Goal: Information Seeking & Learning: Learn about a topic

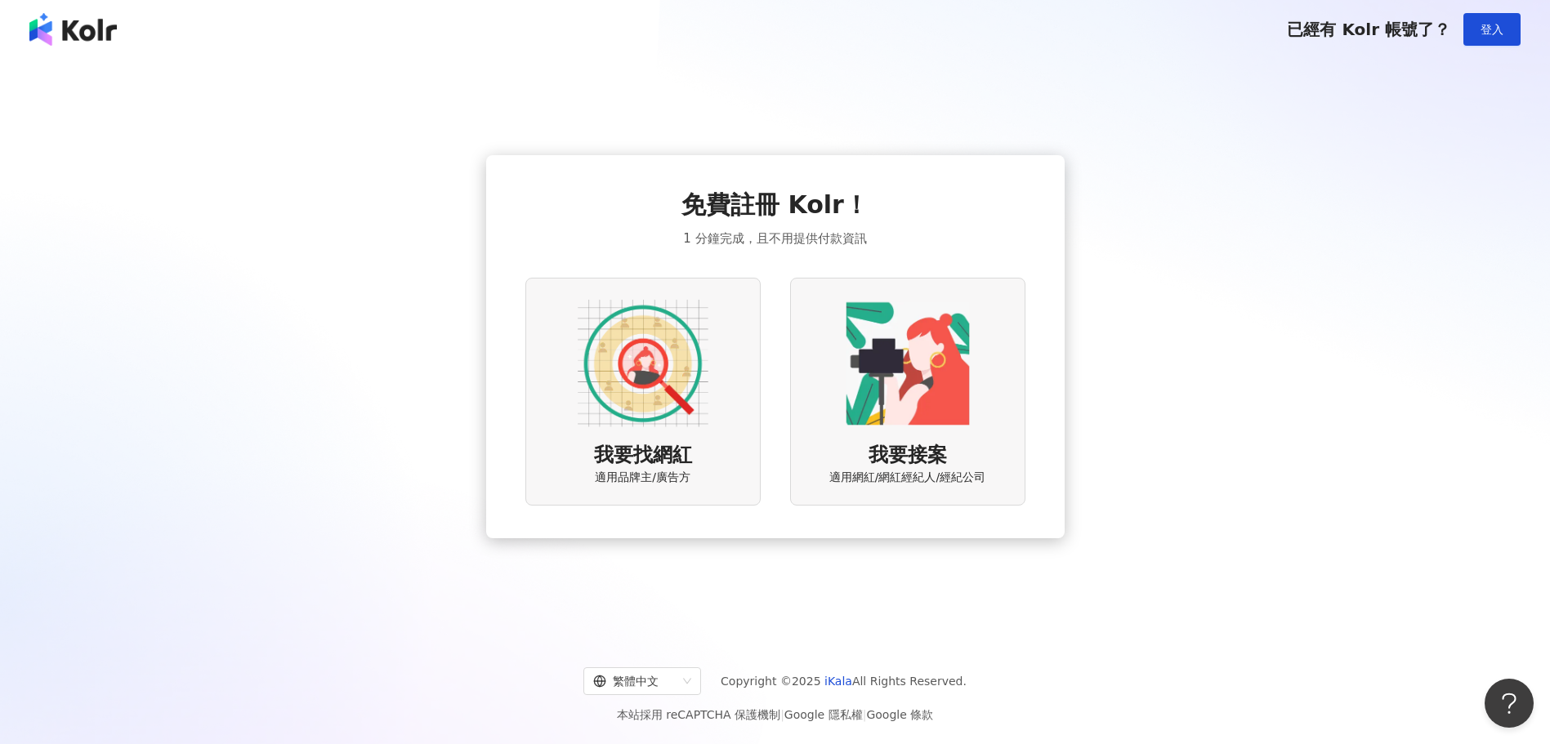
click at [68, 34] on img at bounding box center [72, 29] width 87 height 33
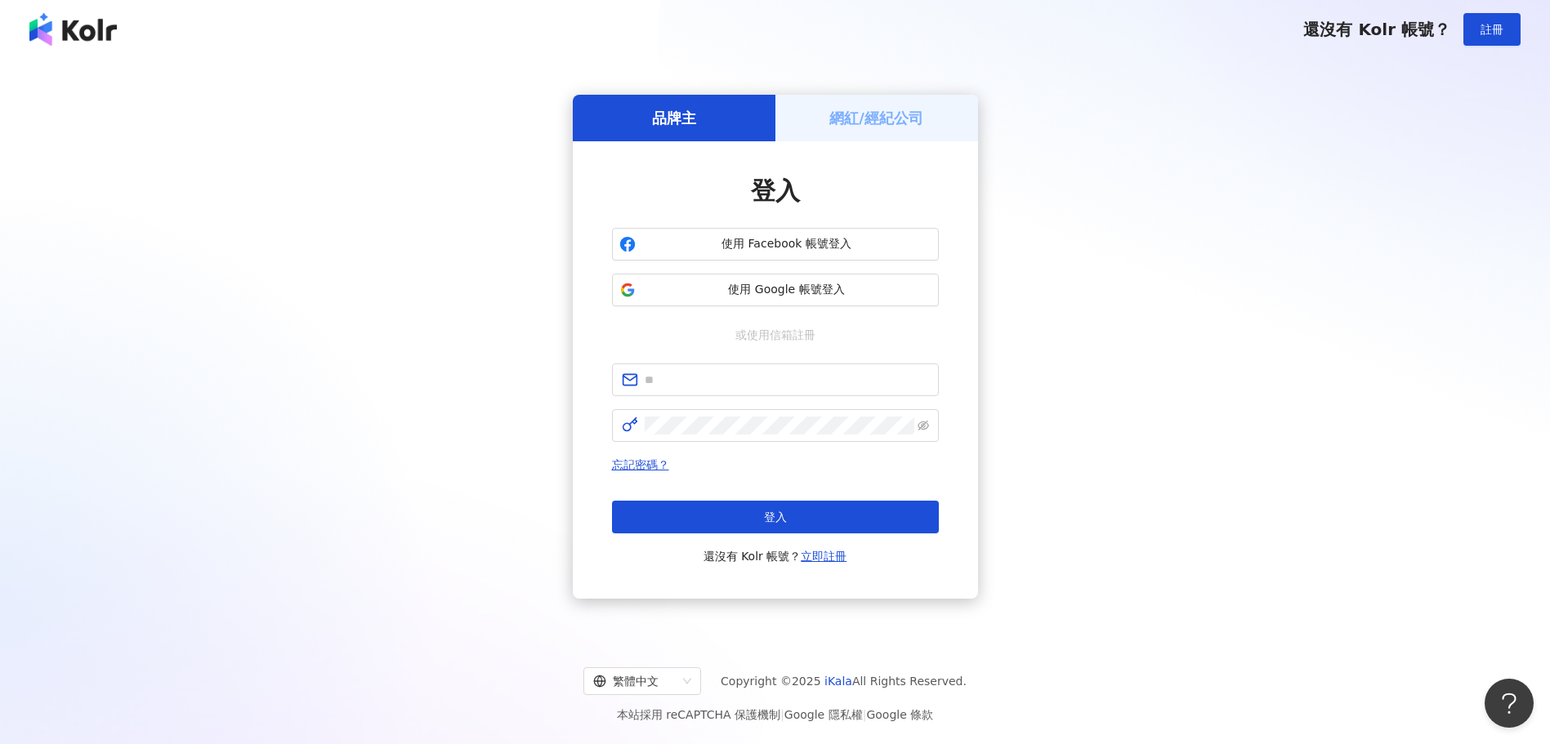
click at [851, 133] on div "網紅/經紀公司" at bounding box center [876, 118] width 203 height 47
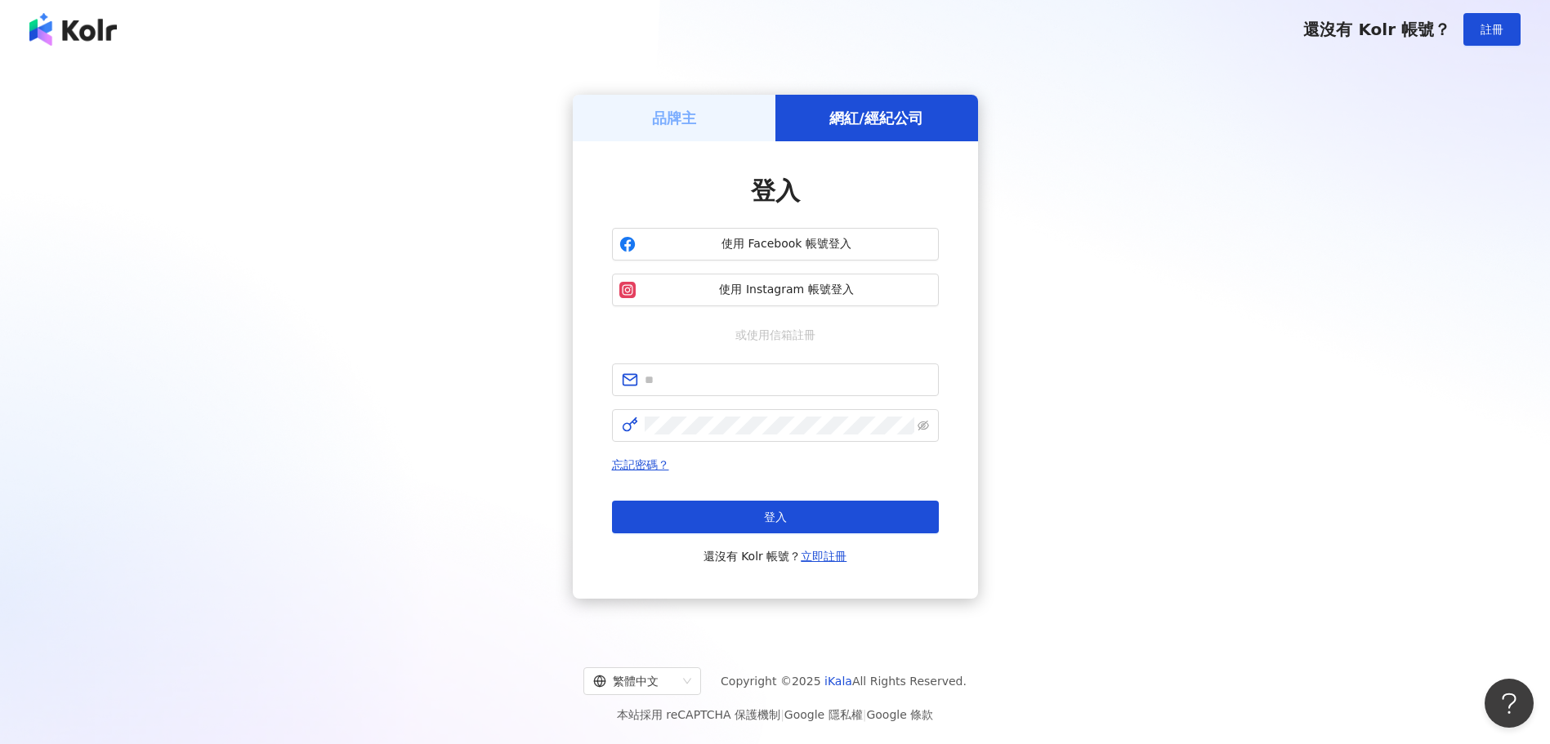
click at [712, 111] on div "品牌主" at bounding box center [674, 118] width 203 height 47
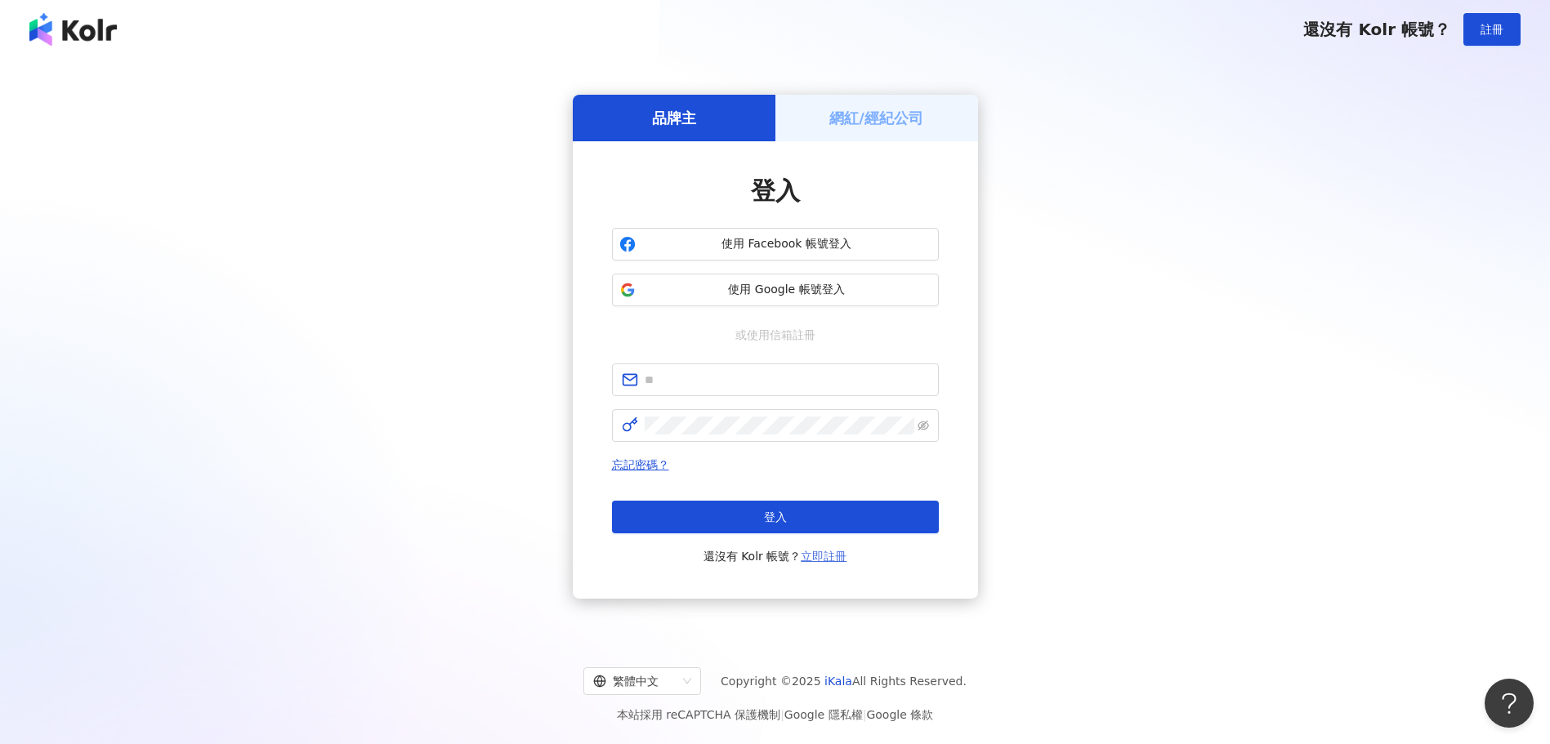
click at [833, 556] on link "立即註冊" at bounding box center [824, 556] width 46 height 13
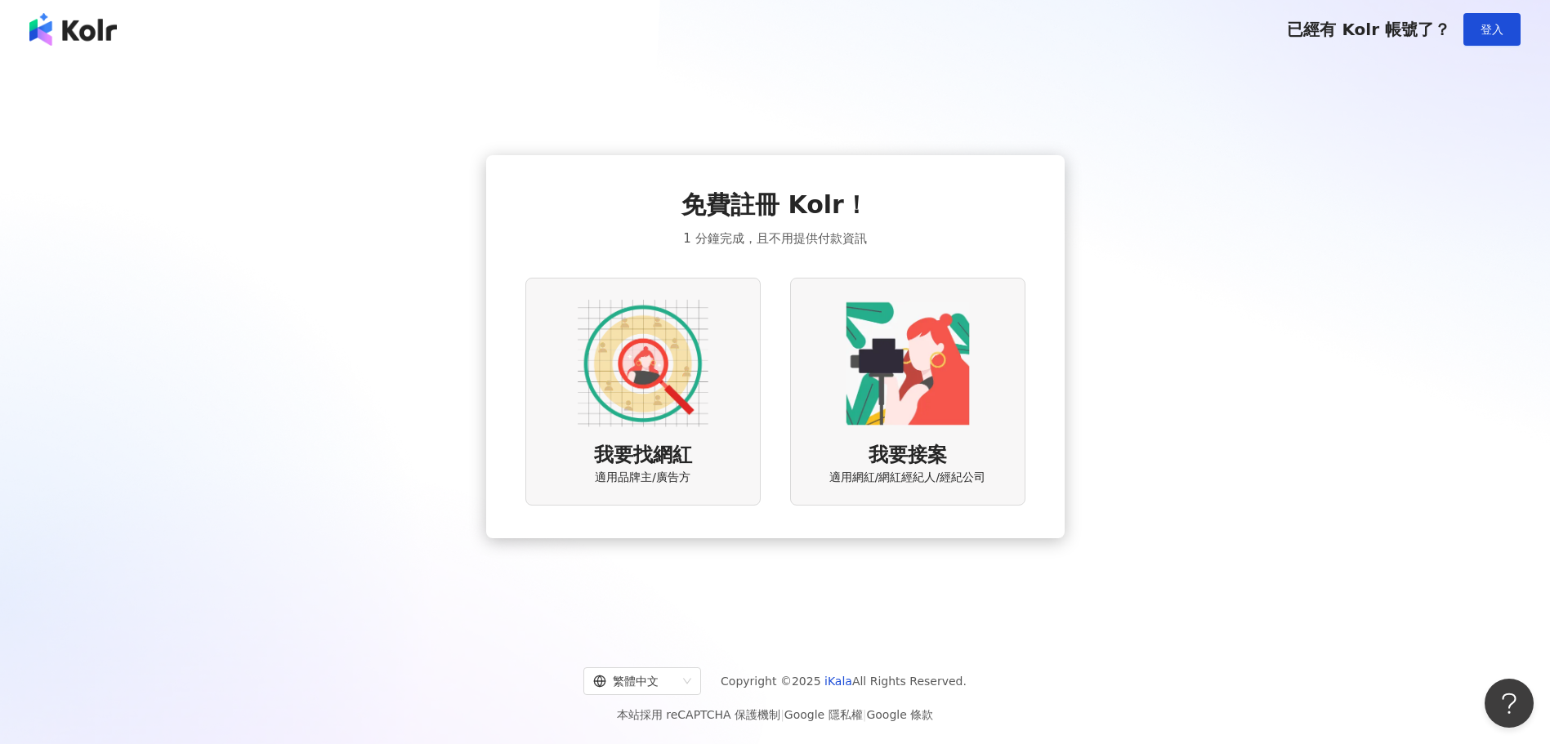
click at [691, 405] on img at bounding box center [643, 363] width 131 height 131
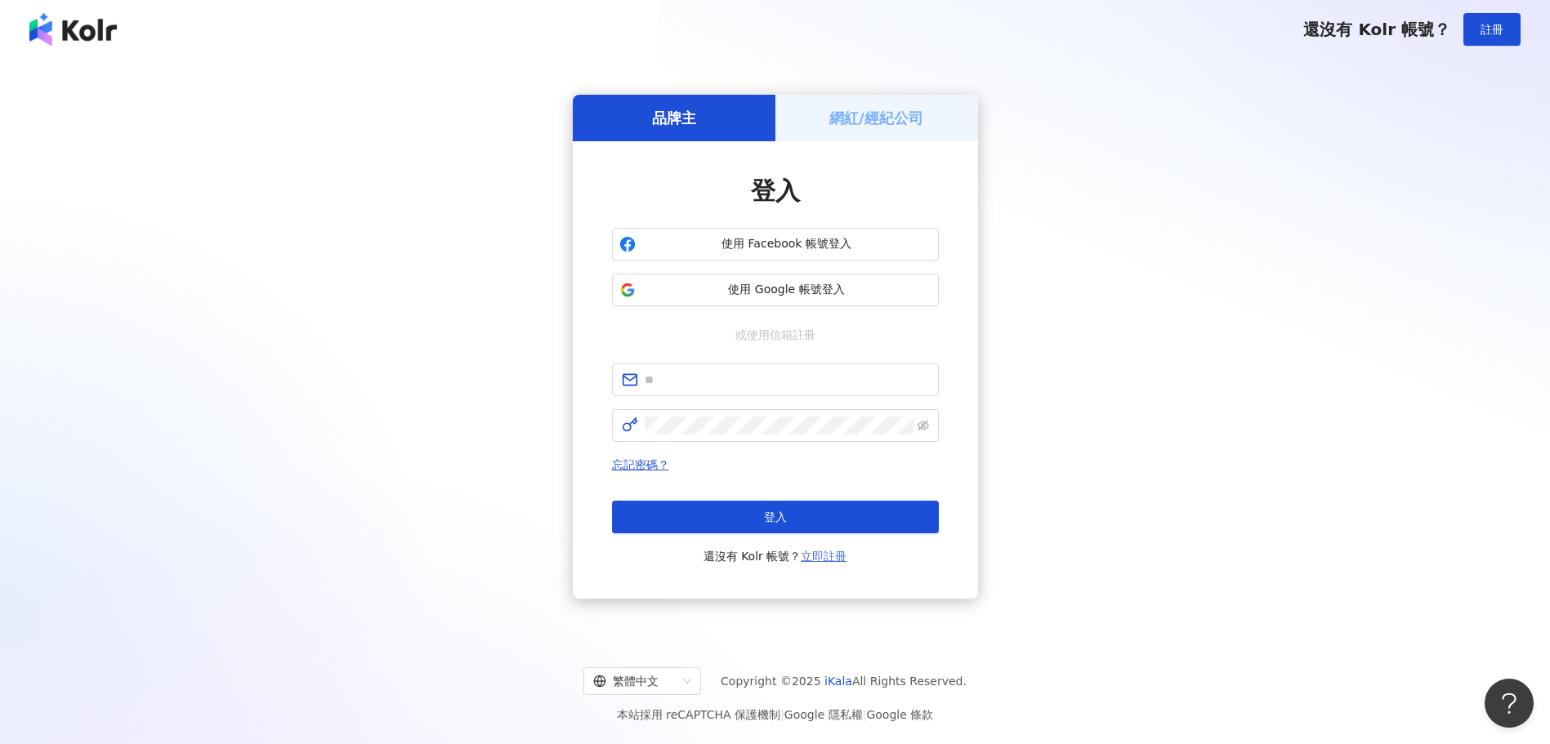
click at [819, 557] on link "立即註冊" at bounding box center [824, 556] width 46 height 13
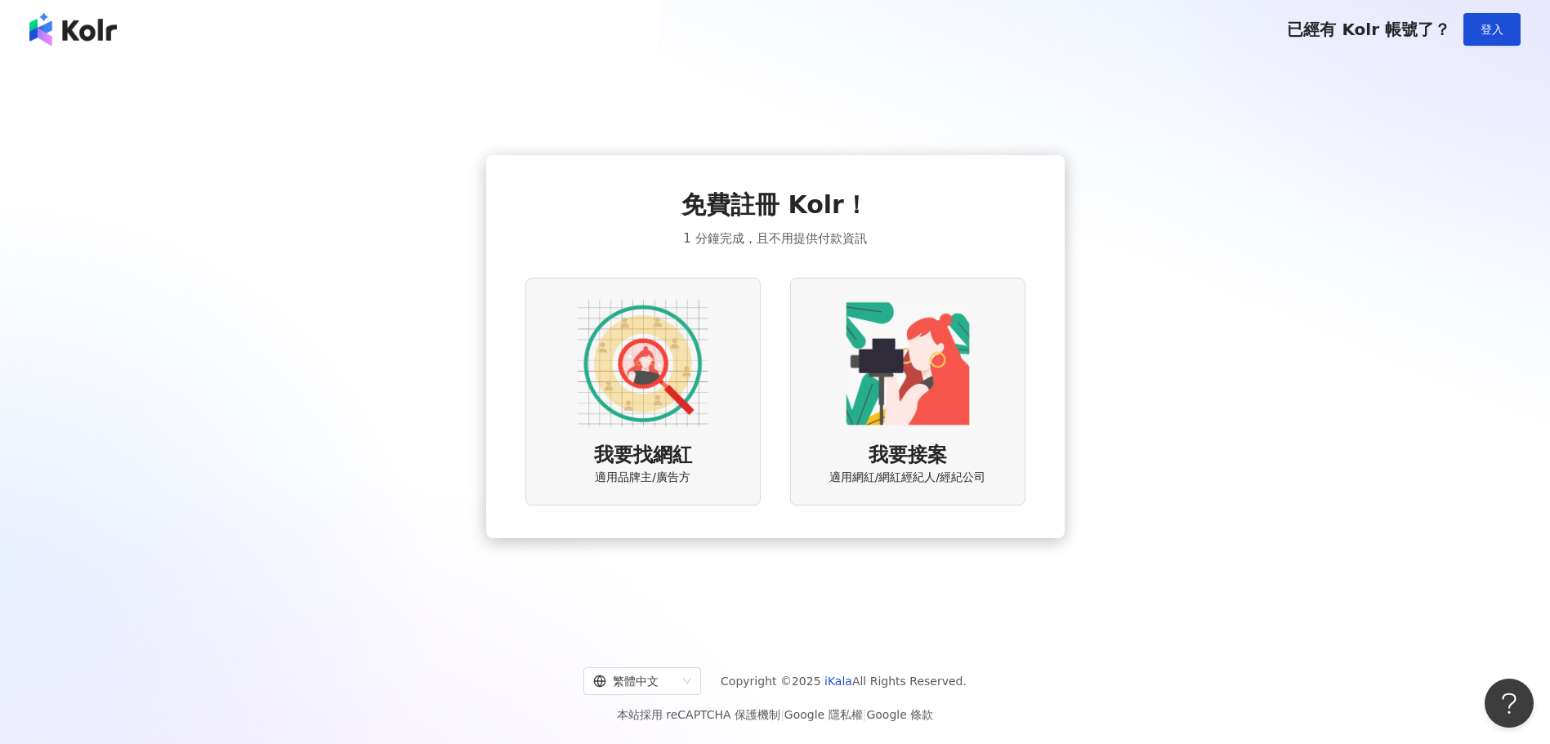
click at [675, 442] on span "我要找網紅" at bounding box center [643, 456] width 98 height 28
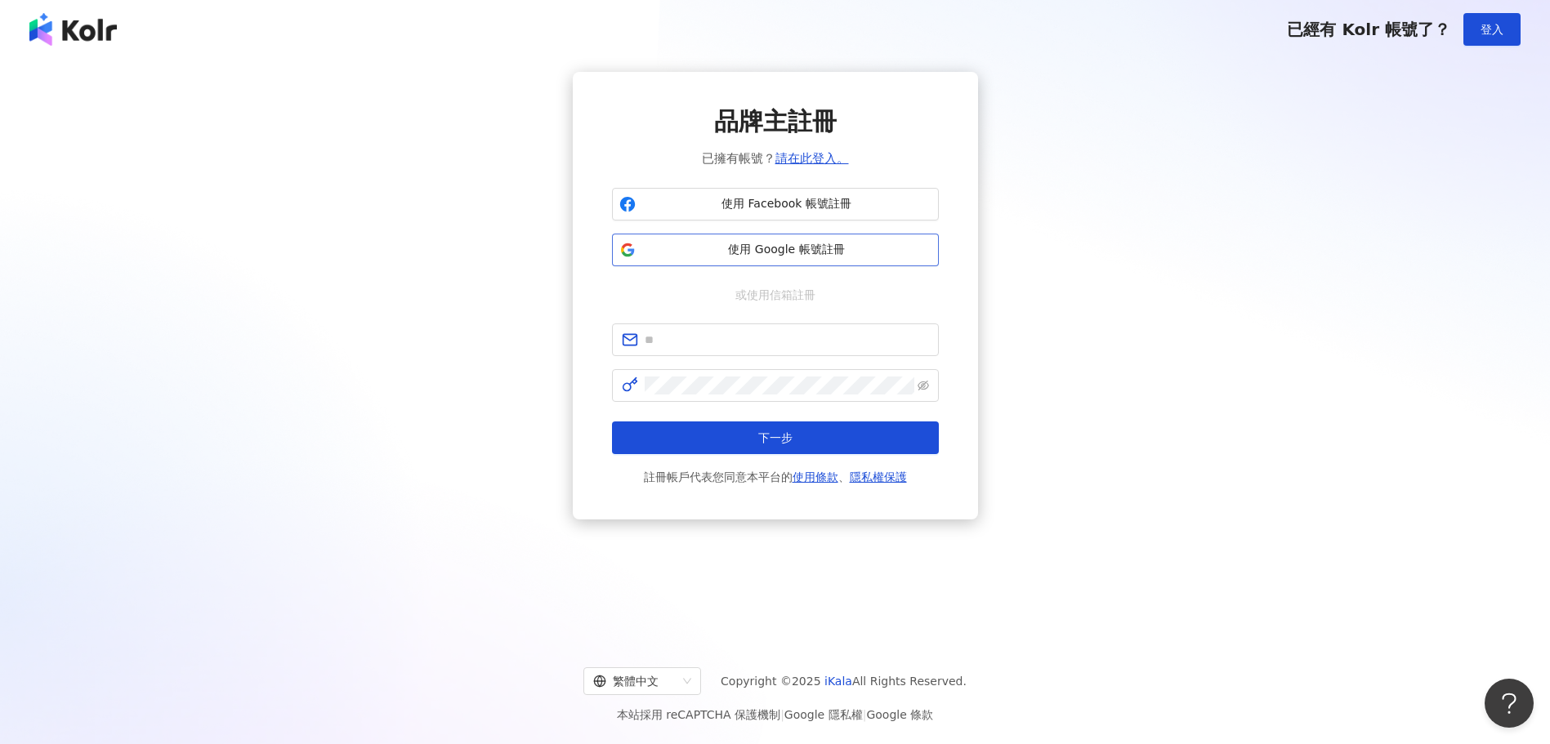
click at [823, 251] on span "使用 Google 帳號註冊" at bounding box center [786, 250] width 289 height 16
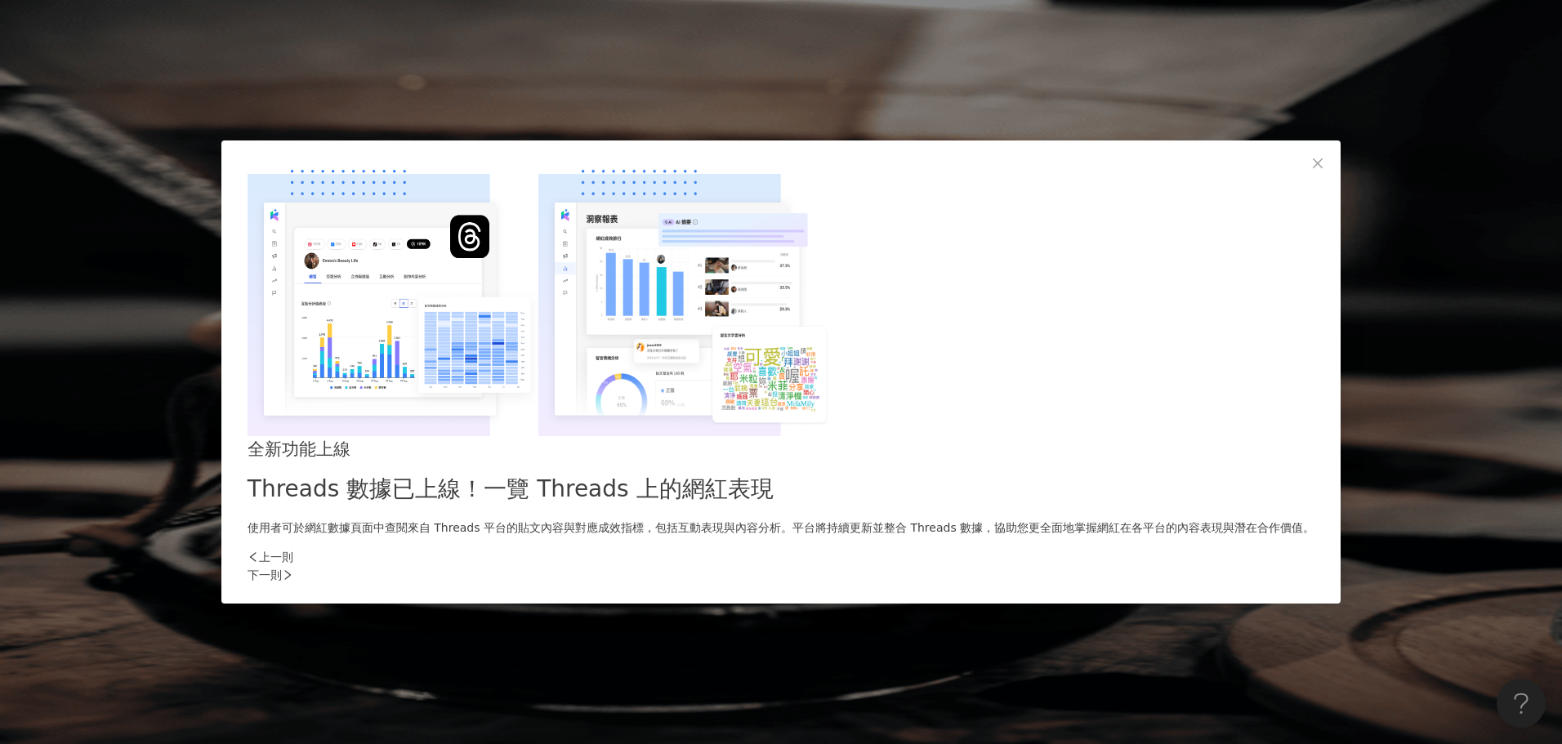
click at [1065, 566] on div "下一則" at bounding box center [781, 575] width 1067 height 18
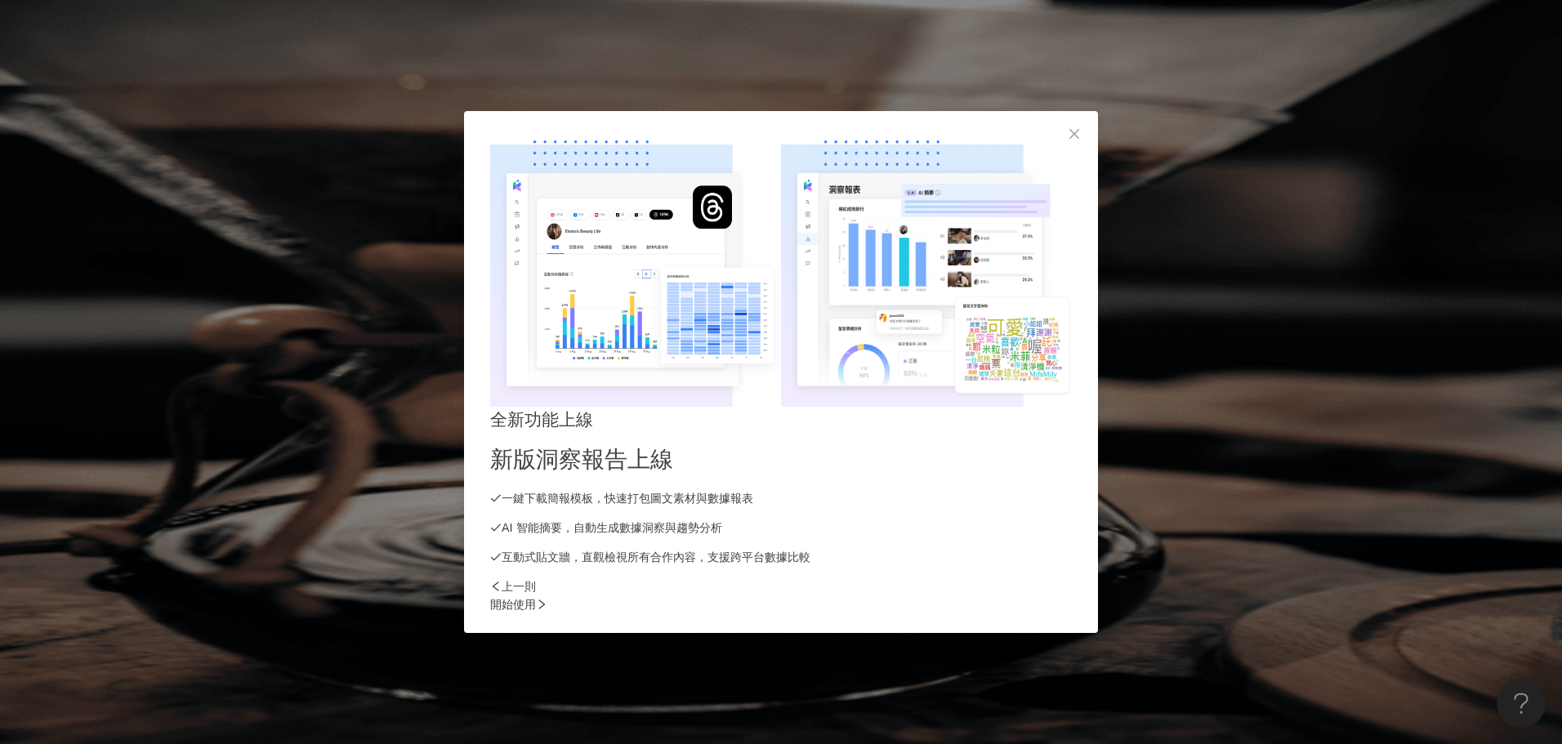
click at [1065, 596] on div "開始使用" at bounding box center [781, 605] width 582 height 18
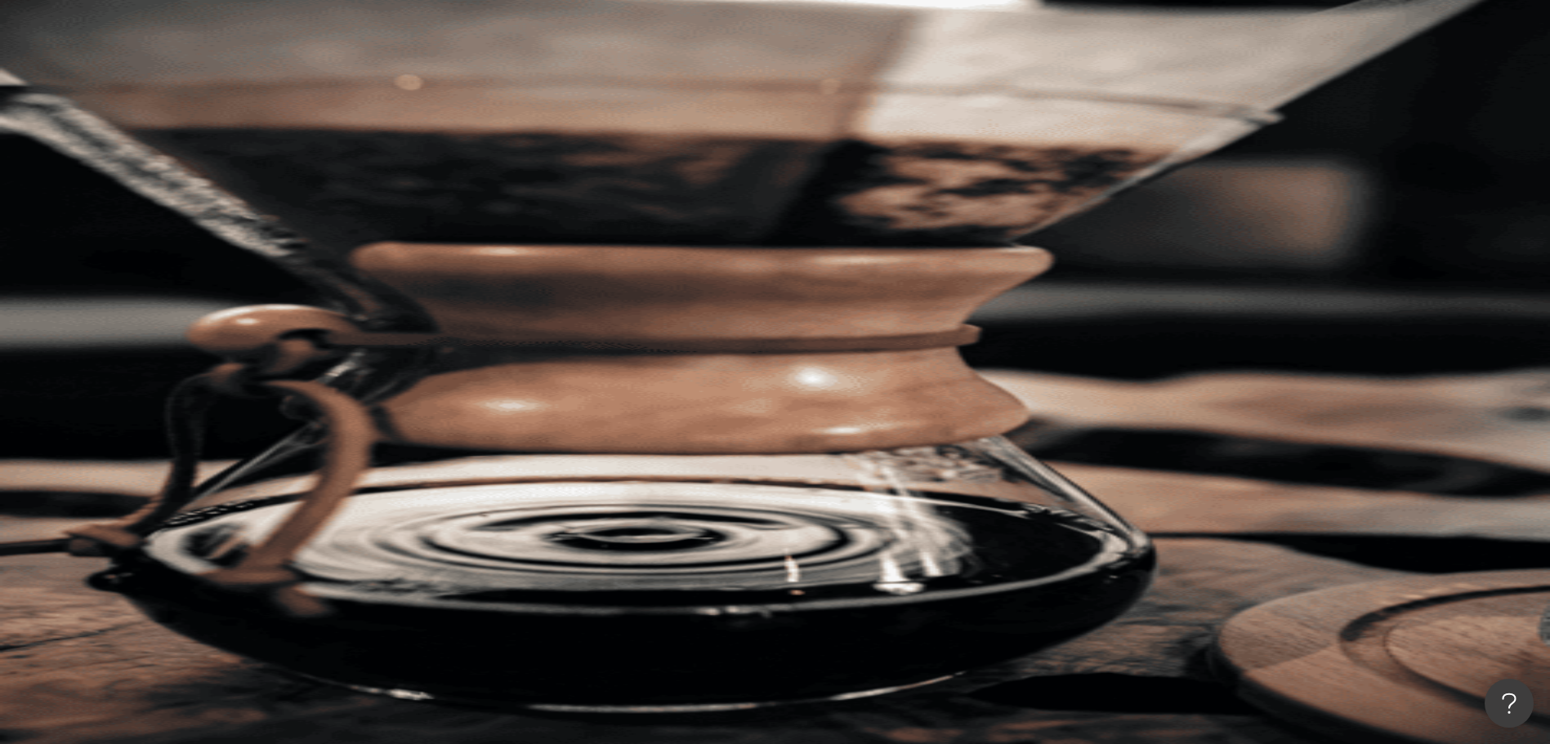
click at [1136, 196] on div "您可能感興趣： 99 狂歡購物節 限時活動 開跑中 類型 性別 追蹤數 互動率 觀看率 合作費用預估 更多篩選 搜尋指引 AI 開啟 AI 關閉" at bounding box center [871, 296] width 1357 height 283
click at [252, 214] on icon "button" at bounding box center [245, 220] width 13 height 13
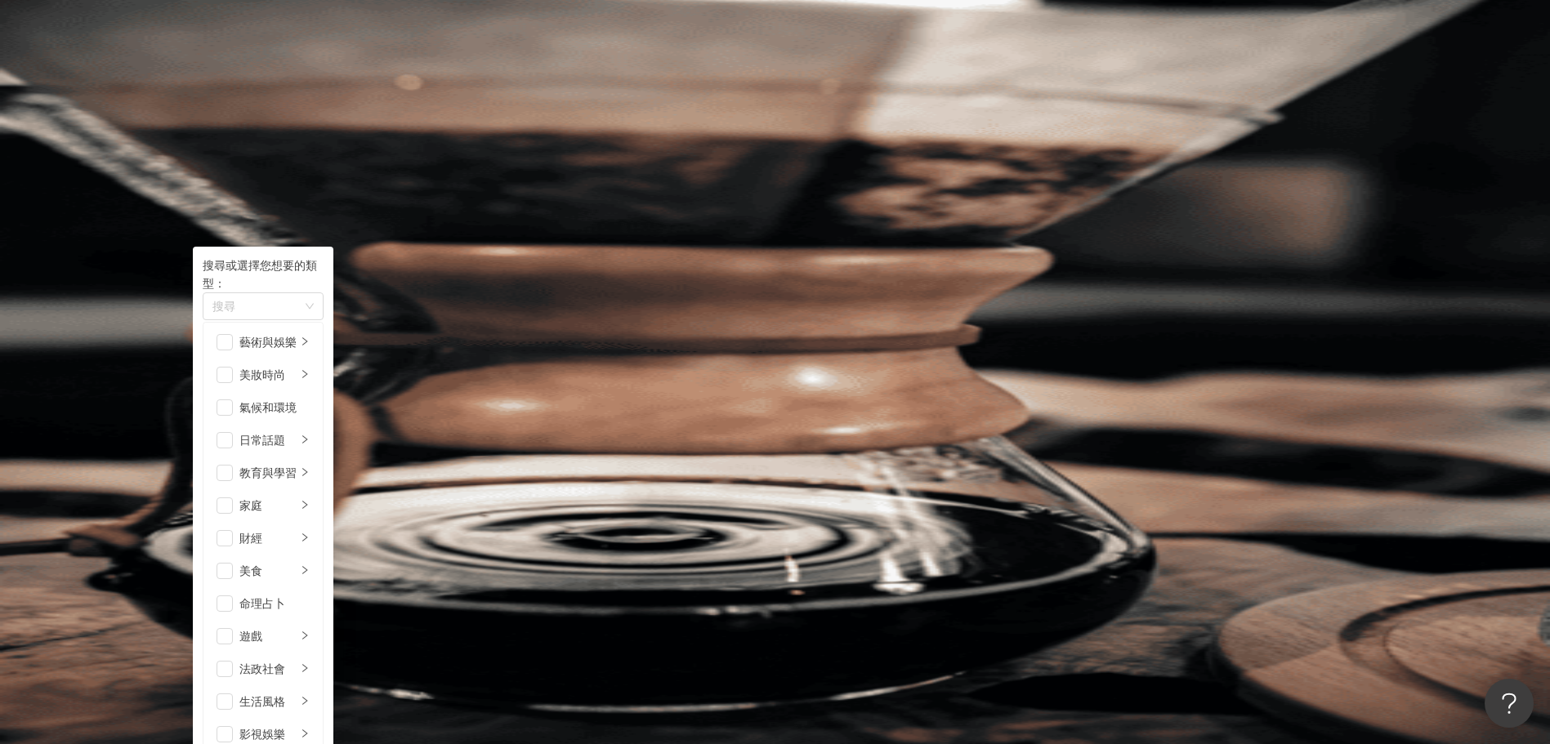
scroll to position [545, 0]
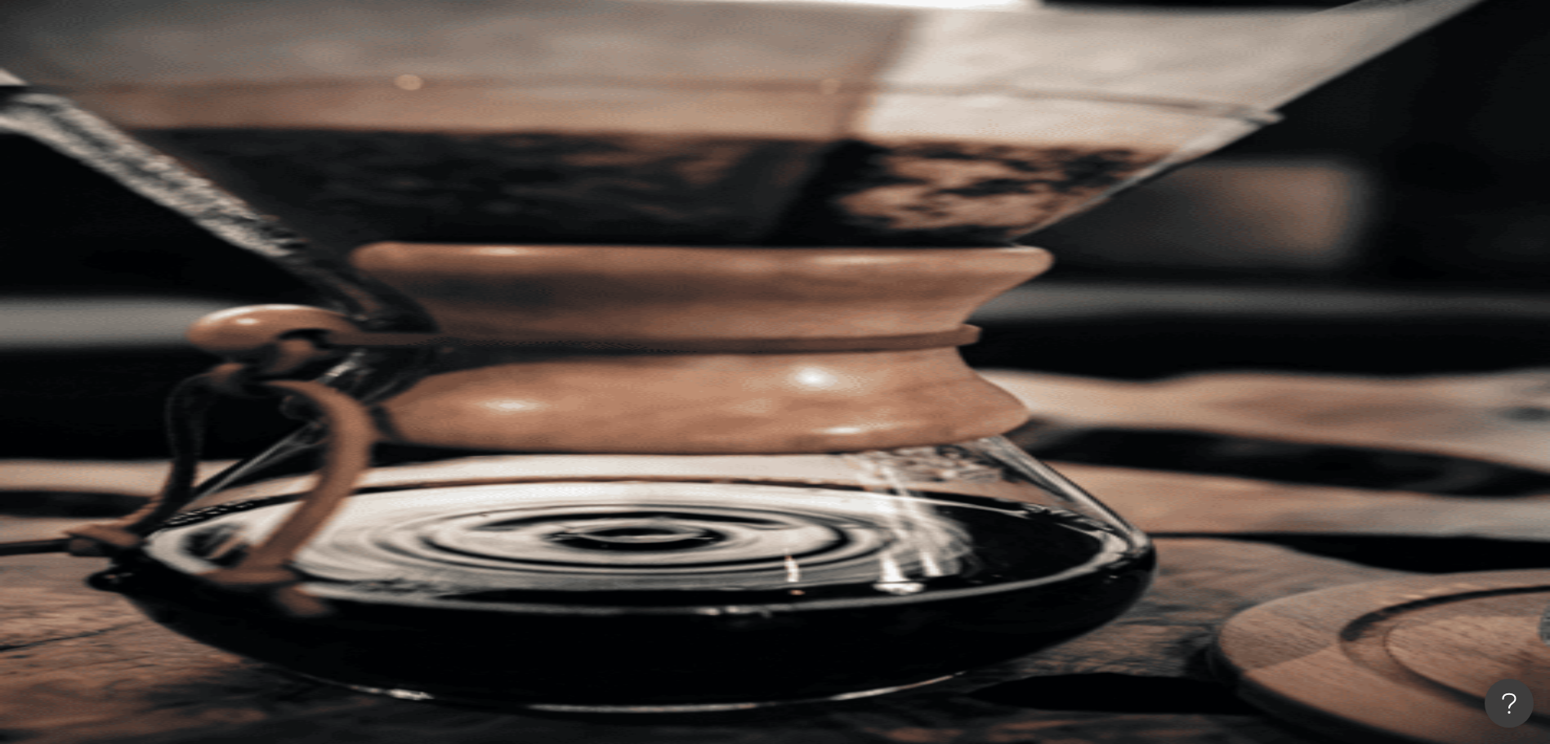
click at [959, 155] on div "您可能感興趣： 99 狂歡購物節 限時活動 開跑中" at bounding box center [871, 171] width 1357 height 33
click at [270, 204] on button "類型" at bounding box center [231, 220] width 77 height 33
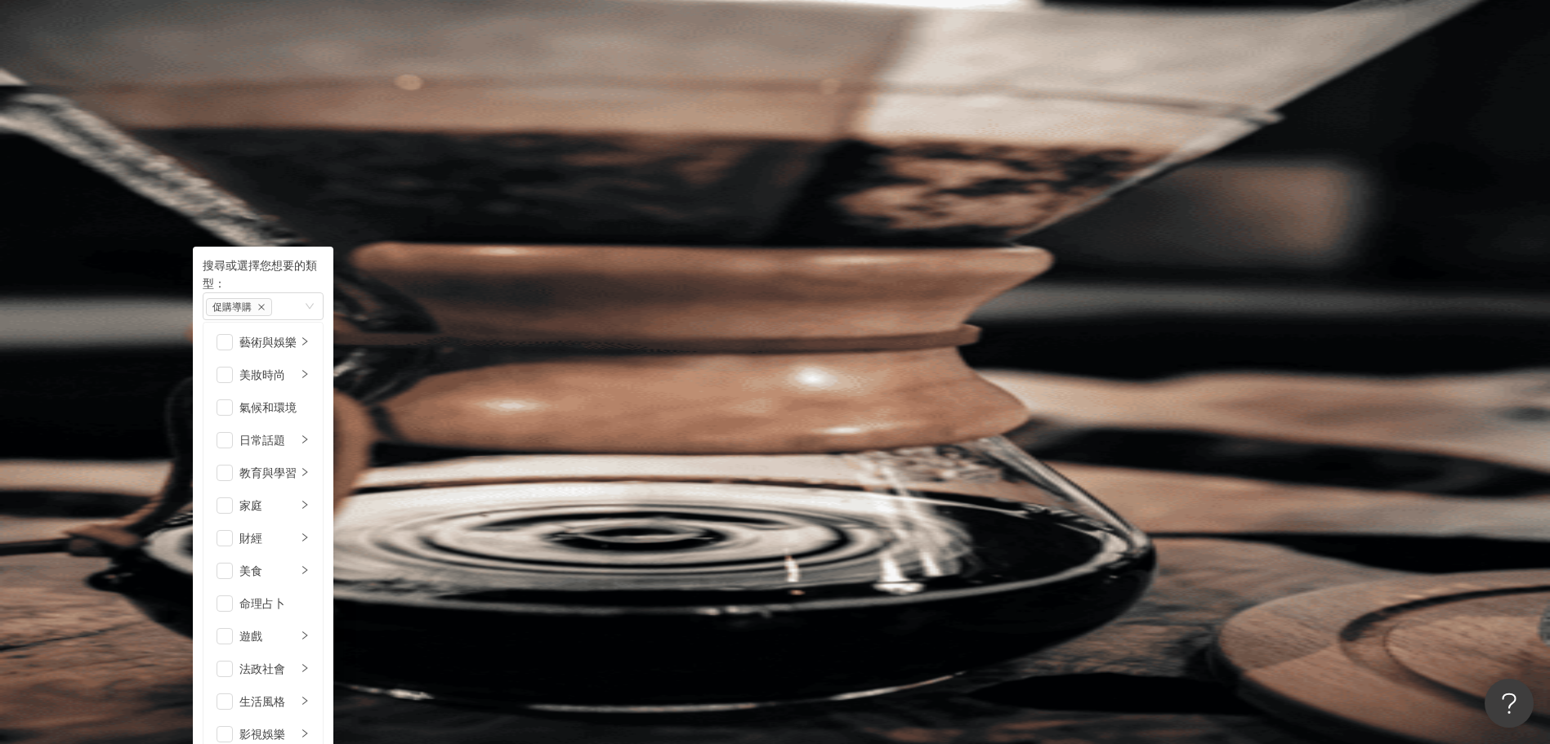
scroll to position [490, 0]
click at [233, 563] on span "button" at bounding box center [225, 571] width 16 height 16
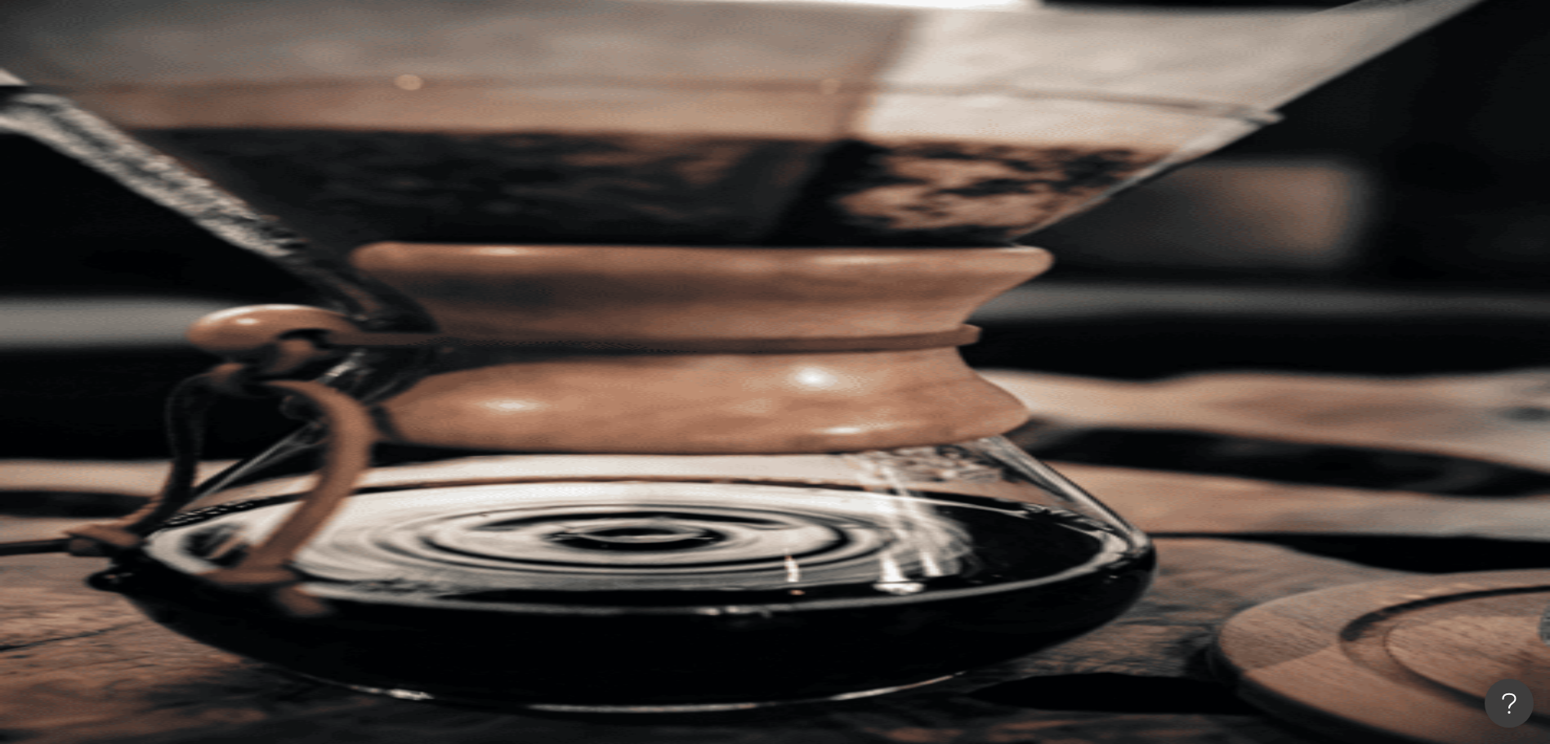
click at [1463, 185] on div "不分平台 台灣 搜尋 您可能感興趣： 99 狂歡購物節 限時活動 開跑中 類型 搜尋或選擇您想要的類型： 美食 藝術與娛樂 美妝時尚 氣候和環境 日常話題 教…" at bounding box center [871, 251] width 1357 height 373
click at [270, 204] on button "類型" at bounding box center [231, 220] width 77 height 33
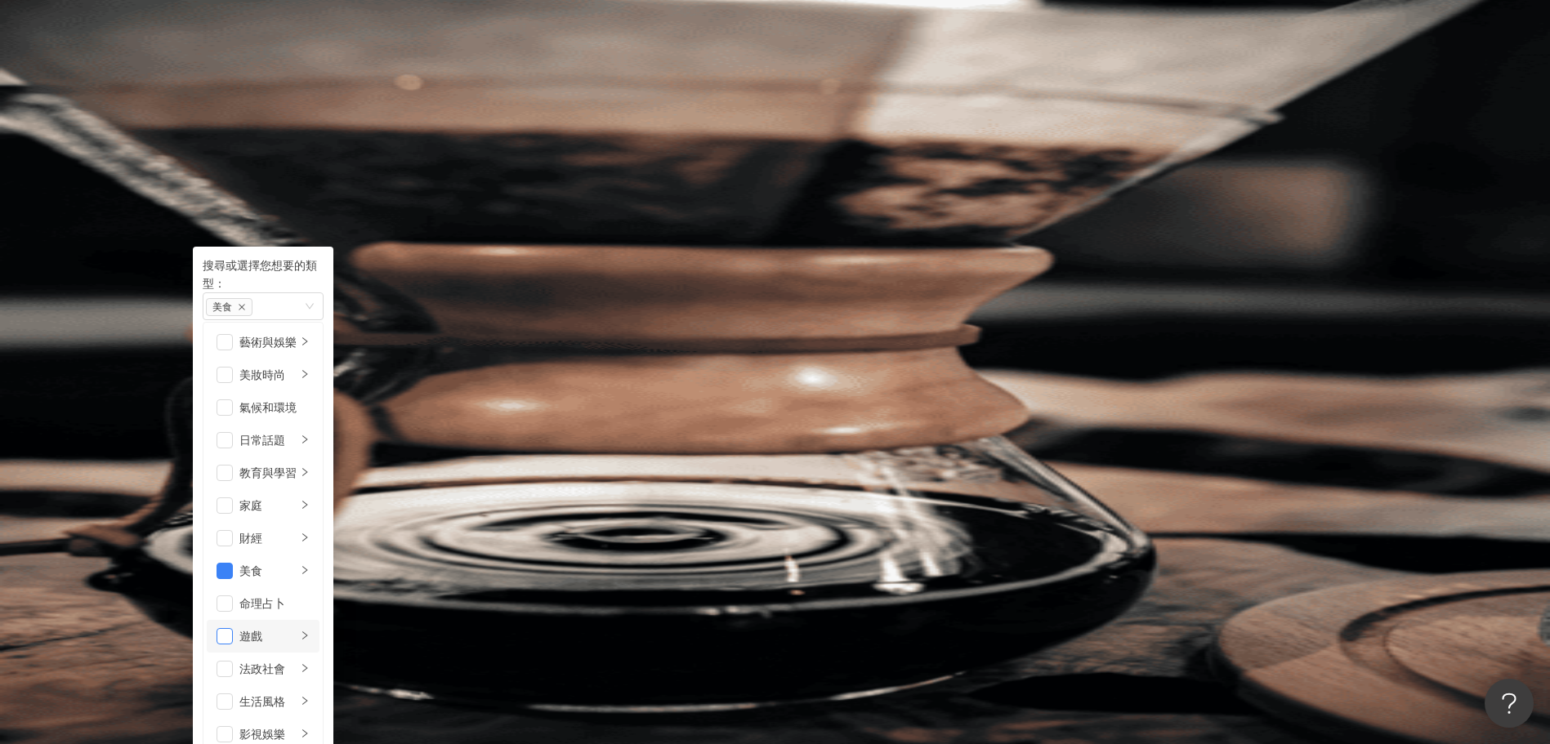
scroll to position [218, 0]
click at [233, 563] on span "button" at bounding box center [225, 571] width 16 height 16
click at [319, 555] on li "美食" at bounding box center [263, 571] width 113 height 33
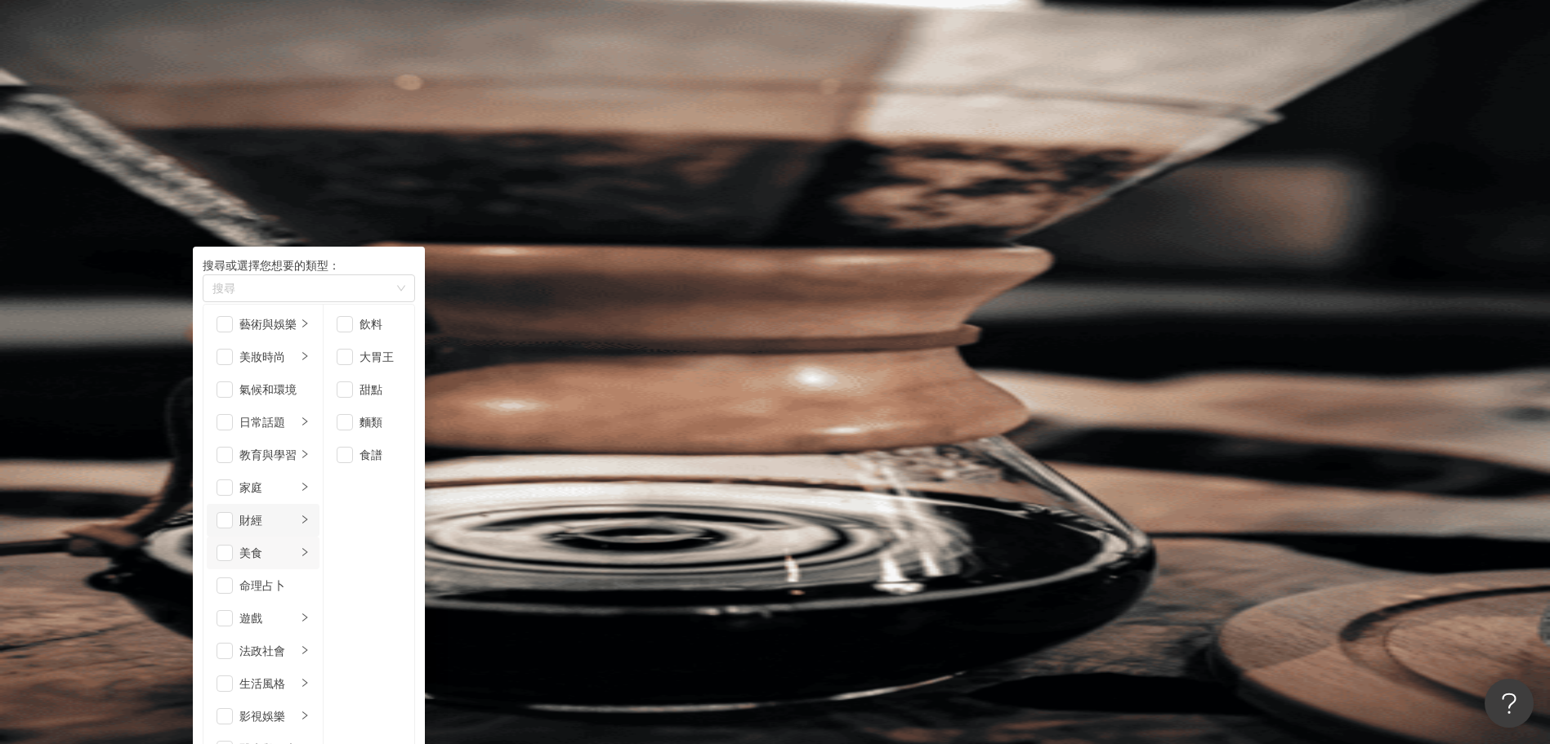
scroll to position [55, 0]
click at [233, 480] on span "button" at bounding box center [225, 488] width 16 height 16
click at [310, 482] on icon "right" at bounding box center [305, 487] width 10 height 10
click at [1476, 185] on div "不分平台 台灣 搜尋 您可能感興趣： 99 狂歡購物節 限時活動 開跑中 類型 搜尋或選擇您想要的類型： 家庭 藝術與娛樂 美妝時尚 氣候和環境 日常話題 教…" at bounding box center [871, 251] width 1357 height 373
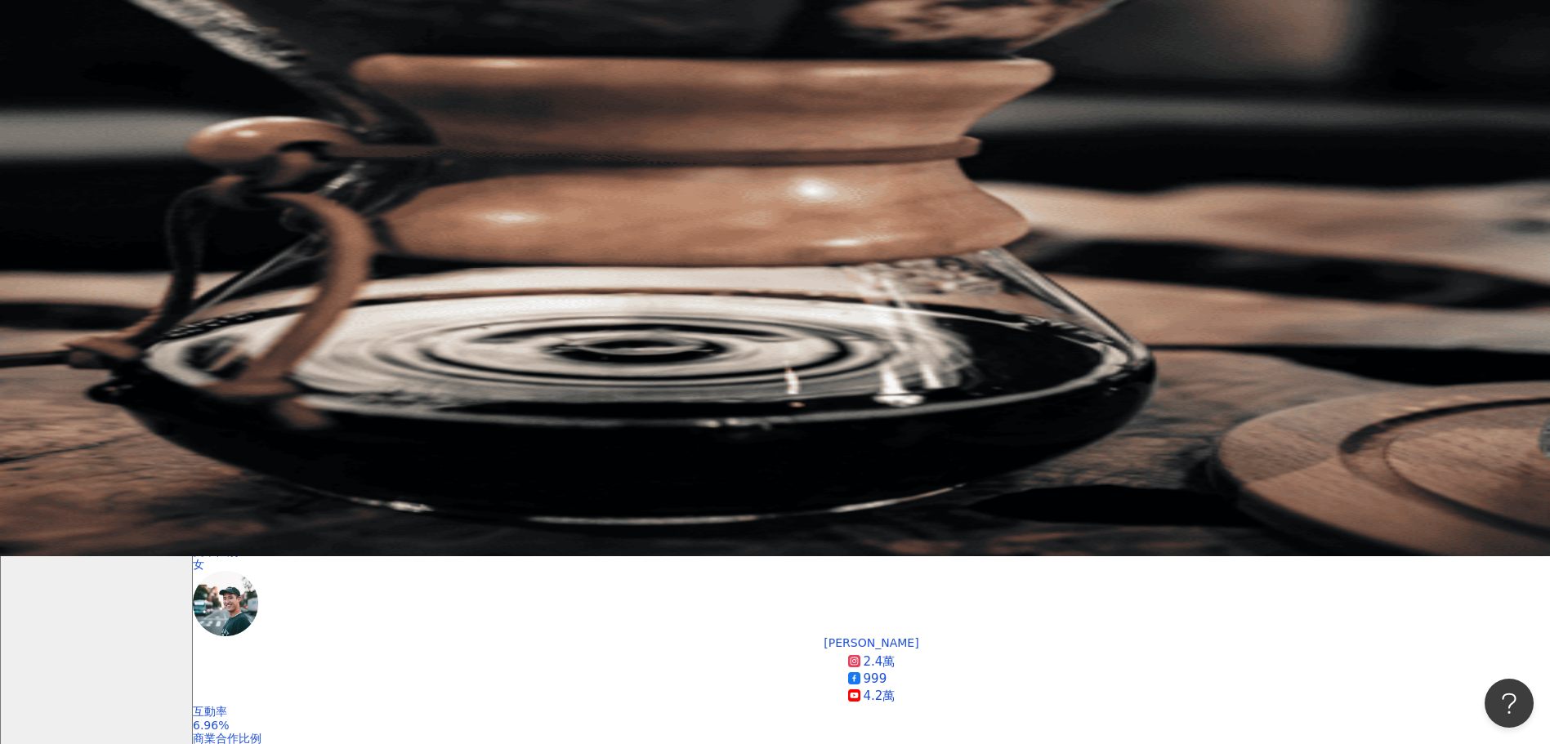
scroll to position [163, 0]
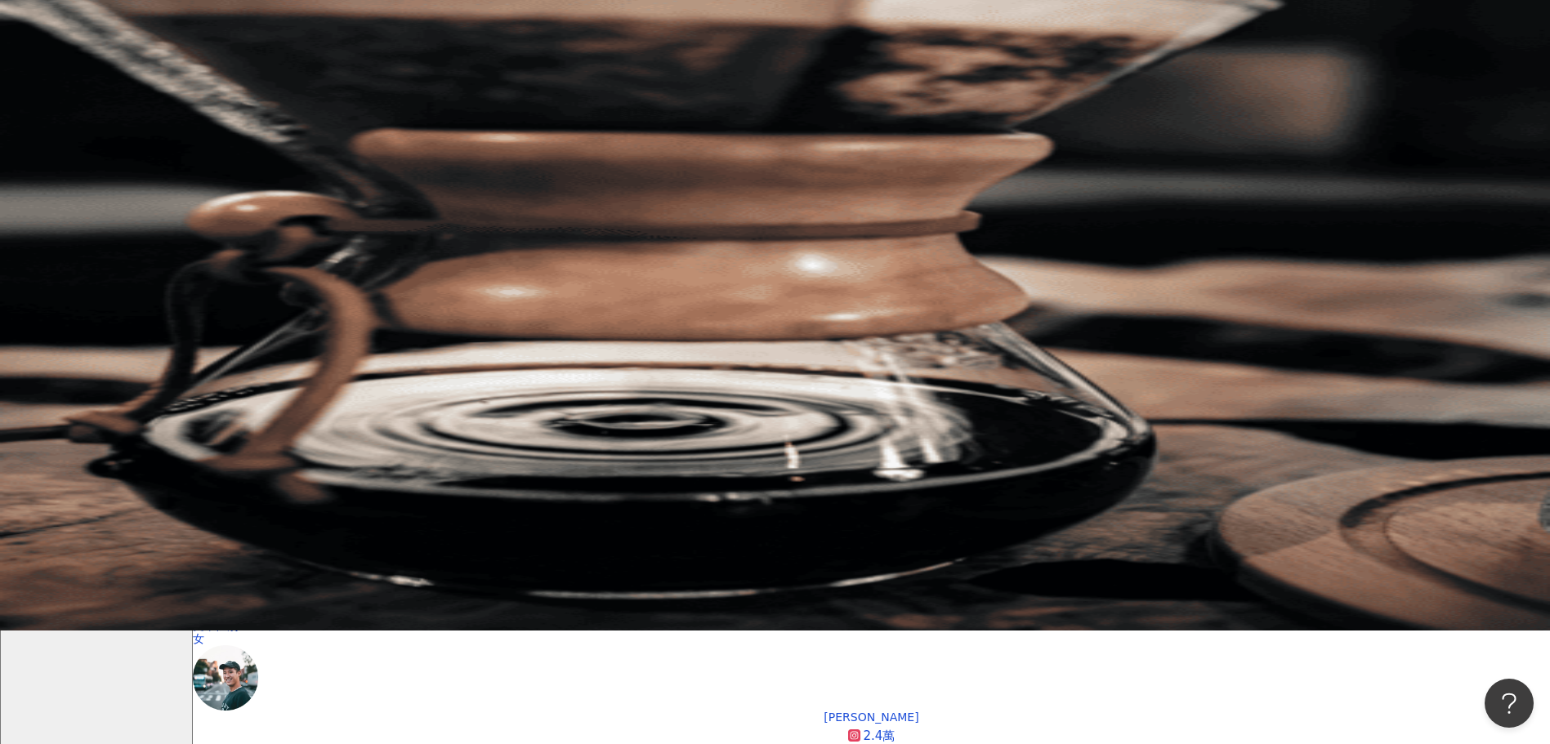
scroll to position [0, 0]
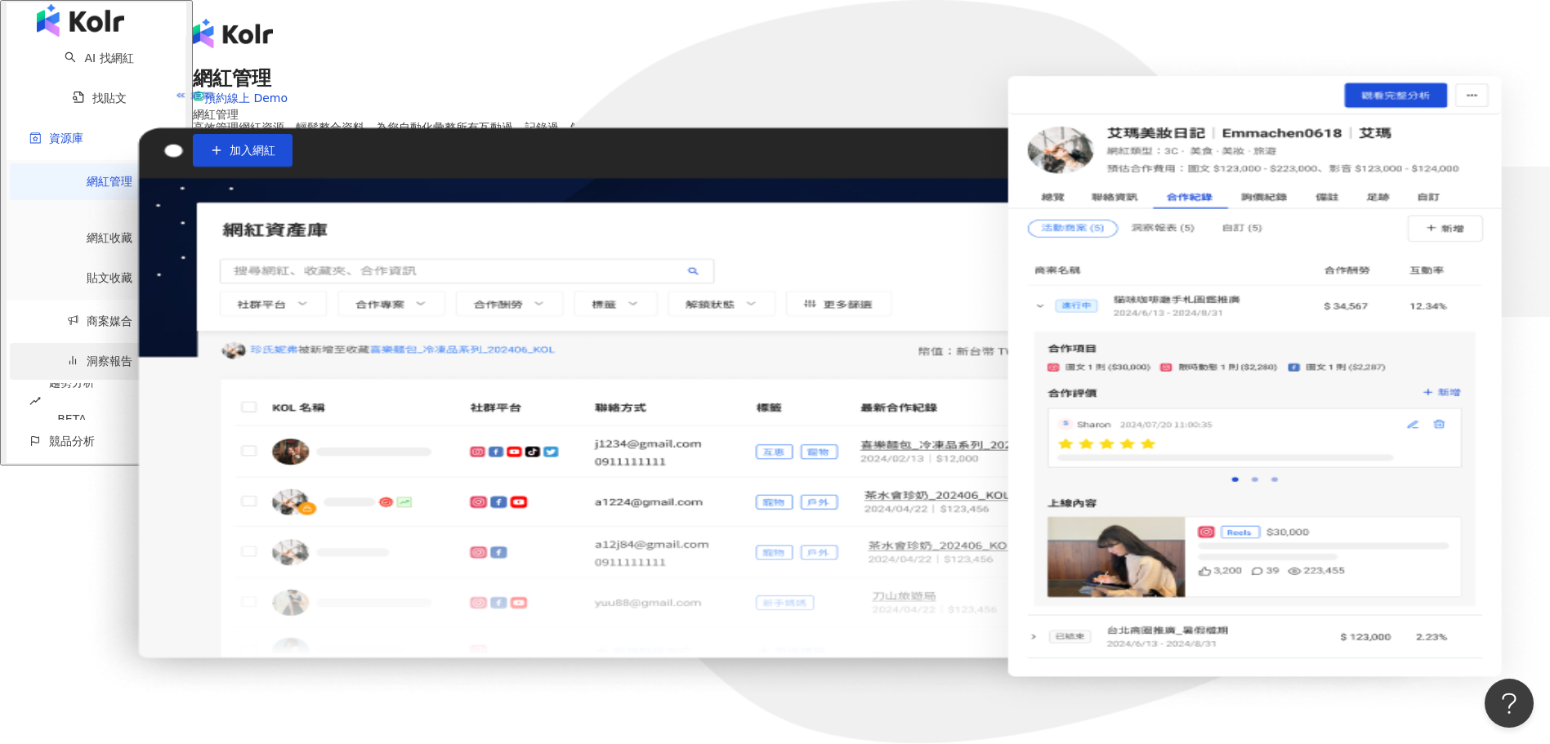
click at [67, 355] on link "洞察報告" at bounding box center [99, 361] width 65 height 13
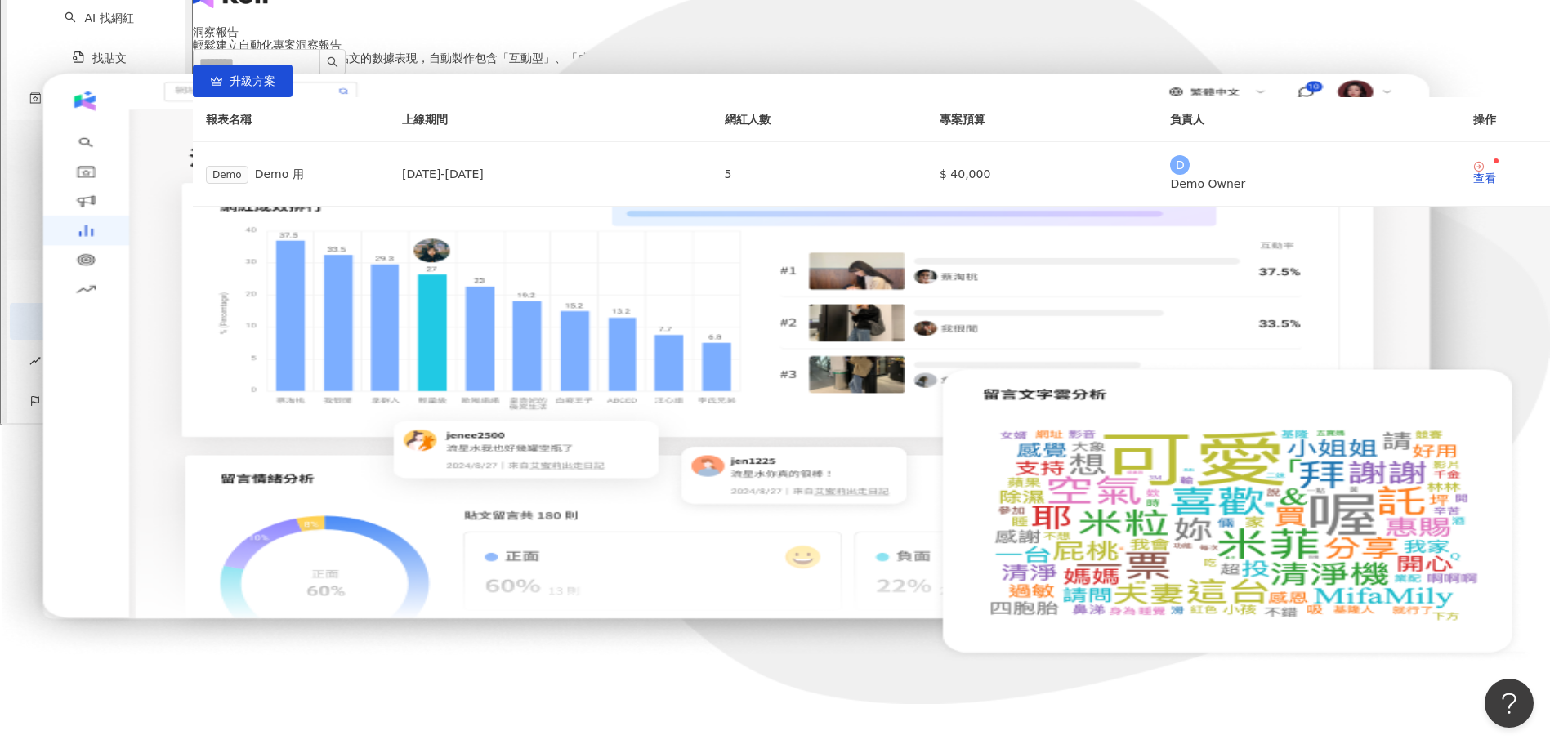
scroll to position [101, 0]
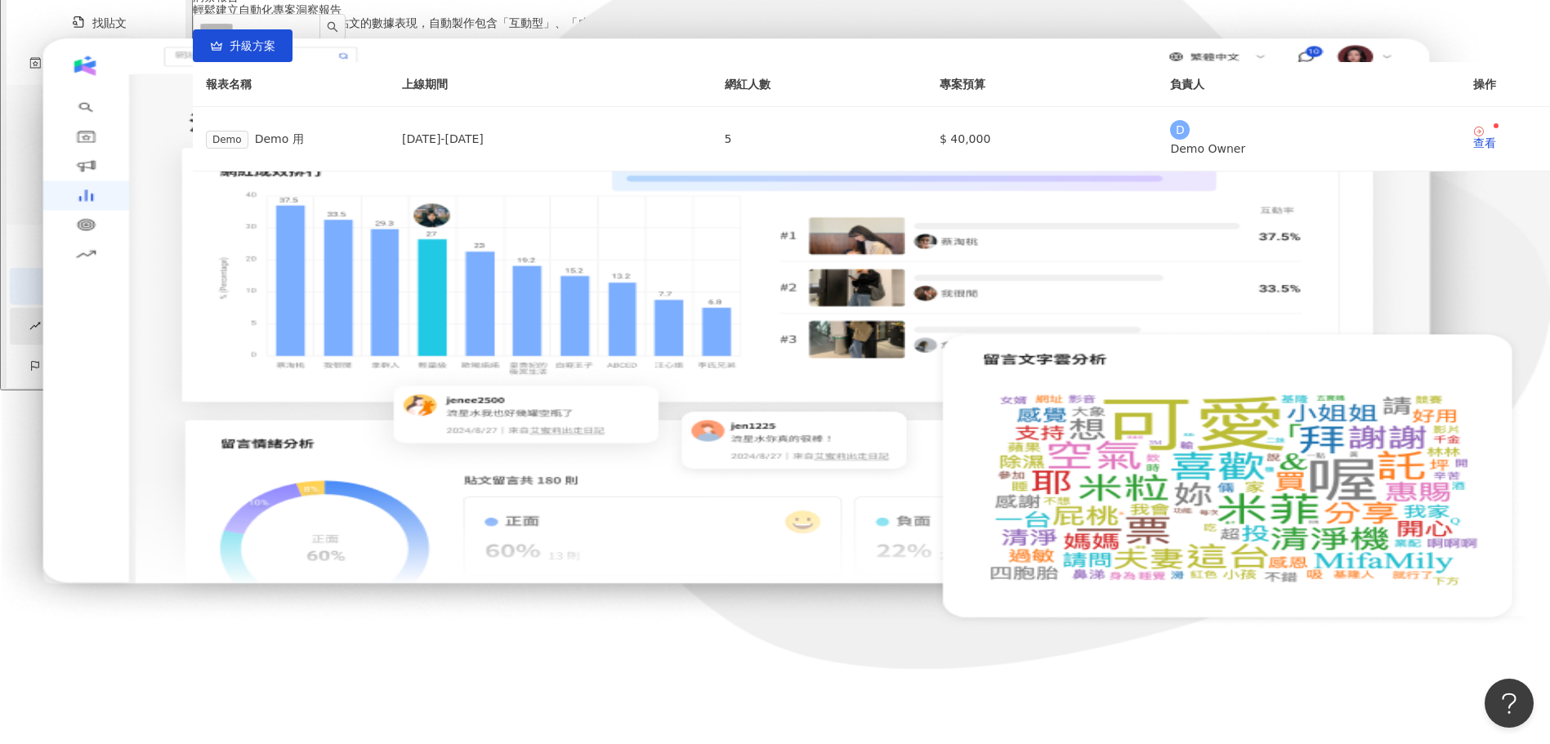
click at [54, 363] on span "趨勢分析 BETA" at bounding box center [72, 326] width 46 height 74
click at [83, 416] on link "Hashtag 監測" at bounding box center [109, 409] width 74 height 13
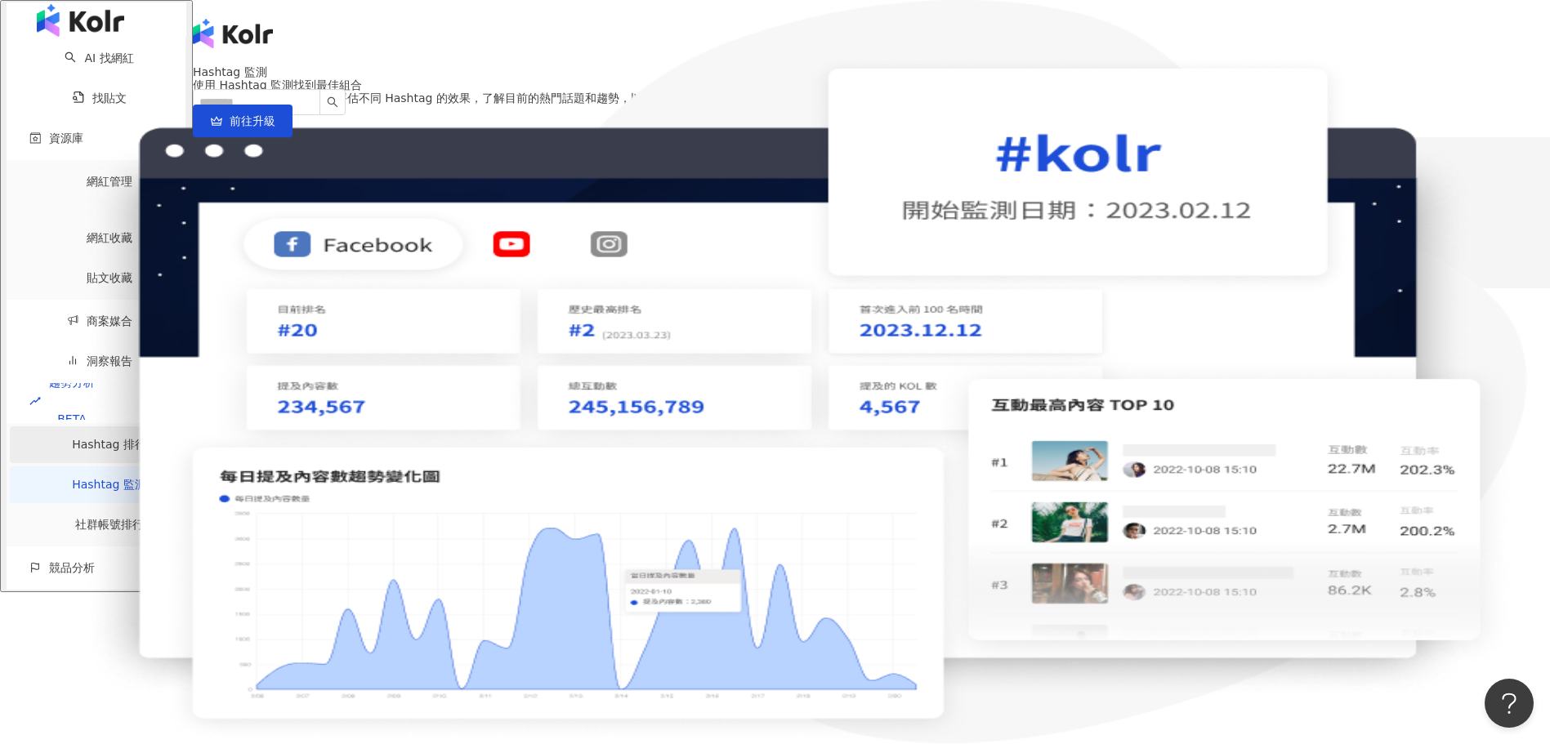
click at [80, 438] on link "Hashtag 排行" at bounding box center [109, 444] width 74 height 13
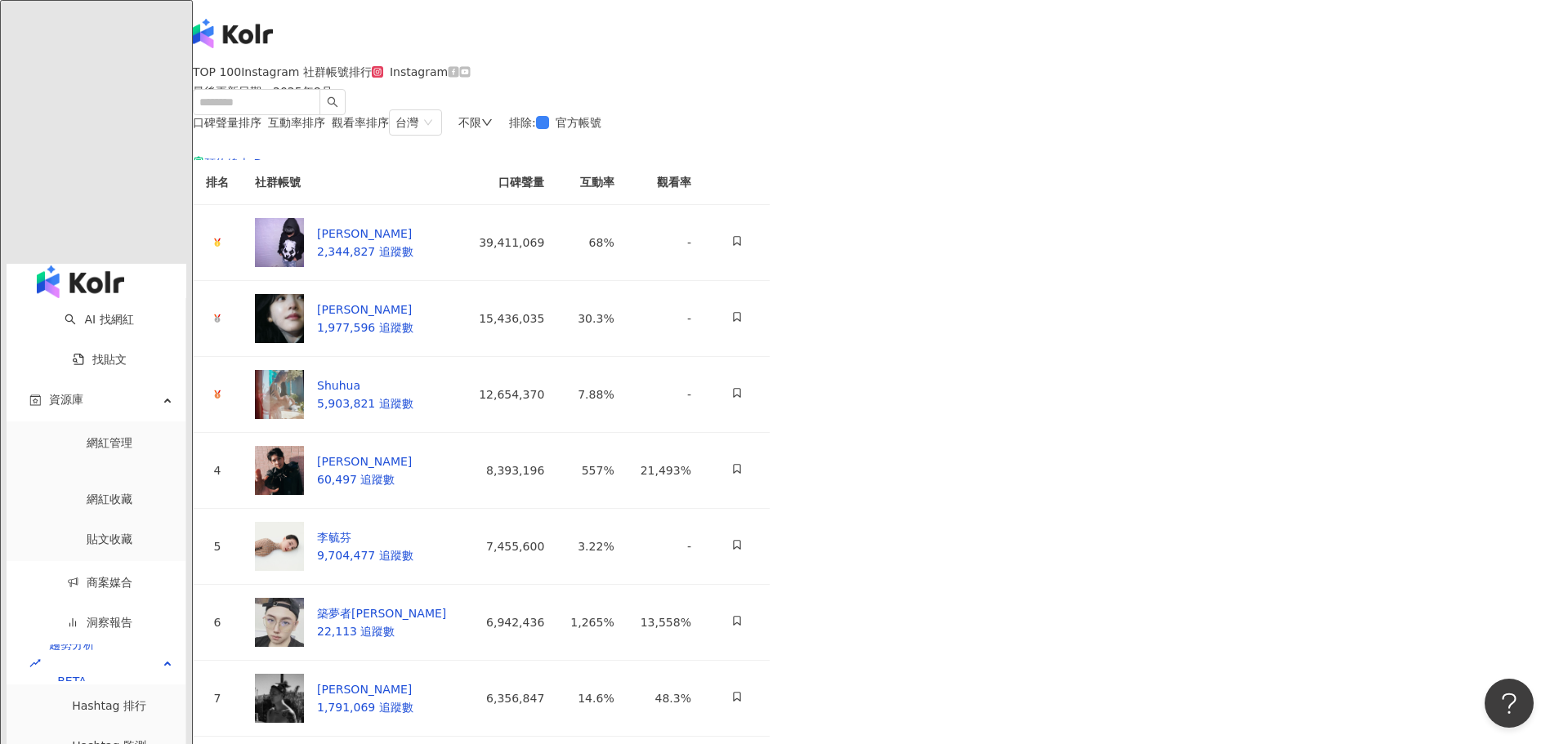
click at [458, 77] on icon at bounding box center [453, 71] width 11 height 11
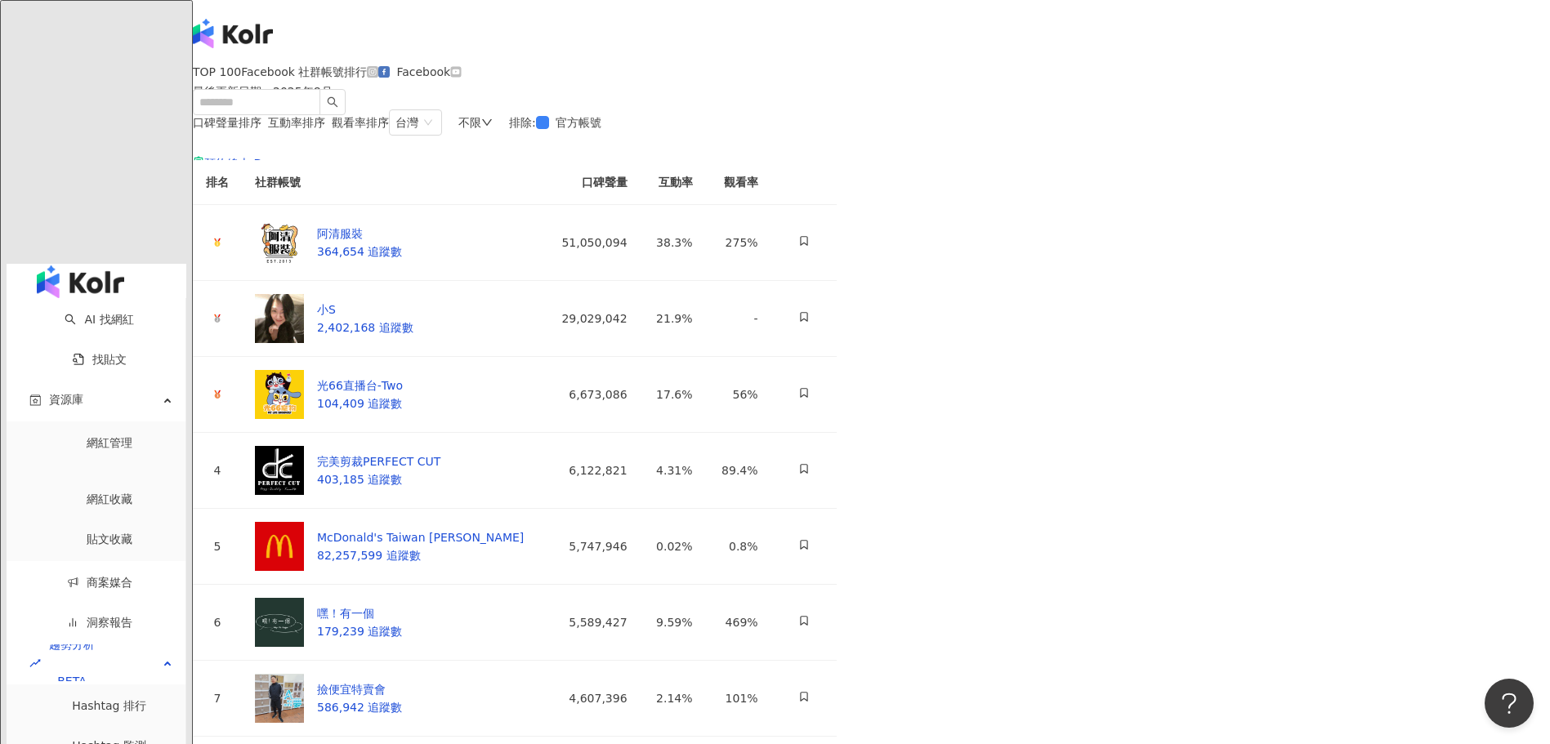
click at [462, 77] on icon at bounding box center [456, 71] width 11 height 11
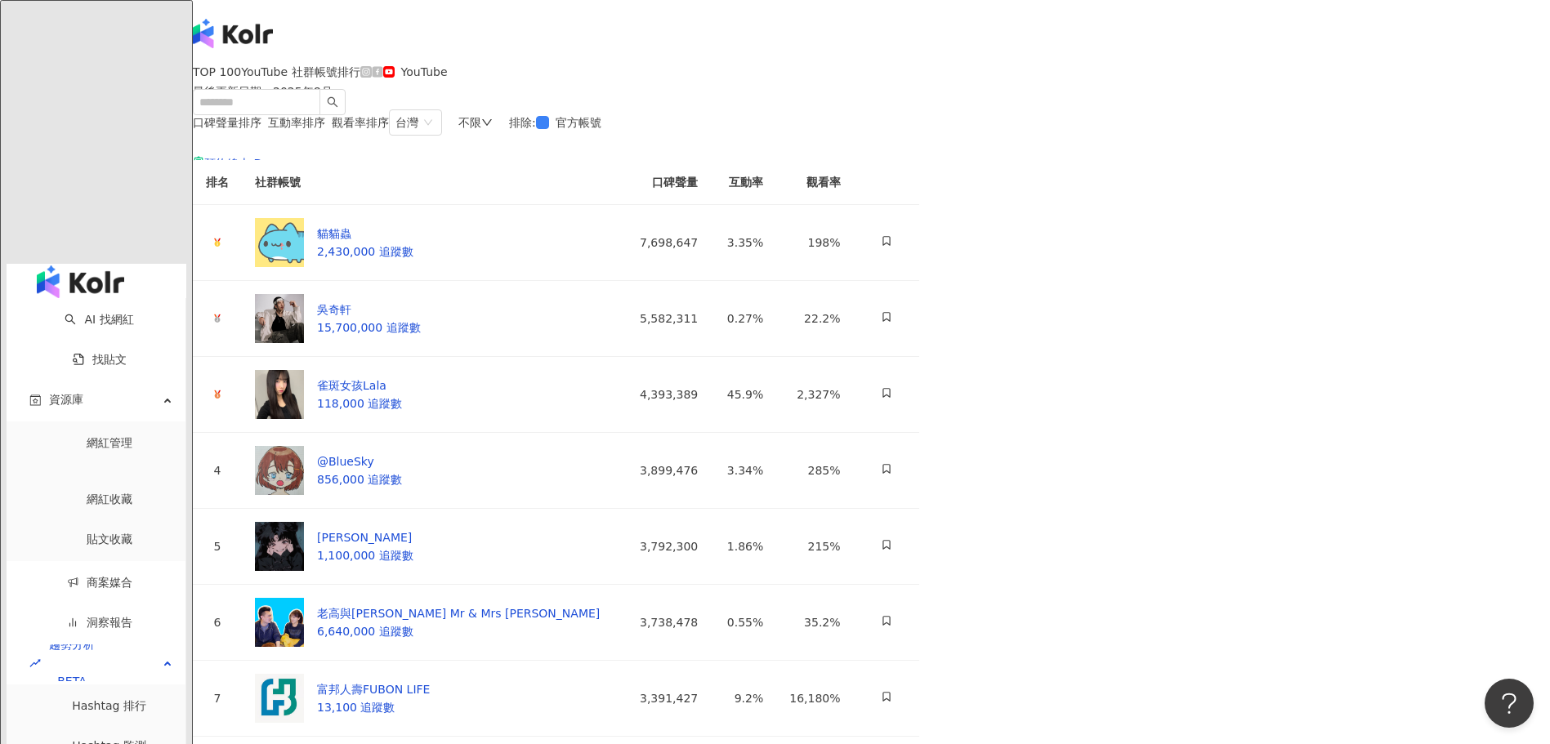
click at [372, 78] on icon at bounding box center [365, 71] width 11 height 11
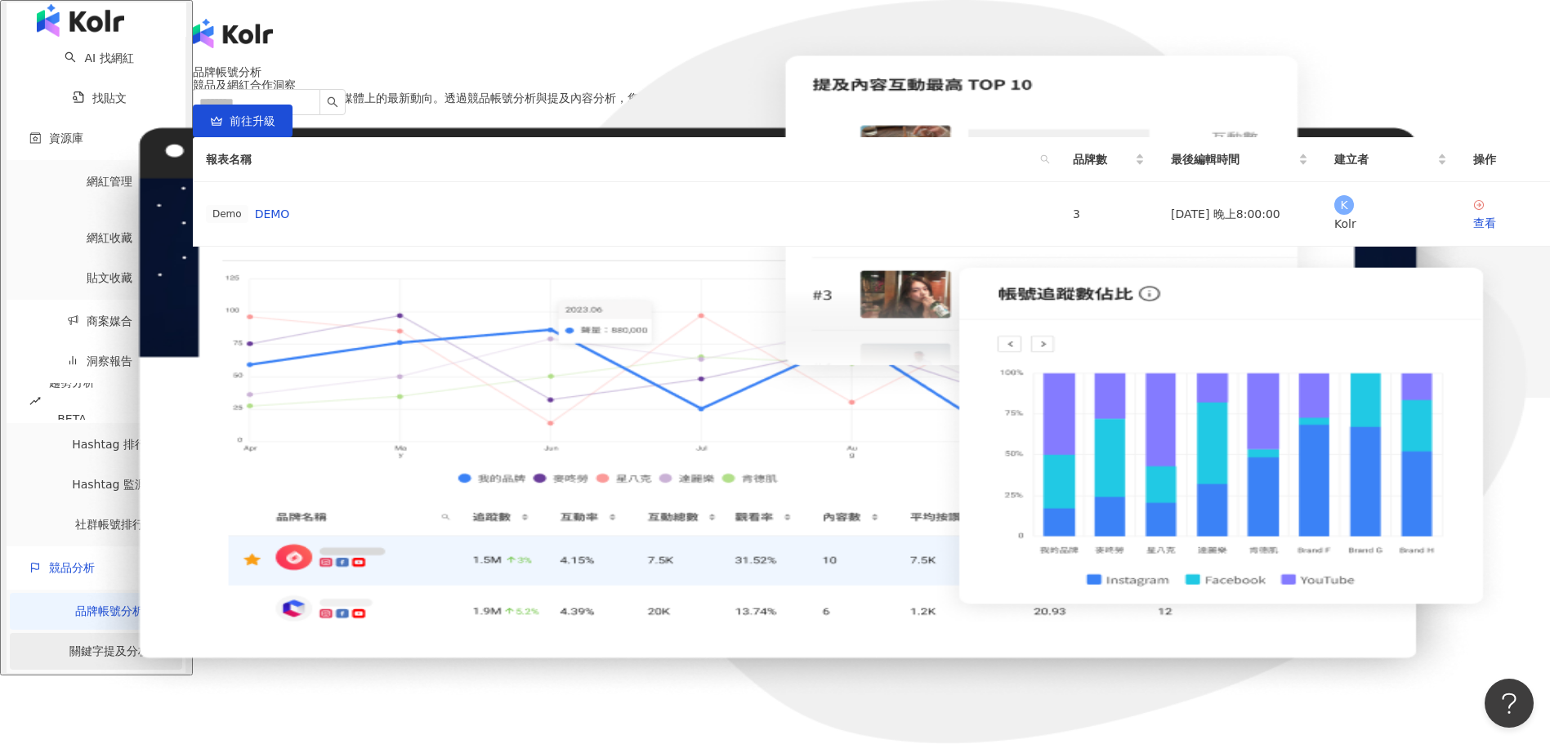
click at [91, 645] on link "關鍵字提及分析" at bounding box center [109, 651] width 80 height 13
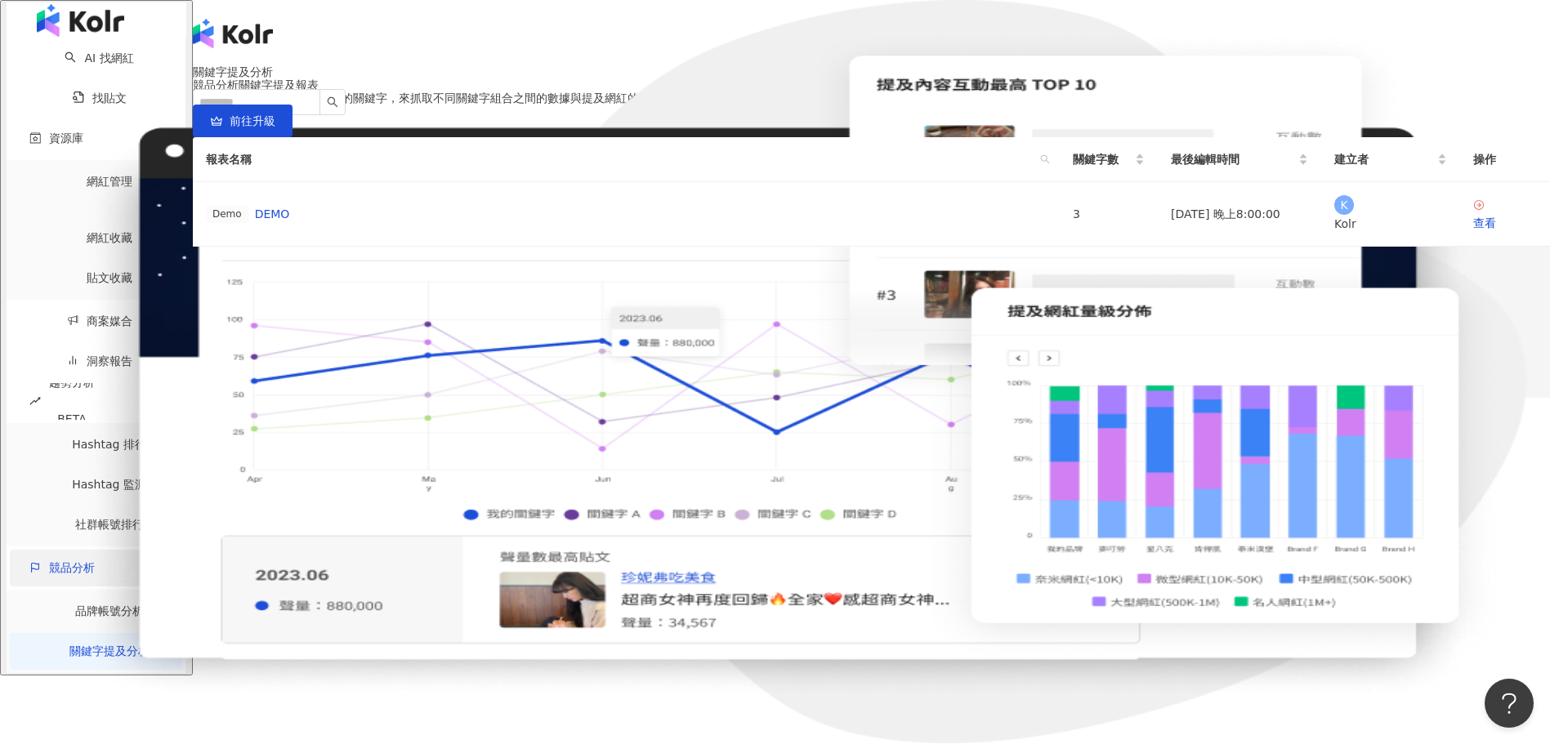
click at [74, 550] on span "競品分析" at bounding box center [72, 568] width 46 height 37
click at [67, 154] on span "資源庫" at bounding box center [66, 138] width 34 height 37
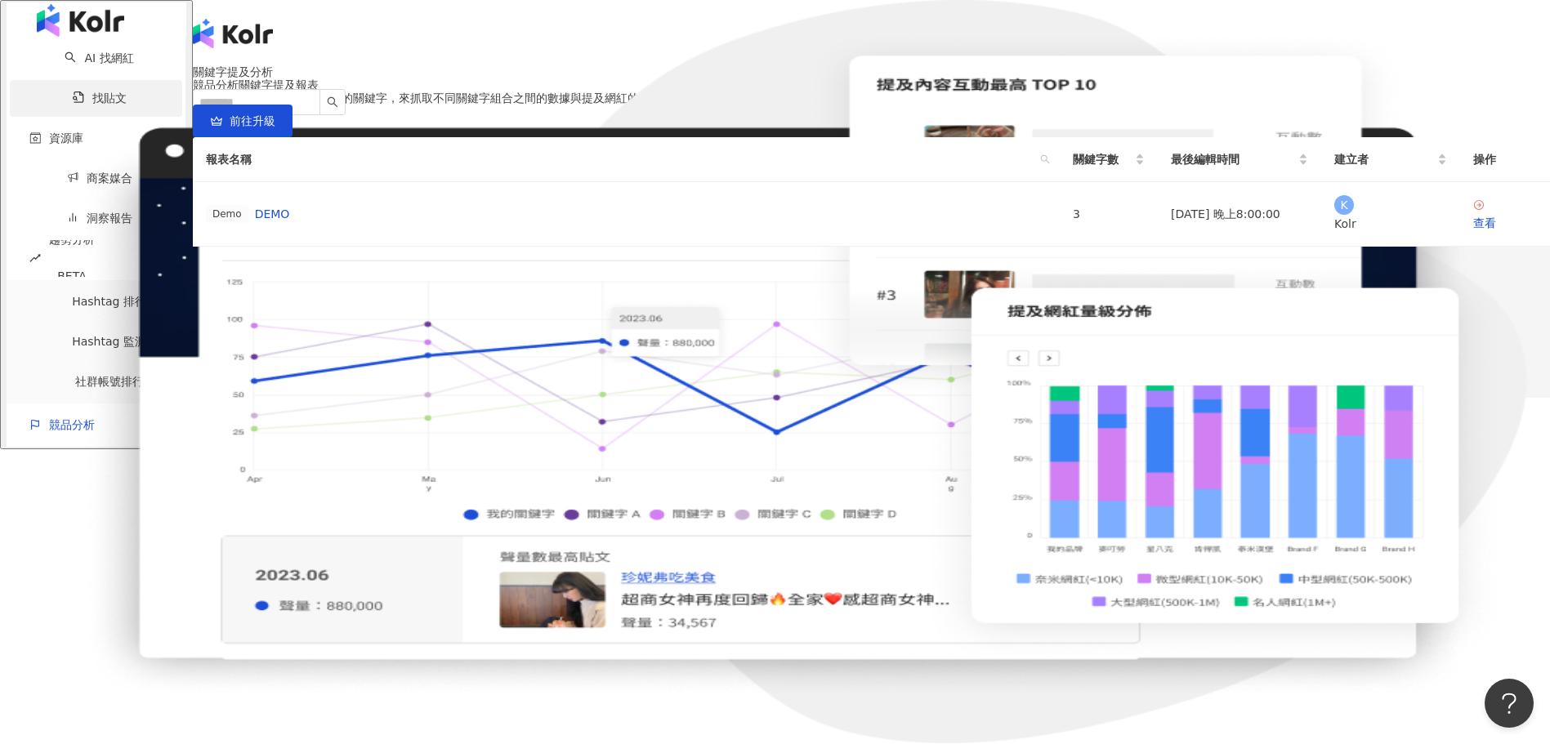
click at [73, 105] on link "找貼文" at bounding box center [100, 98] width 54 height 13
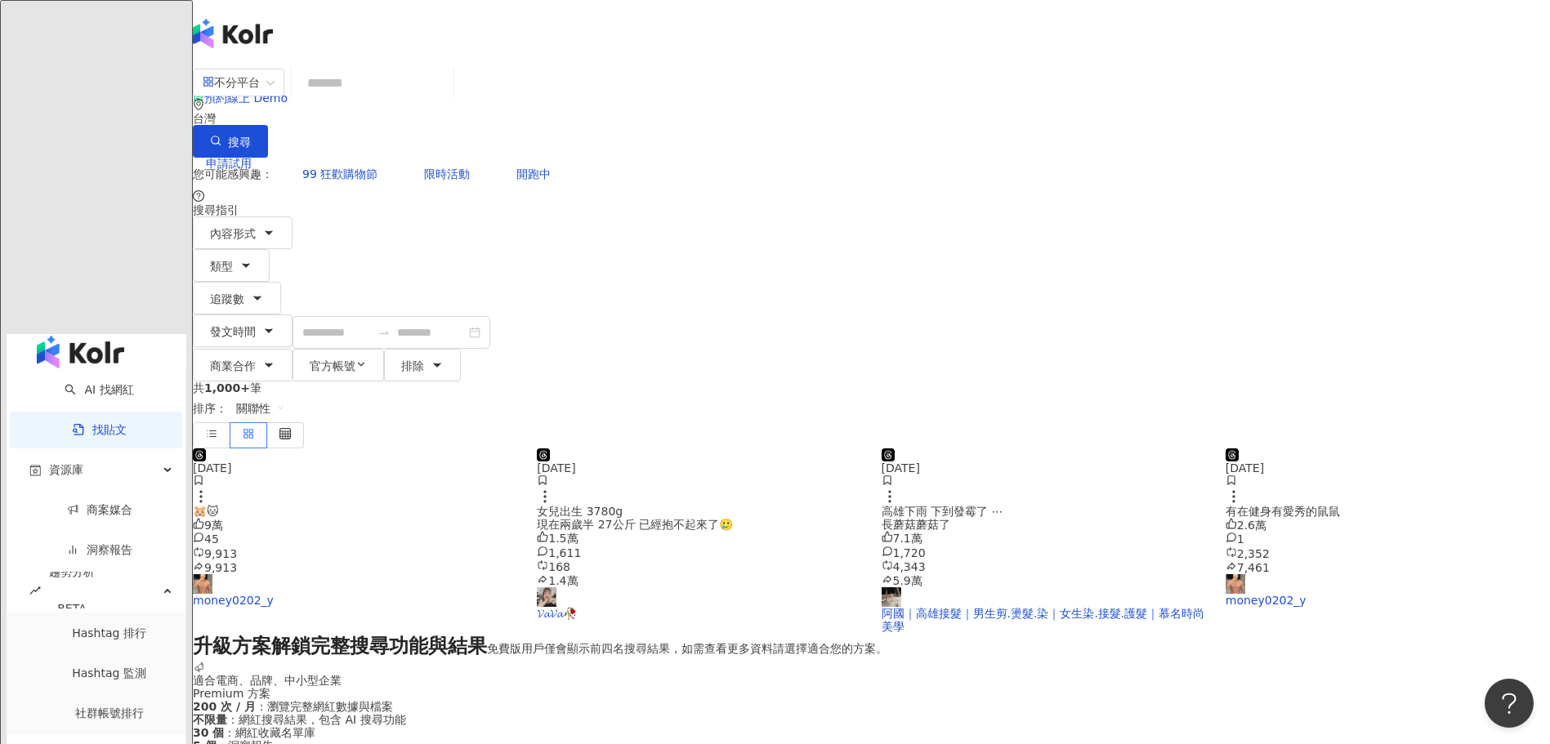
click at [447, 94] on input "search" at bounding box center [372, 82] width 149 height 35
type input "*"
type input "***"
click at [268, 125] on button "搜尋" at bounding box center [230, 141] width 75 height 33
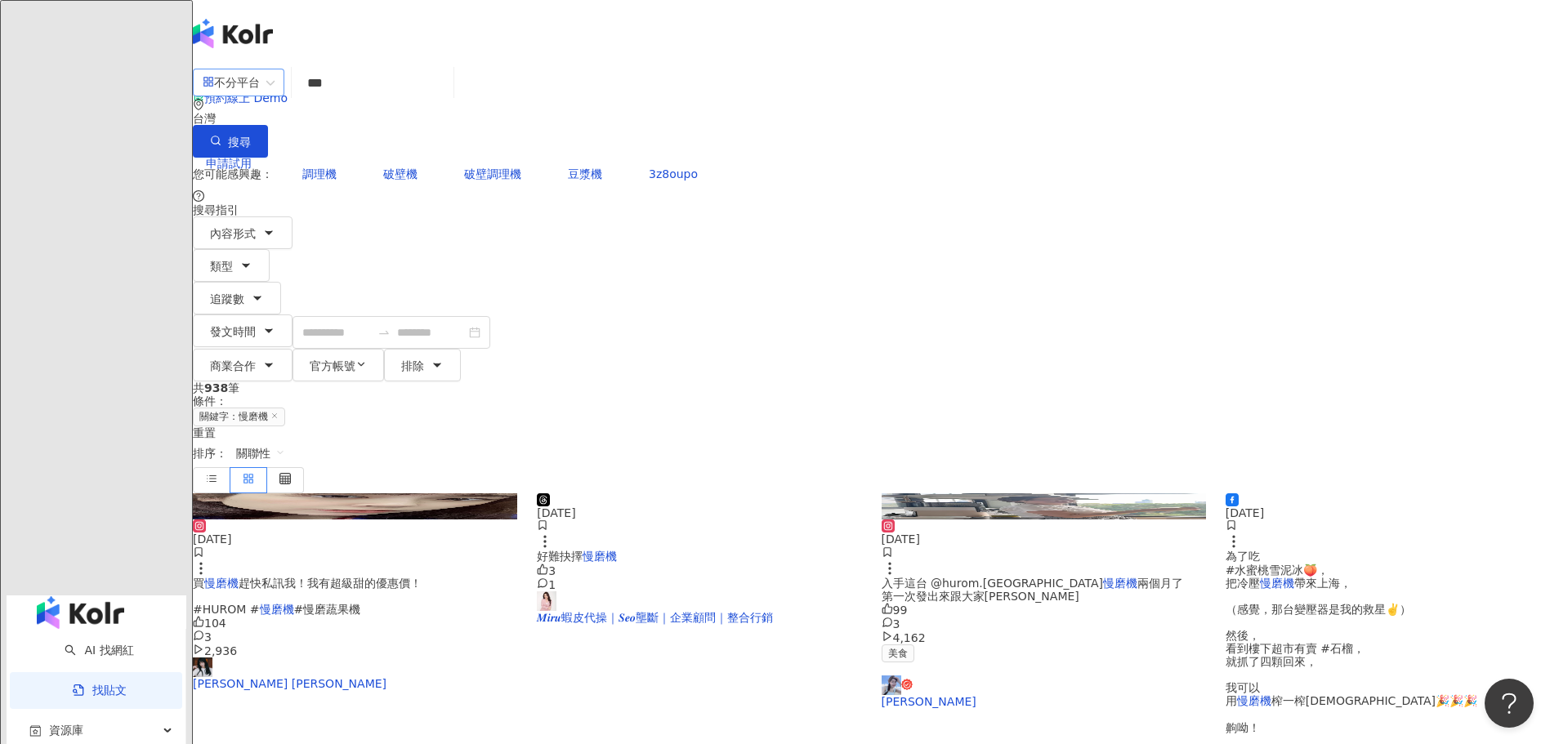
drag, startPoint x: 585, startPoint y: 101, endPoint x: 404, endPoint y: 79, distance: 182.7
click at [404, 79] on div "不分平台 慢磨機 *** 台灣 搜尋" at bounding box center [871, 111] width 1357 height 92
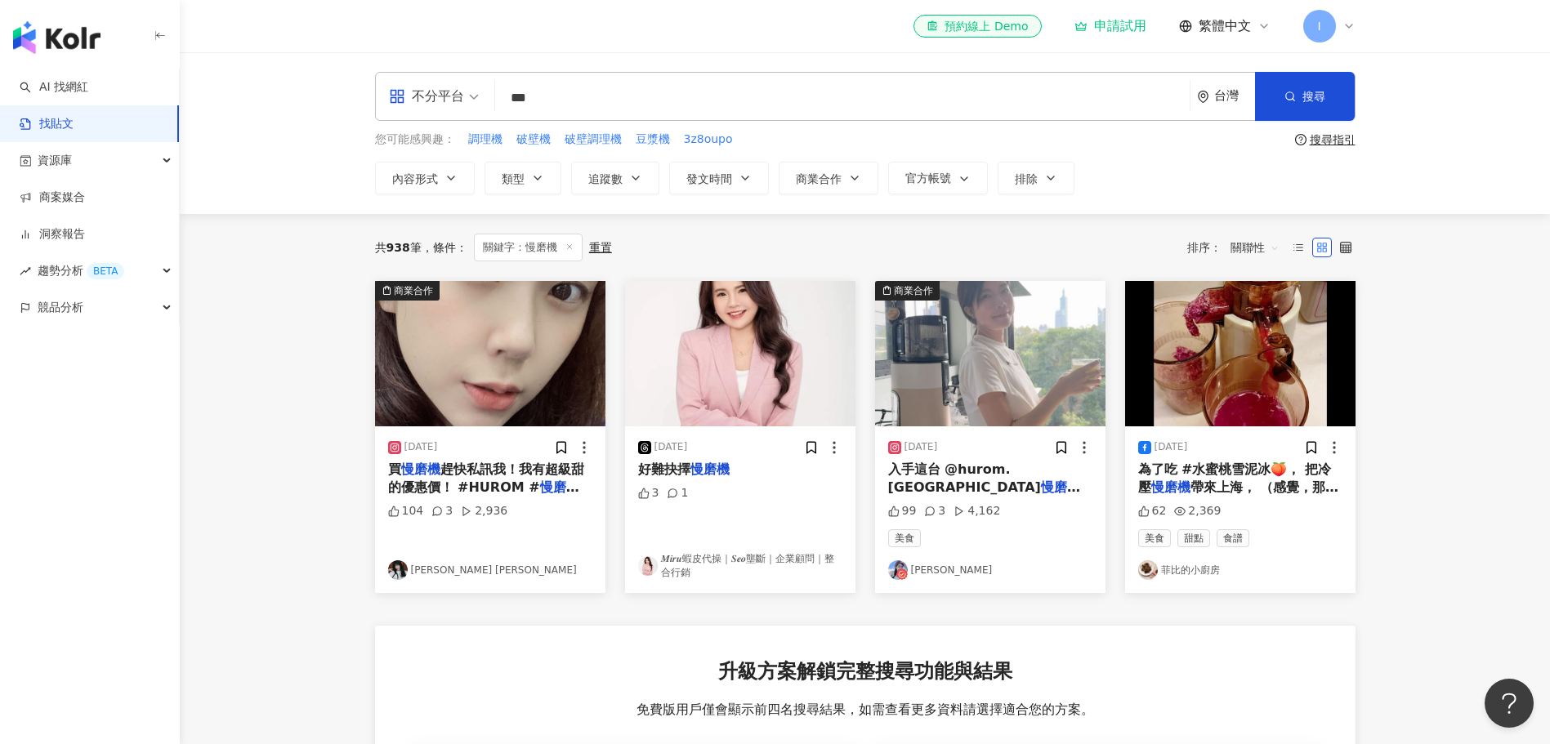
drag, startPoint x: 565, startPoint y: 96, endPoint x: 474, endPoint y: 90, distance: 90.9
click at [474, 90] on div "不分平台 慢磨機 *** 台灣 搜尋" at bounding box center [865, 96] width 980 height 49
click at [1357, 78] on div "不分平台 台灣 搜尋 您可能感興趣： 調理機 破壁機 破壁調理機 豆漿機 3z8oupo 搜尋指引 內容形式 類型 追蹤數 發文時間 商業合作 官方帳號 排除" at bounding box center [865, 133] width 1046 height 123
click at [1347, 85] on button "搜尋" at bounding box center [1305, 96] width 100 height 49
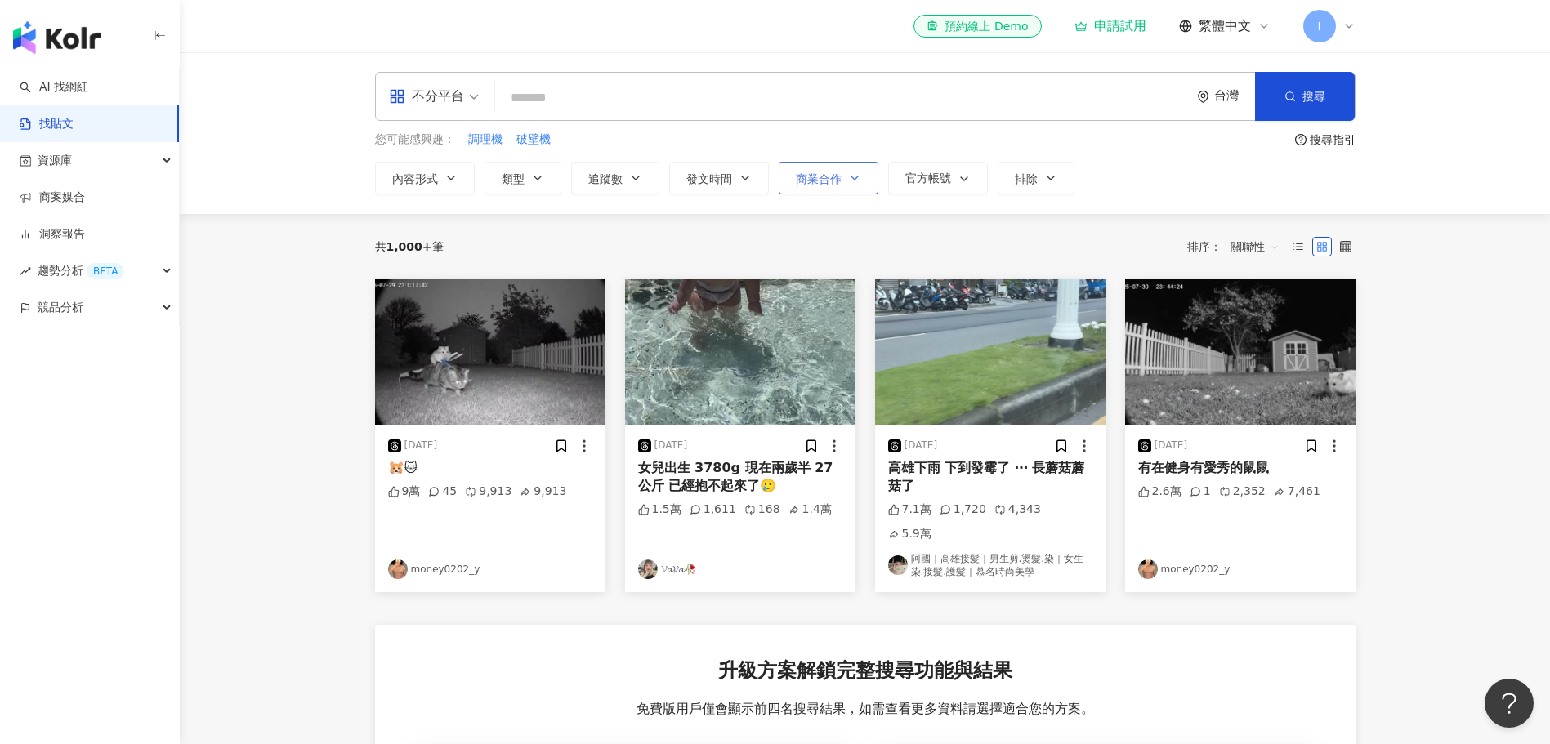
click at [848, 177] on icon "button" at bounding box center [854, 178] width 13 height 13
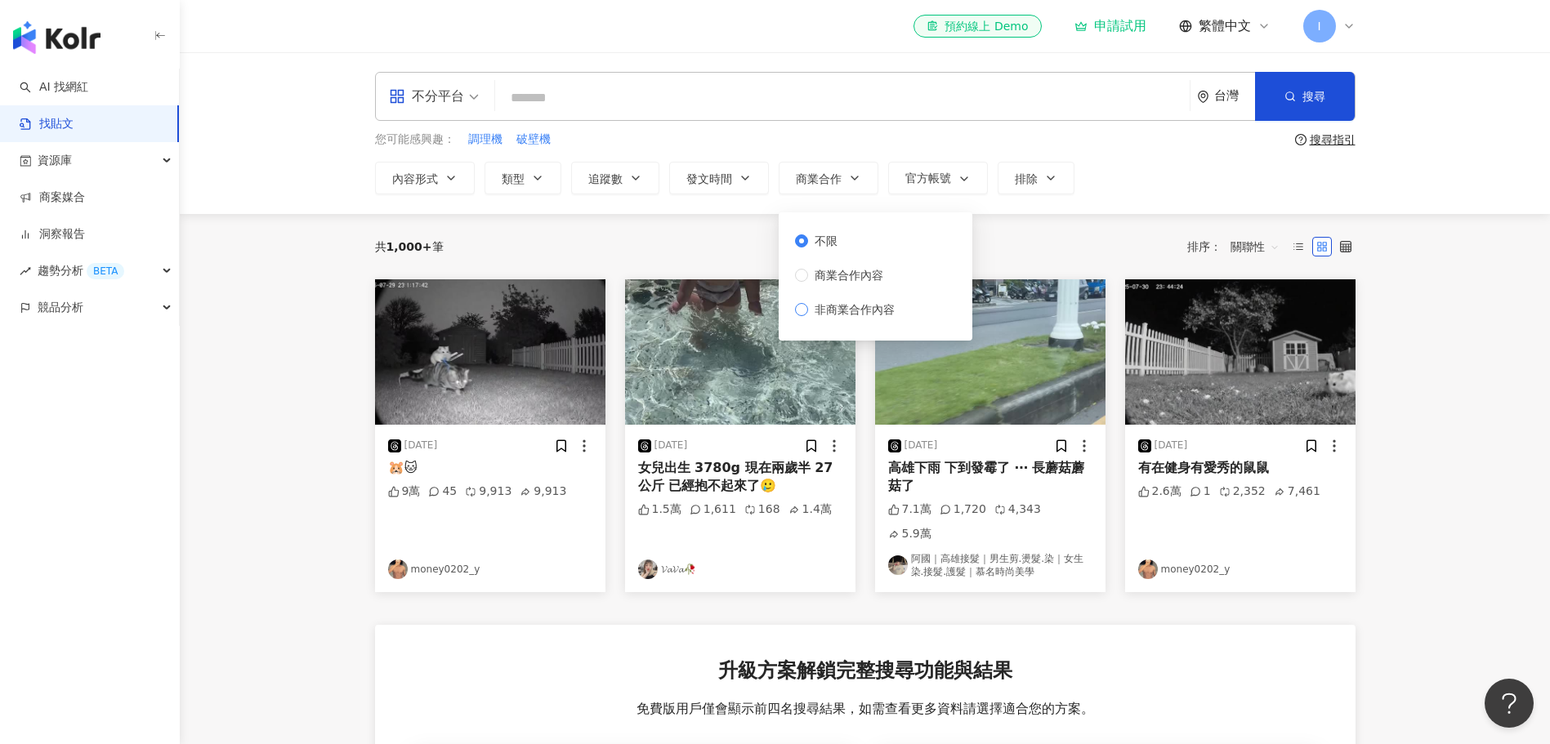
click at [855, 313] on span "非商業合作內容" at bounding box center [854, 310] width 93 height 18
click at [1292, 100] on icon "button" at bounding box center [1289, 96] width 11 height 11
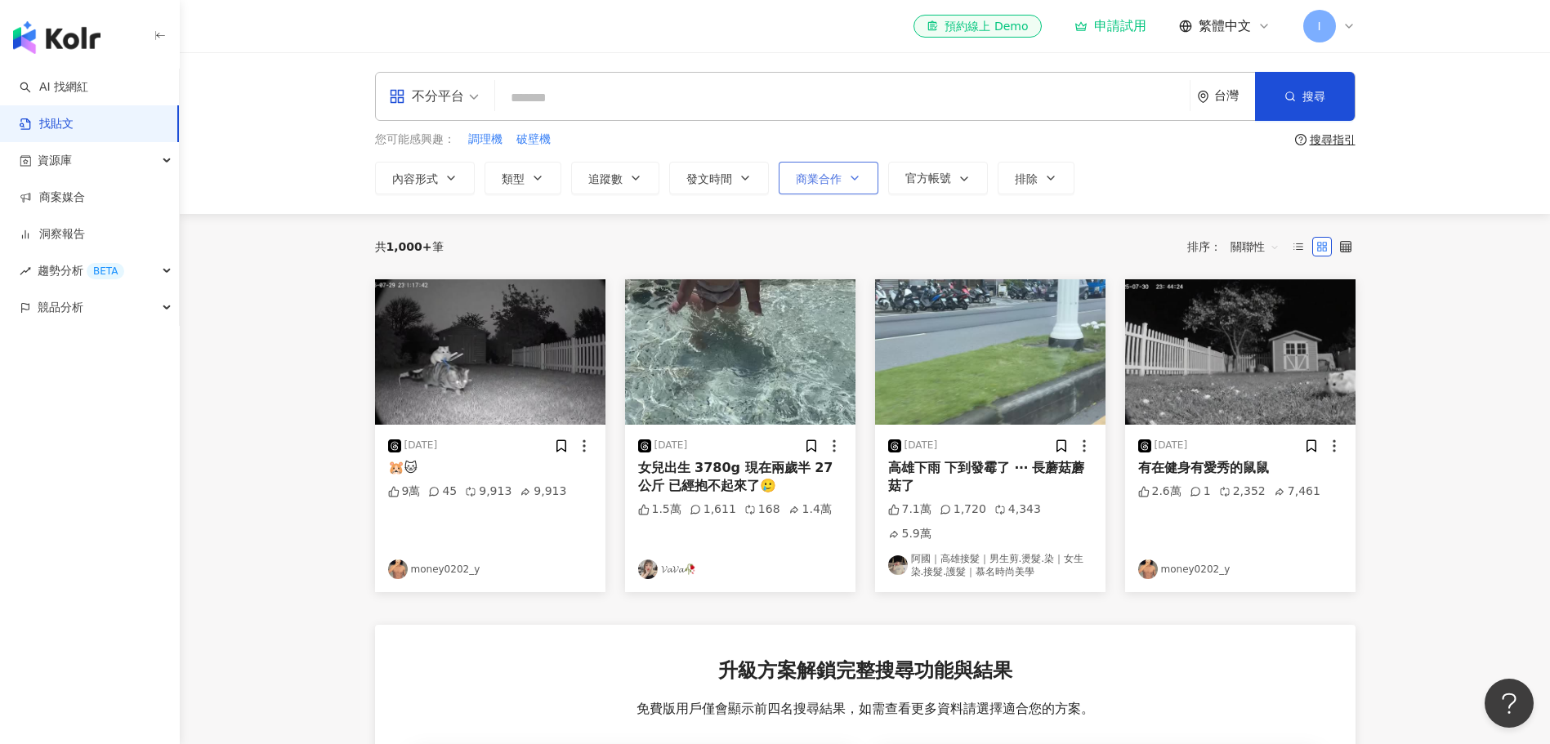
click at [843, 177] on button "商業合作" at bounding box center [829, 178] width 100 height 33
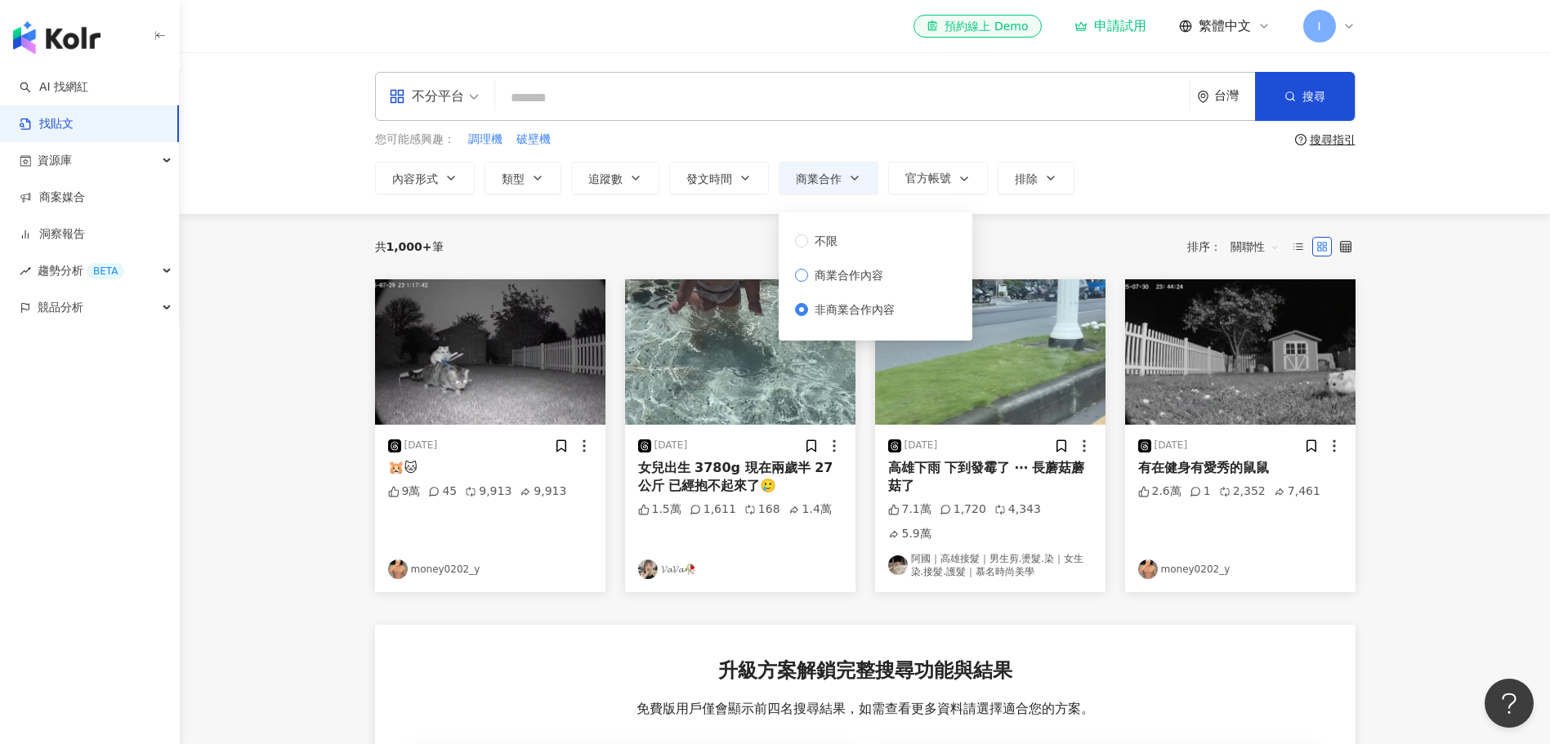
click at [842, 272] on span "商業合作內容" at bounding box center [849, 275] width 82 height 18
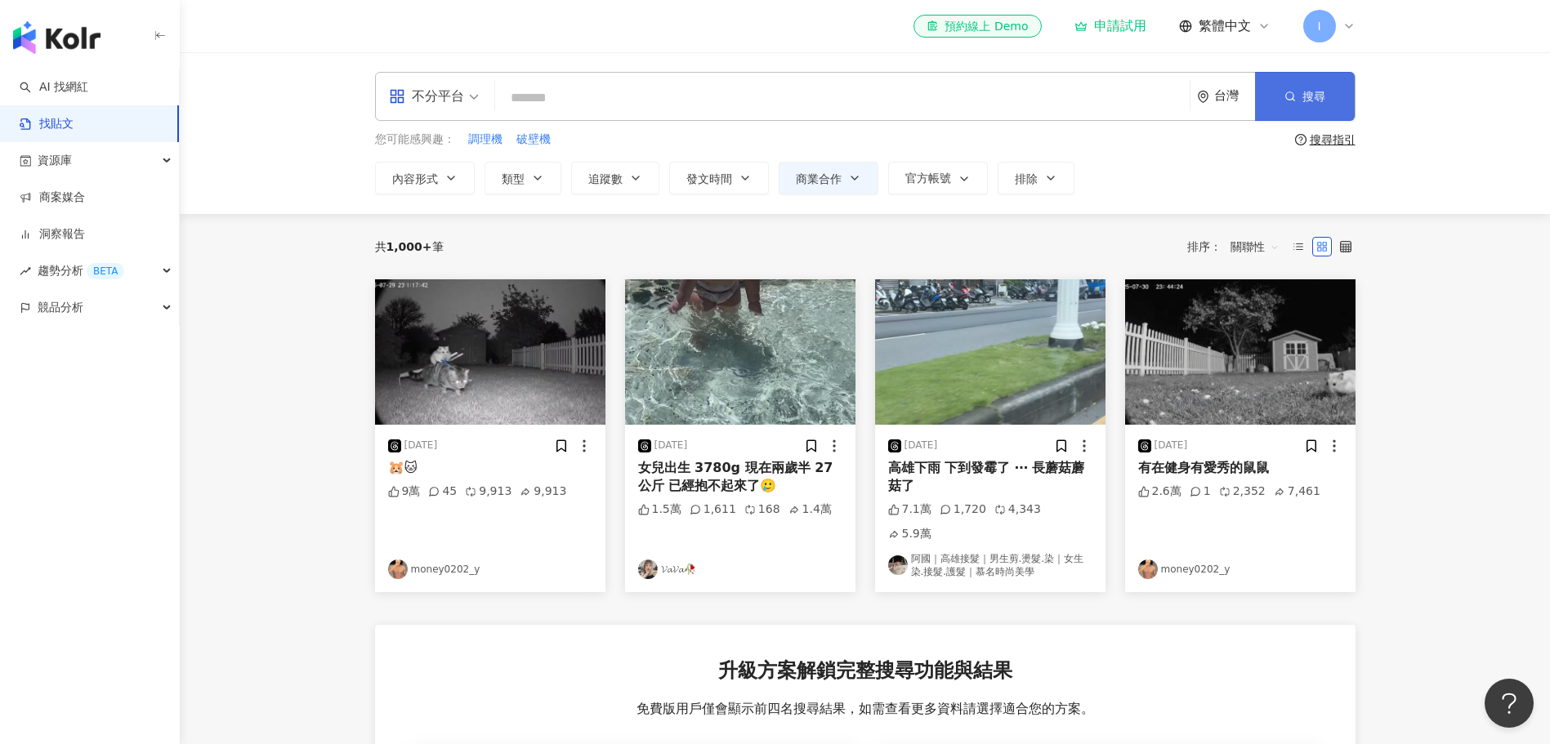
click at [1288, 105] on button "搜尋" at bounding box center [1305, 96] width 100 height 49
click at [851, 181] on icon "button" at bounding box center [854, 178] width 13 height 13
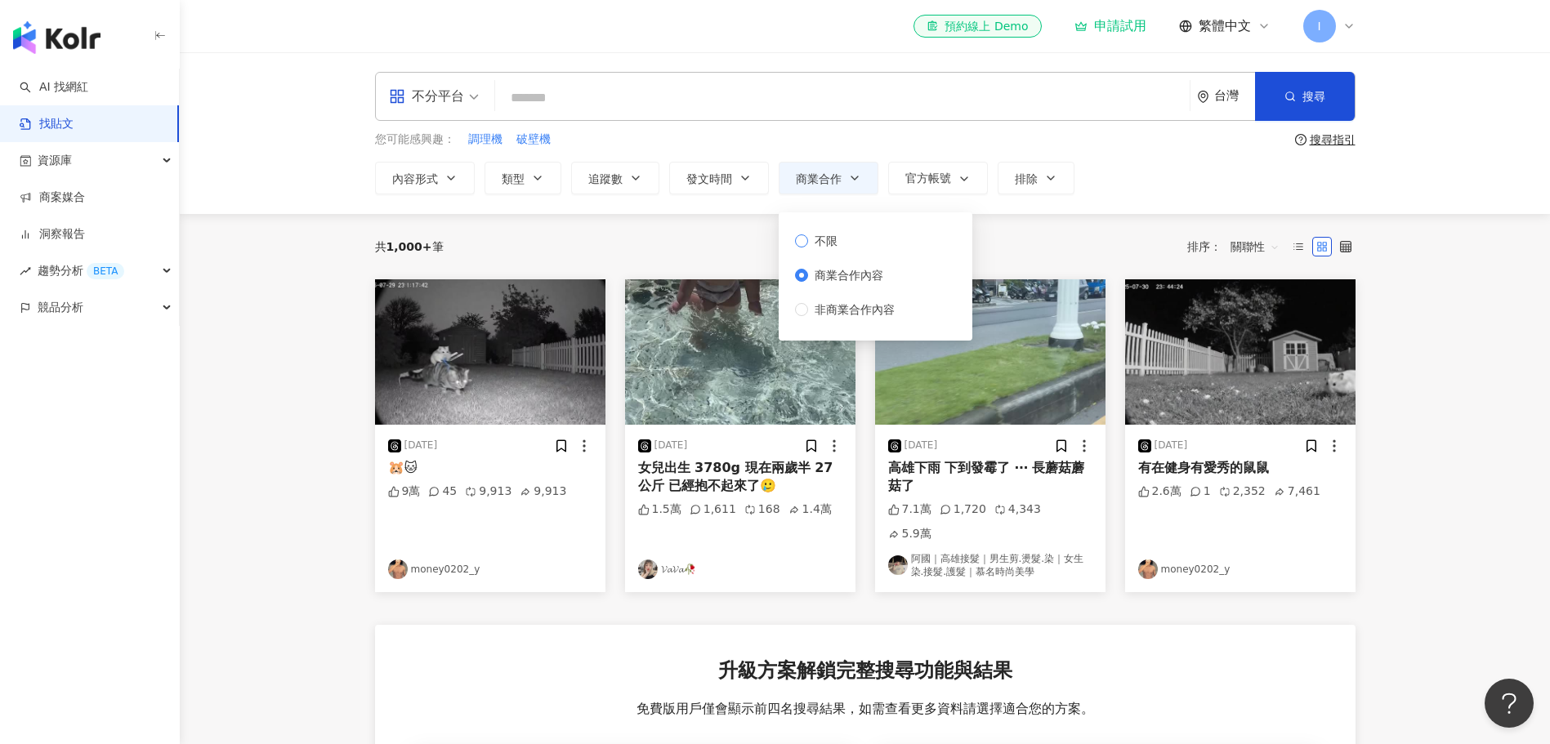
click at [828, 237] on span "不限" at bounding box center [826, 241] width 36 height 18
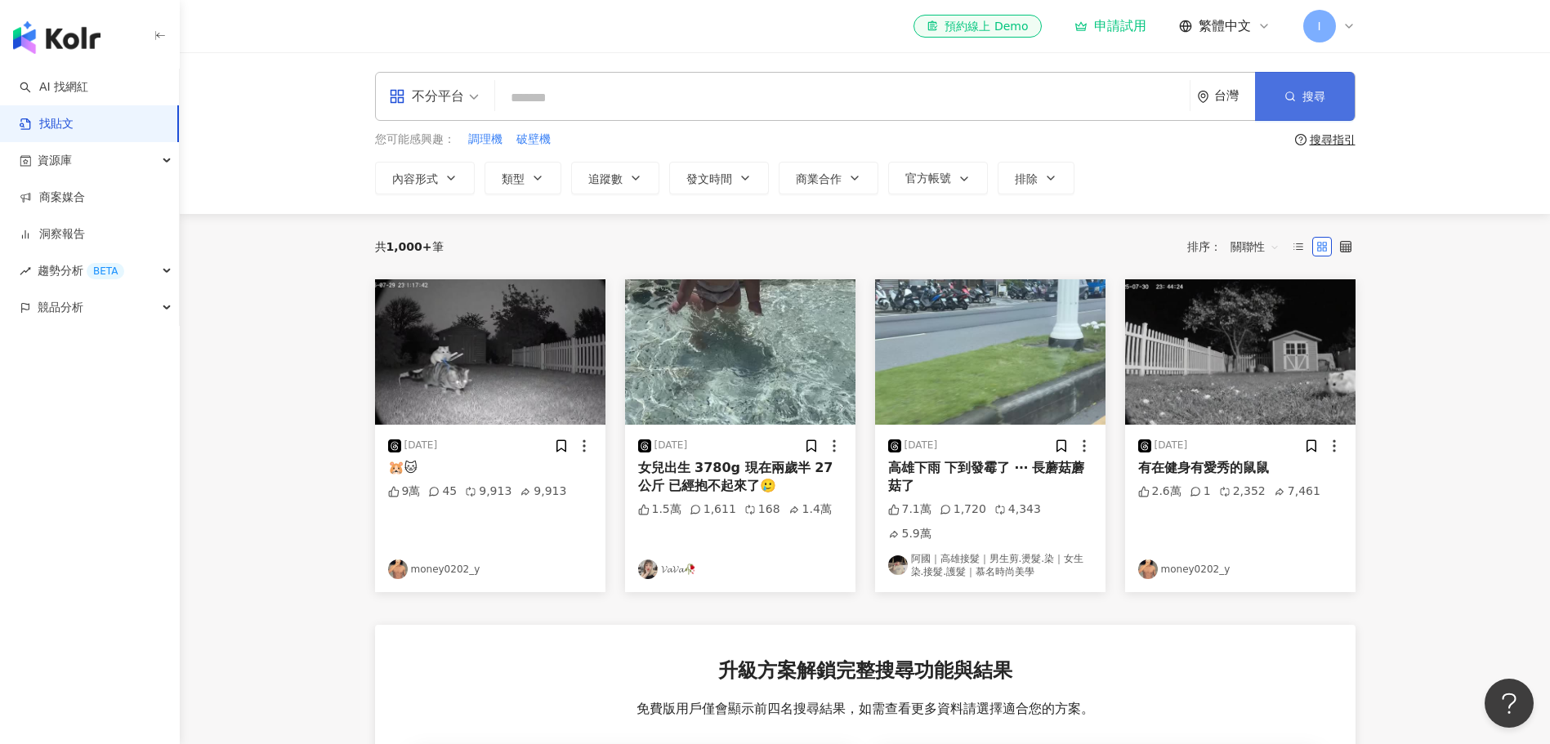
click at [1338, 100] on button "搜尋" at bounding box center [1305, 96] width 100 height 49
click at [1437, 189] on div "不分平台 台灣 搜尋 您可能感興趣： 調理機 破壁機 搜尋指引 內容形式 類型 追蹤數 發文時間 商業合作 官方帳號 排除 不限 商業合作內容 非商業合作內容" at bounding box center [865, 133] width 1370 height 162
click at [152, 312] on div "競品分析" at bounding box center [89, 307] width 179 height 37
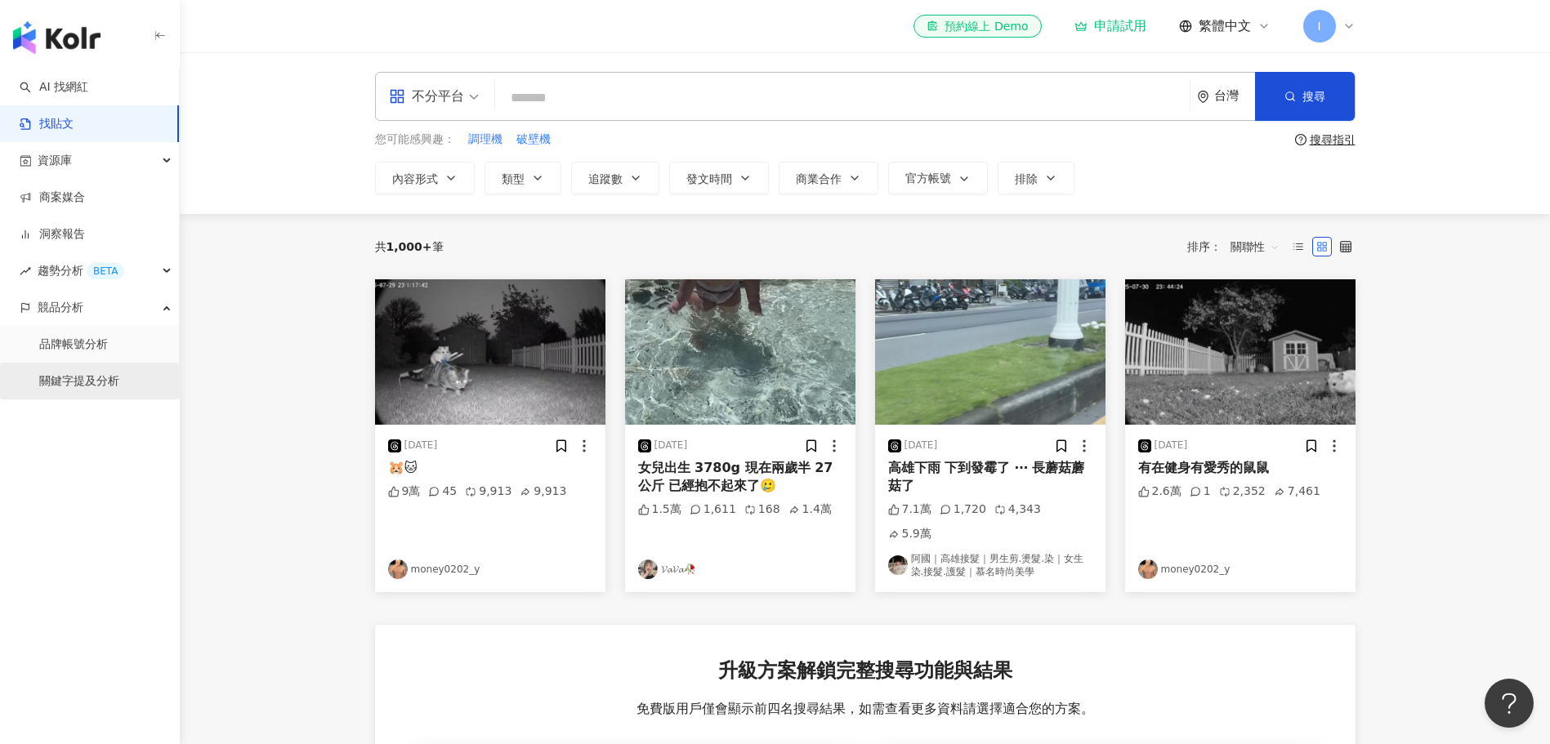
click at [103, 381] on link "關鍵字提及分析" at bounding box center [79, 381] width 80 height 16
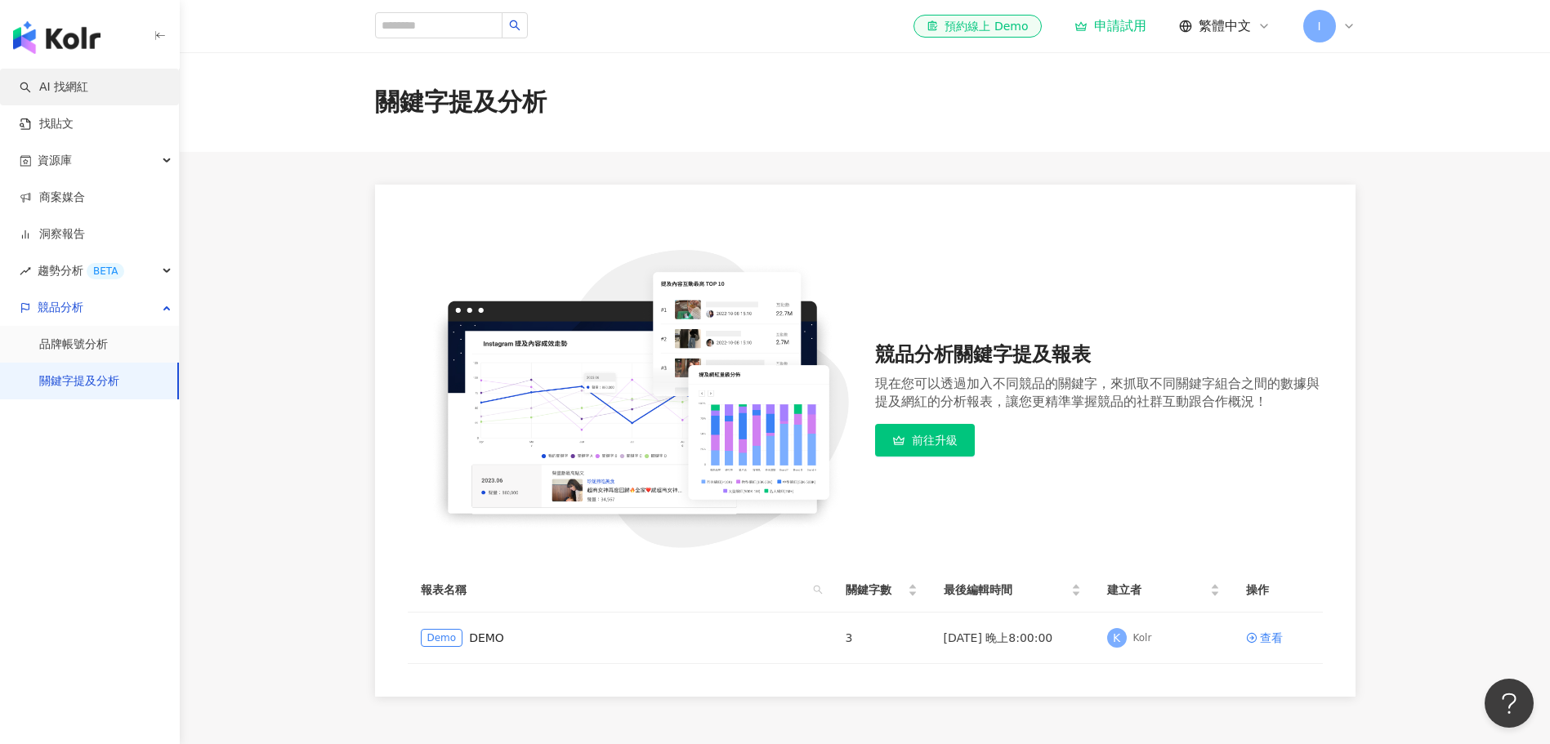
click at [80, 88] on link "AI 找網紅" at bounding box center [54, 87] width 69 height 16
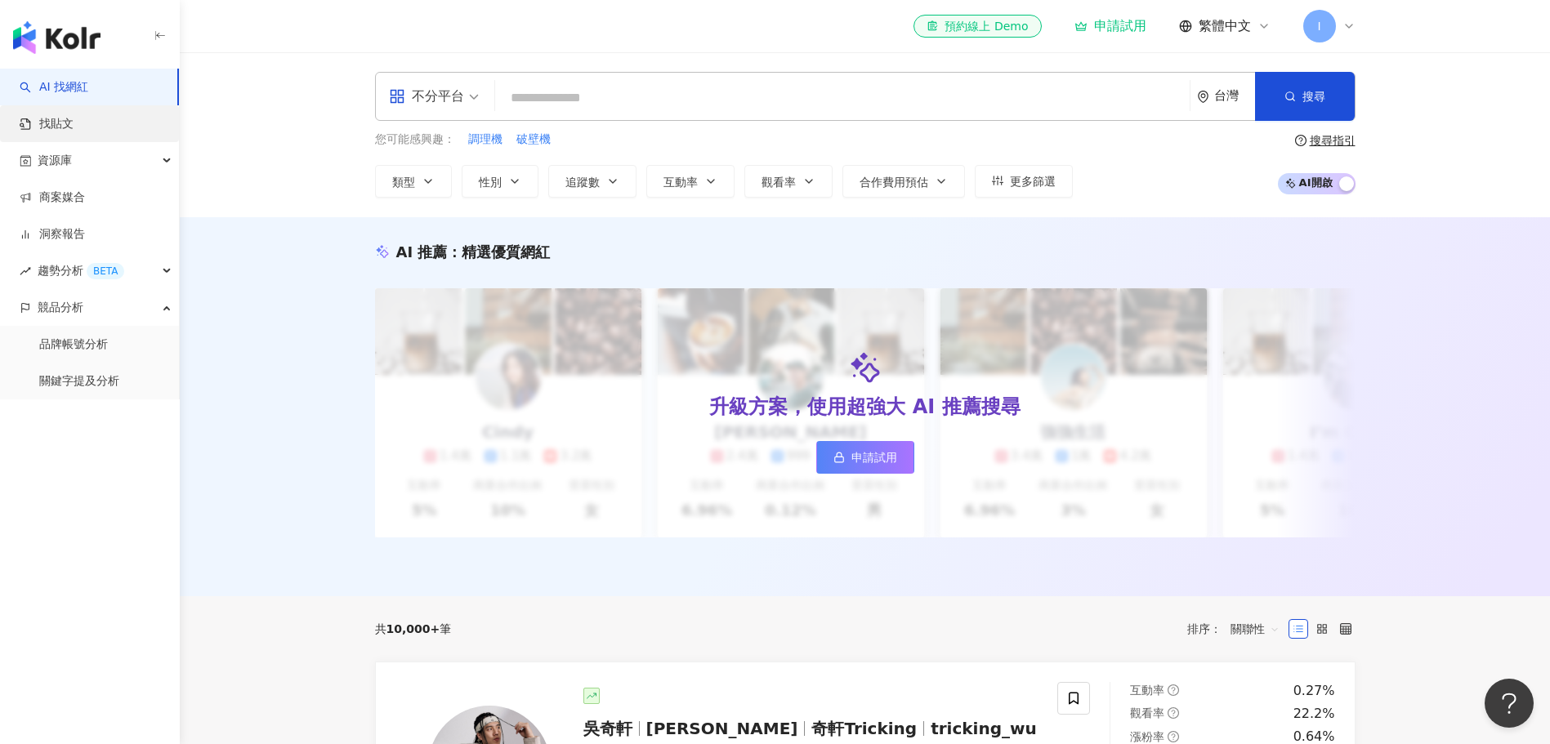
click at [43, 123] on link "找貼文" at bounding box center [47, 124] width 54 height 16
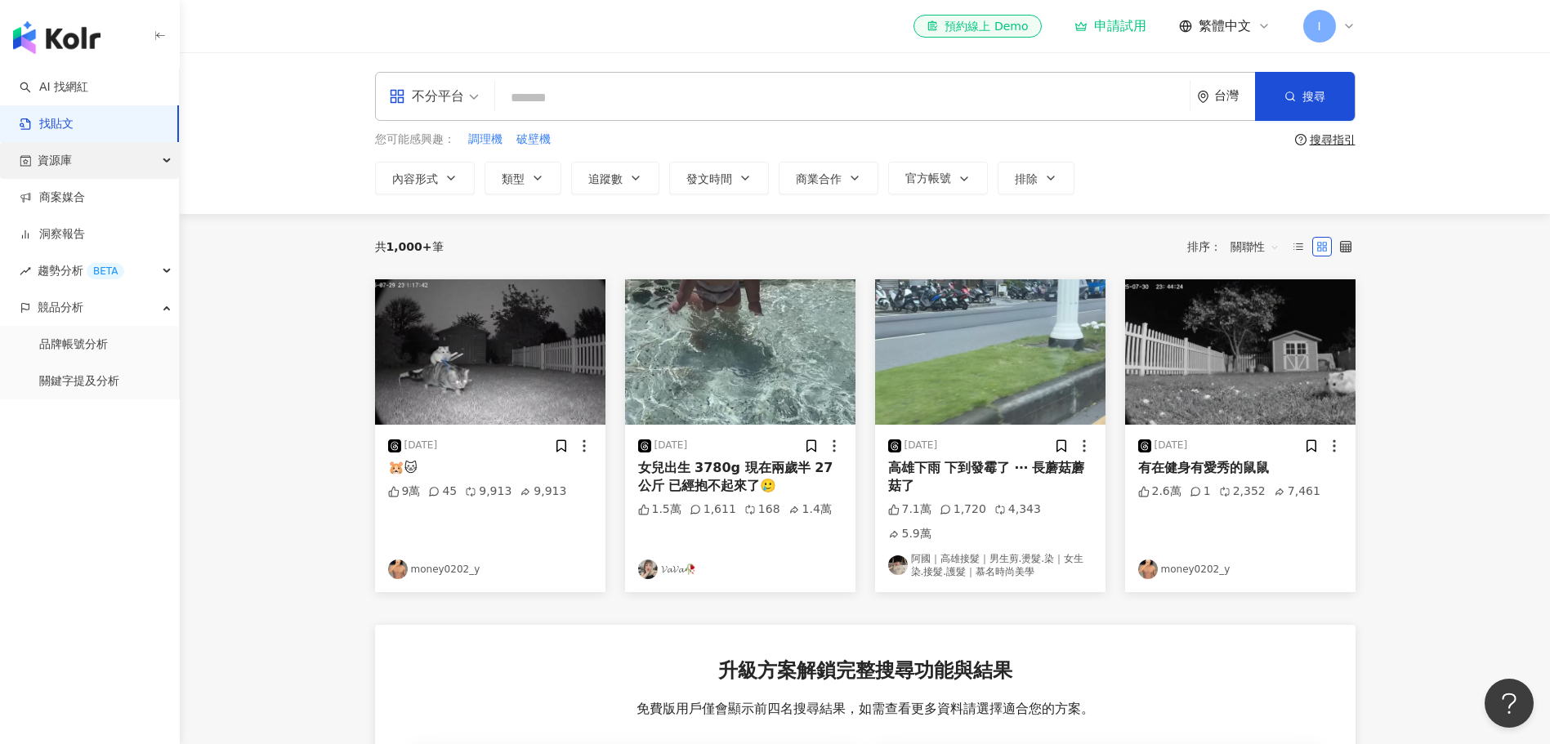
click at [133, 155] on div "資源庫" at bounding box center [89, 160] width 179 height 37
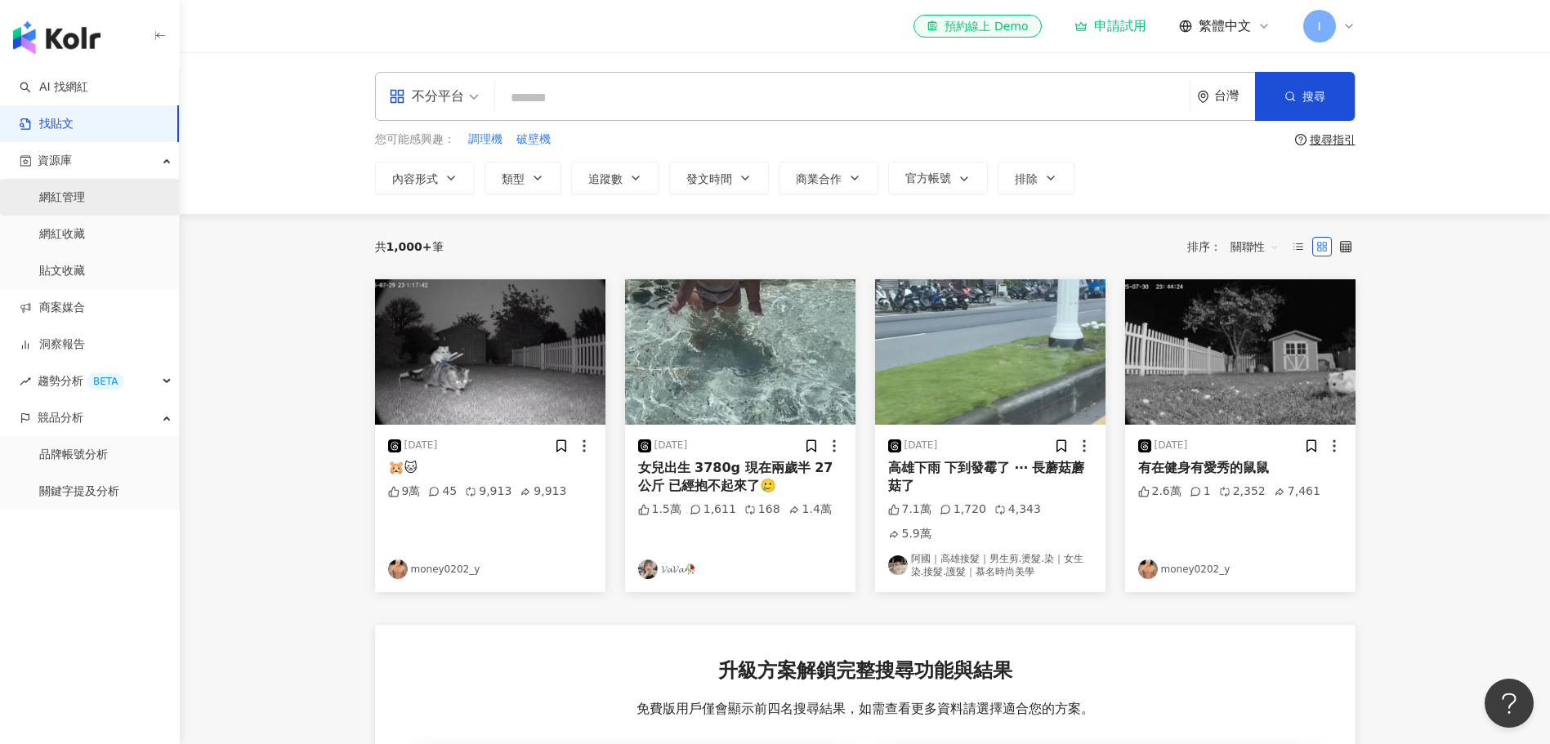
click at [62, 194] on link "網紅管理" at bounding box center [62, 198] width 46 height 16
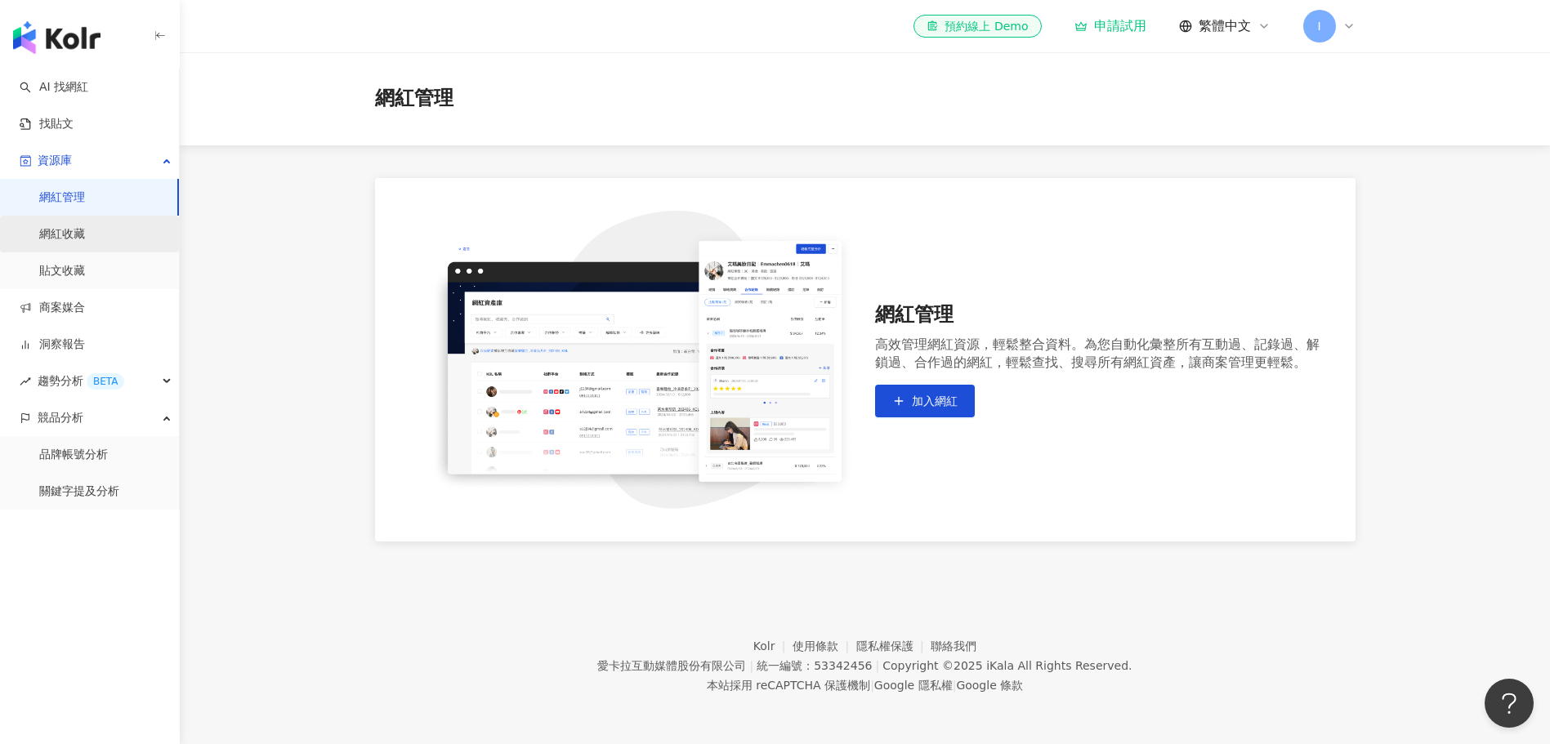
click at [64, 237] on link "網紅收藏" at bounding box center [62, 234] width 46 height 16
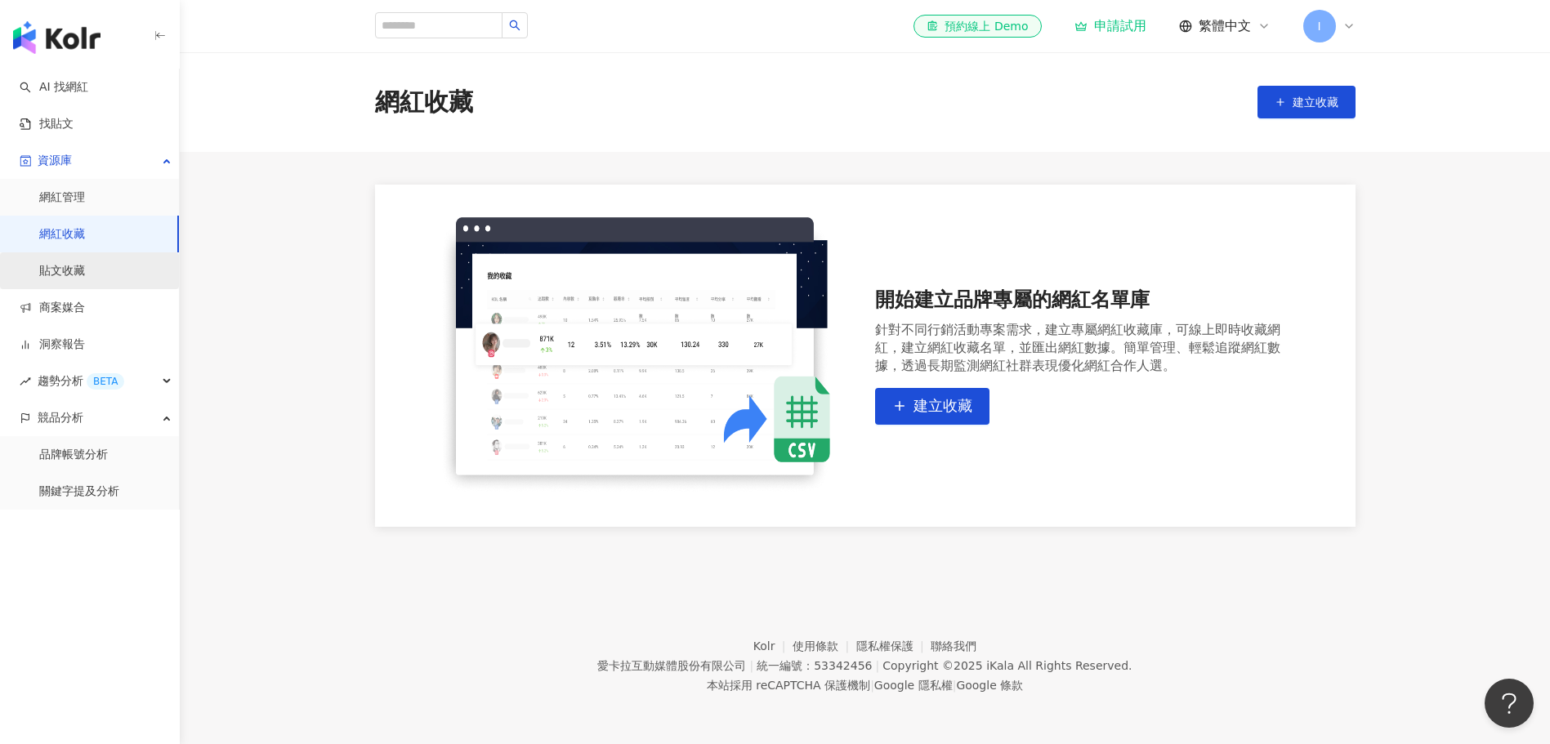
click at [58, 272] on link "貼文收藏" at bounding box center [62, 271] width 46 height 16
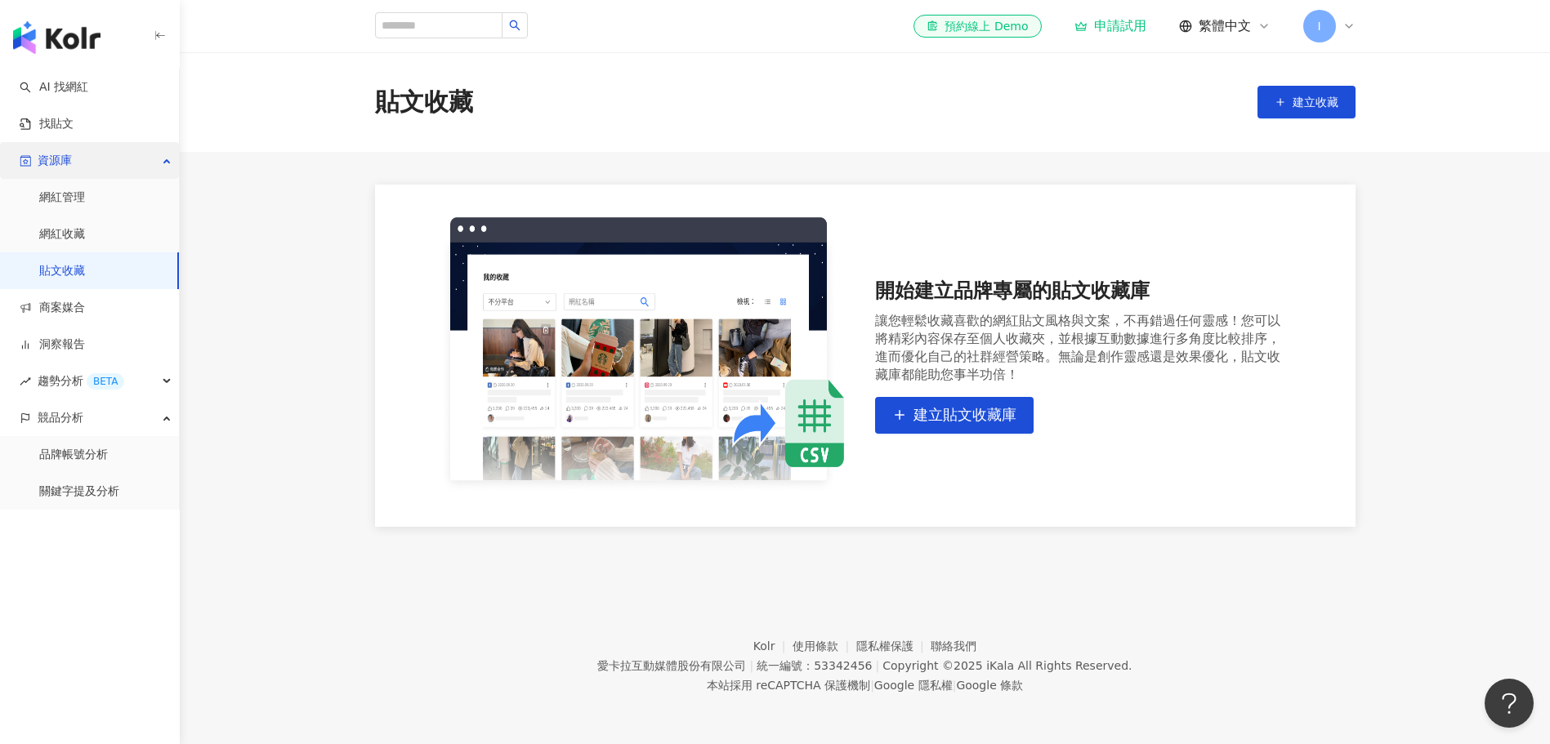
click at [63, 153] on span "資源庫" at bounding box center [55, 160] width 34 height 37
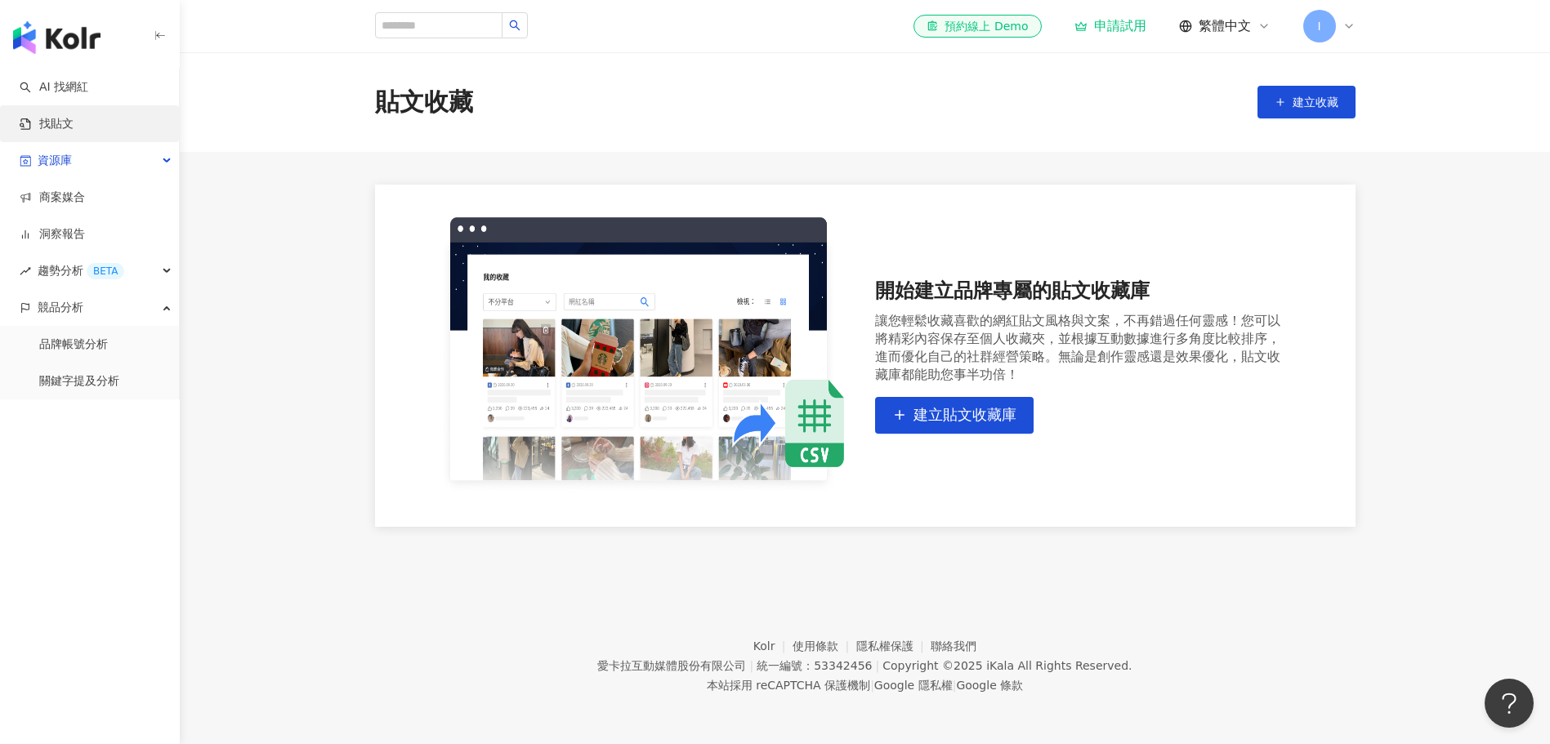
click at [67, 116] on link "找貼文" at bounding box center [47, 124] width 54 height 16
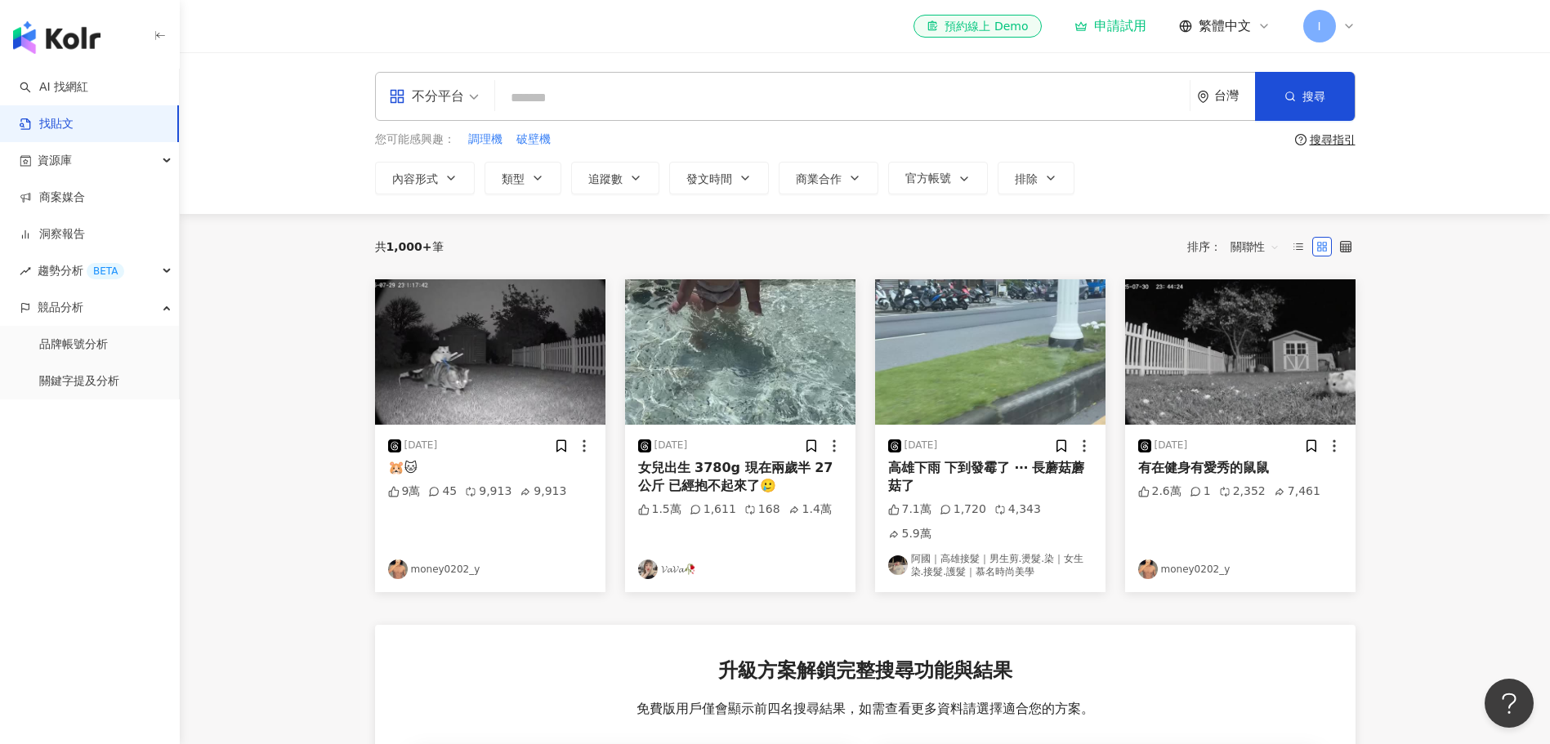
click at [1457, 264] on main "不分平台 台灣 搜尋 您可能感興趣： 調理機 破壁機 搜尋指引 內容形式 類型 追蹤數 發文時間 商業合作 官方帳號 排除 共 1,000+ 筆 排序： 關聯…" at bounding box center [865, 562] width 1370 height 1020
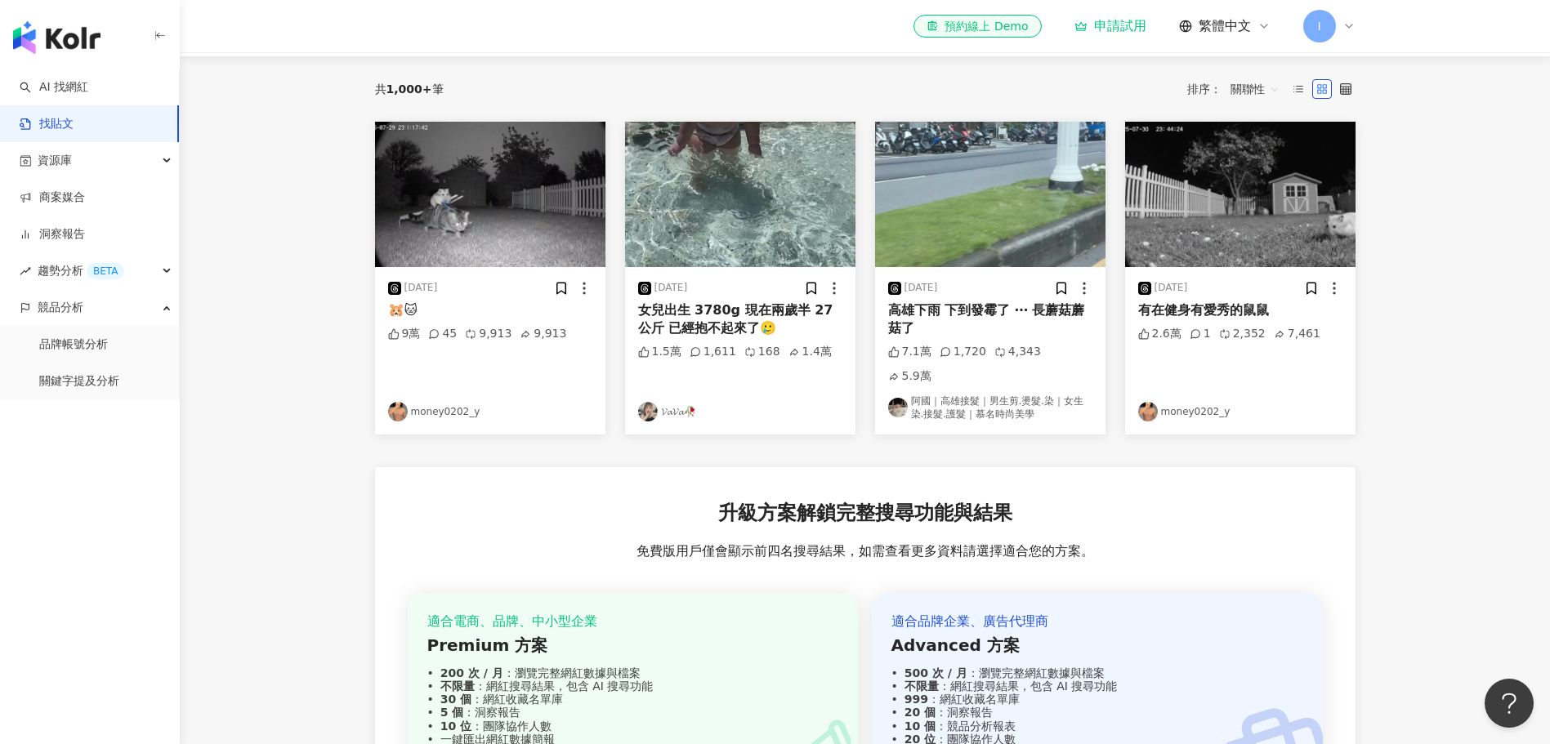
scroll to position [382, 0]
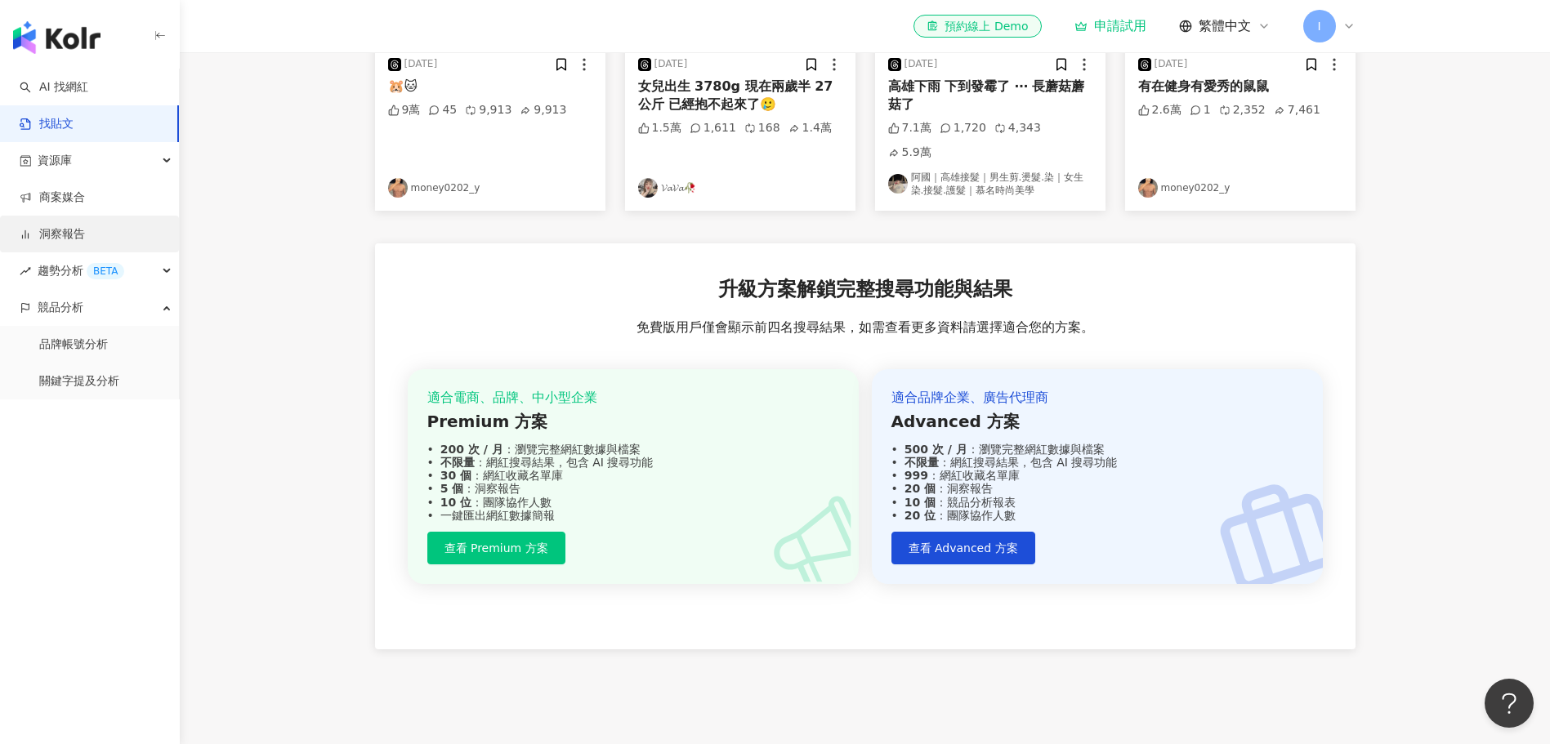
click at [77, 243] on link "洞察報告" at bounding box center [52, 234] width 65 height 16
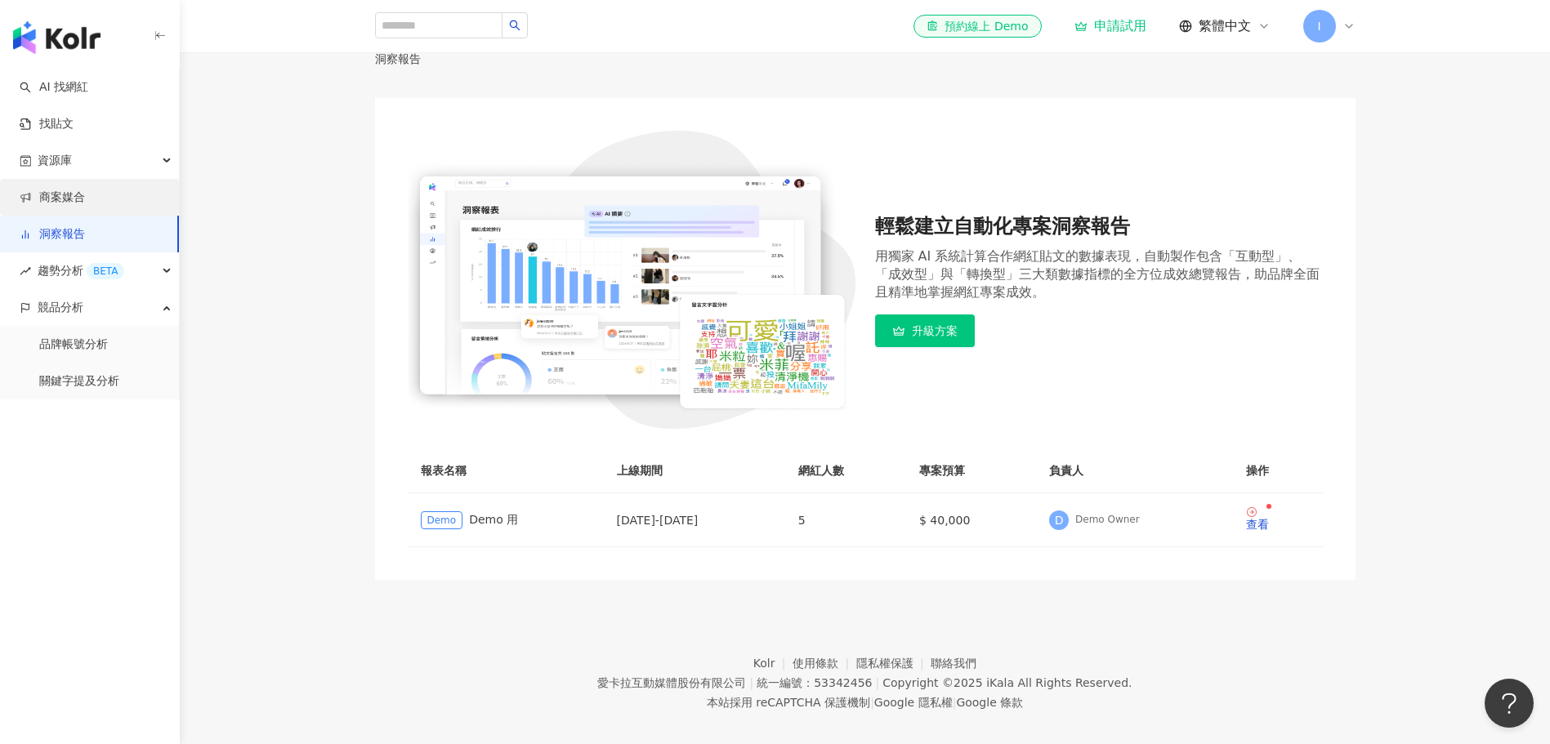
click at [85, 203] on link "商案媒合" at bounding box center [52, 198] width 65 height 16
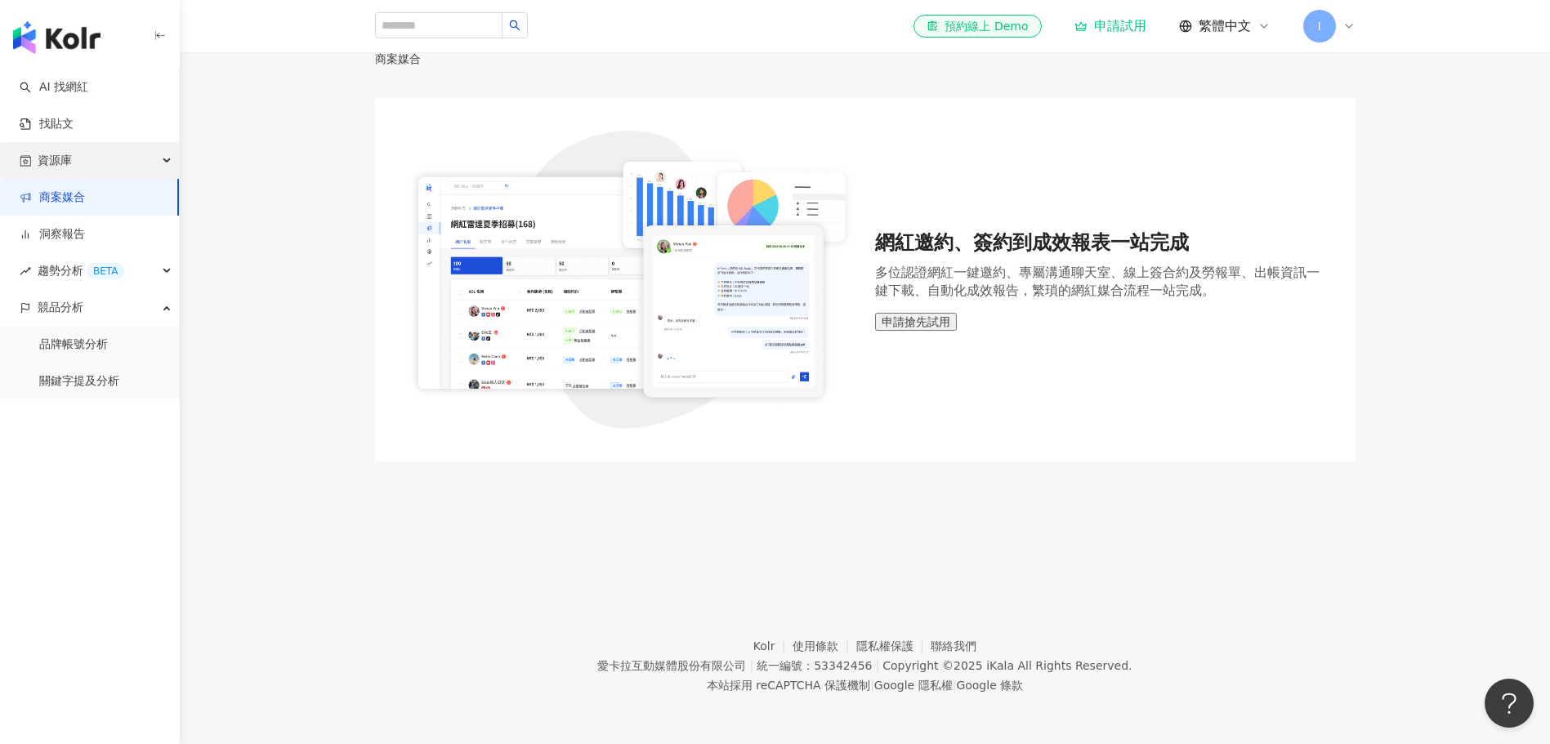
click at [105, 157] on div "資源庫" at bounding box center [89, 160] width 179 height 37
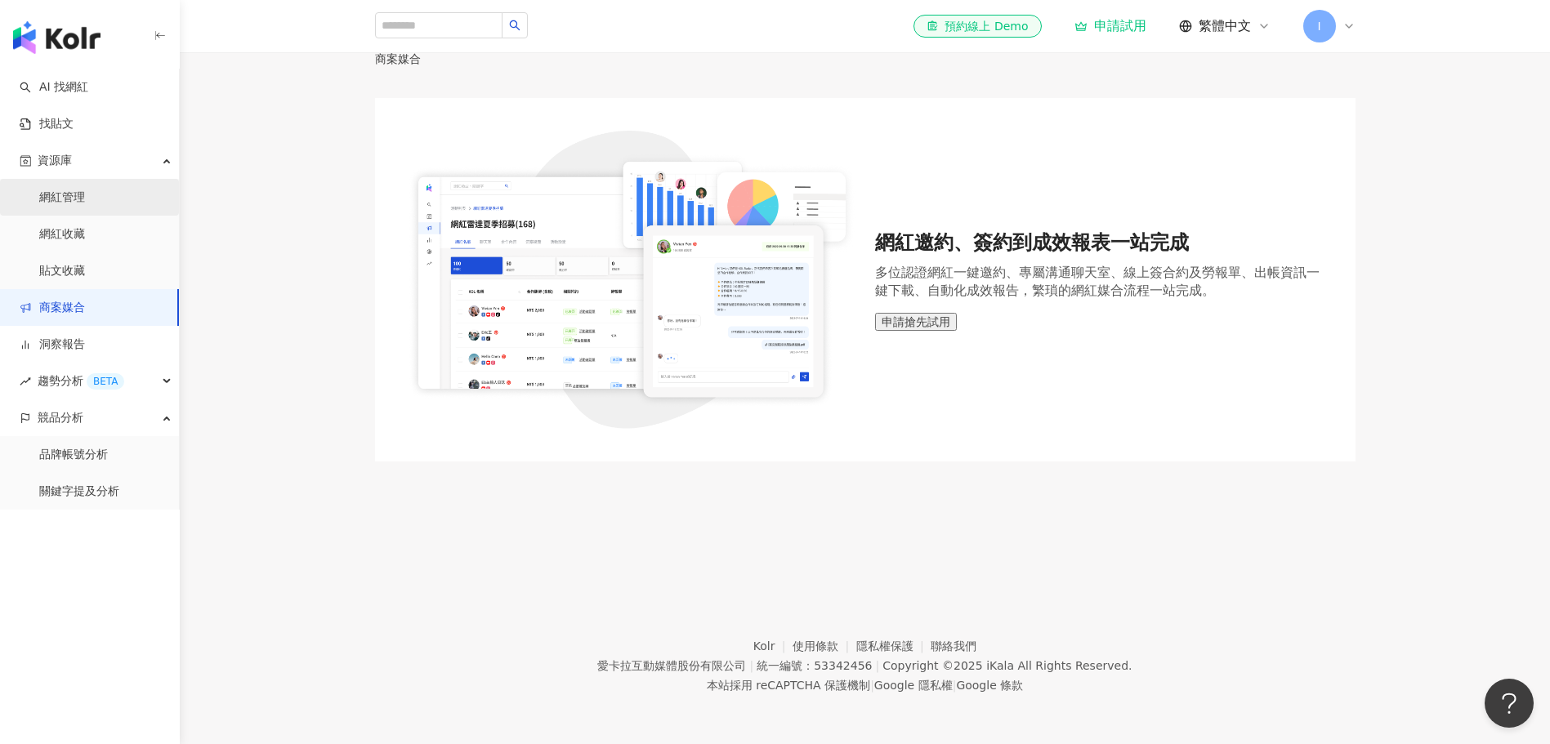
click at [83, 199] on link "網紅管理" at bounding box center [62, 198] width 46 height 16
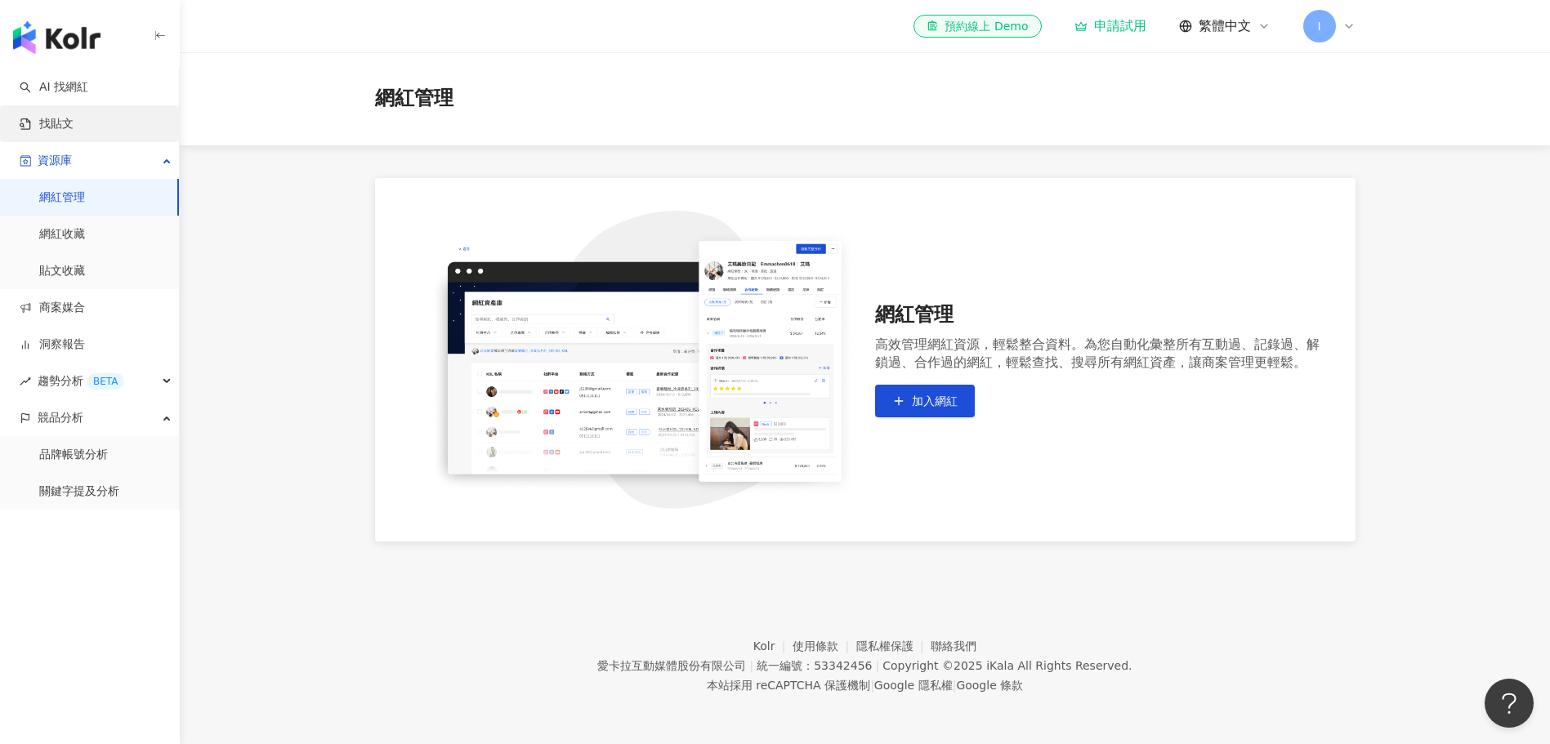
click at [52, 127] on link "找貼文" at bounding box center [47, 124] width 54 height 16
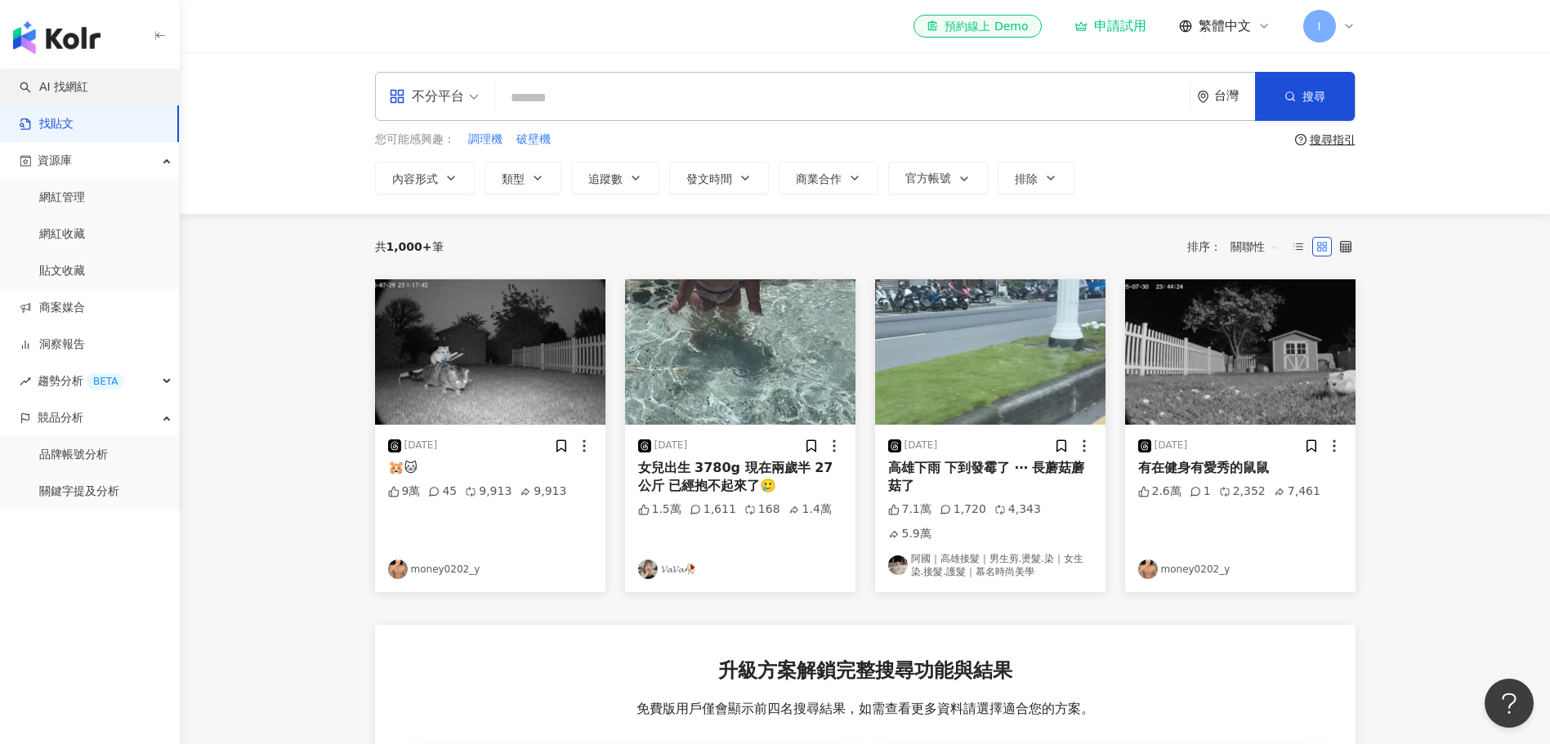
click at [70, 80] on link "AI 找網紅" at bounding box center [54, 87] width 69 height 16
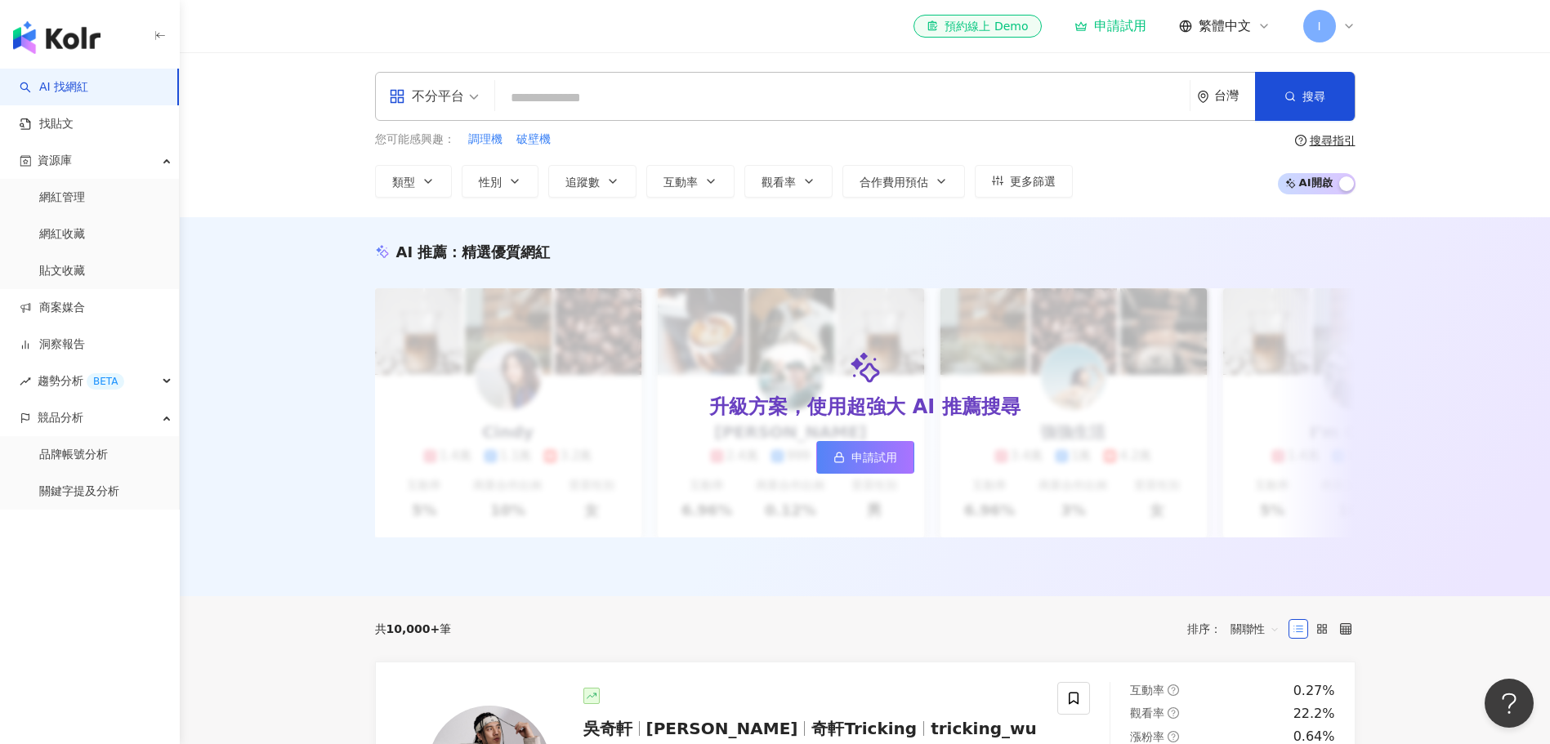
click at [589, 105] on input "search" at bounding box center [842, 98] width 681 height 31
type input "*"
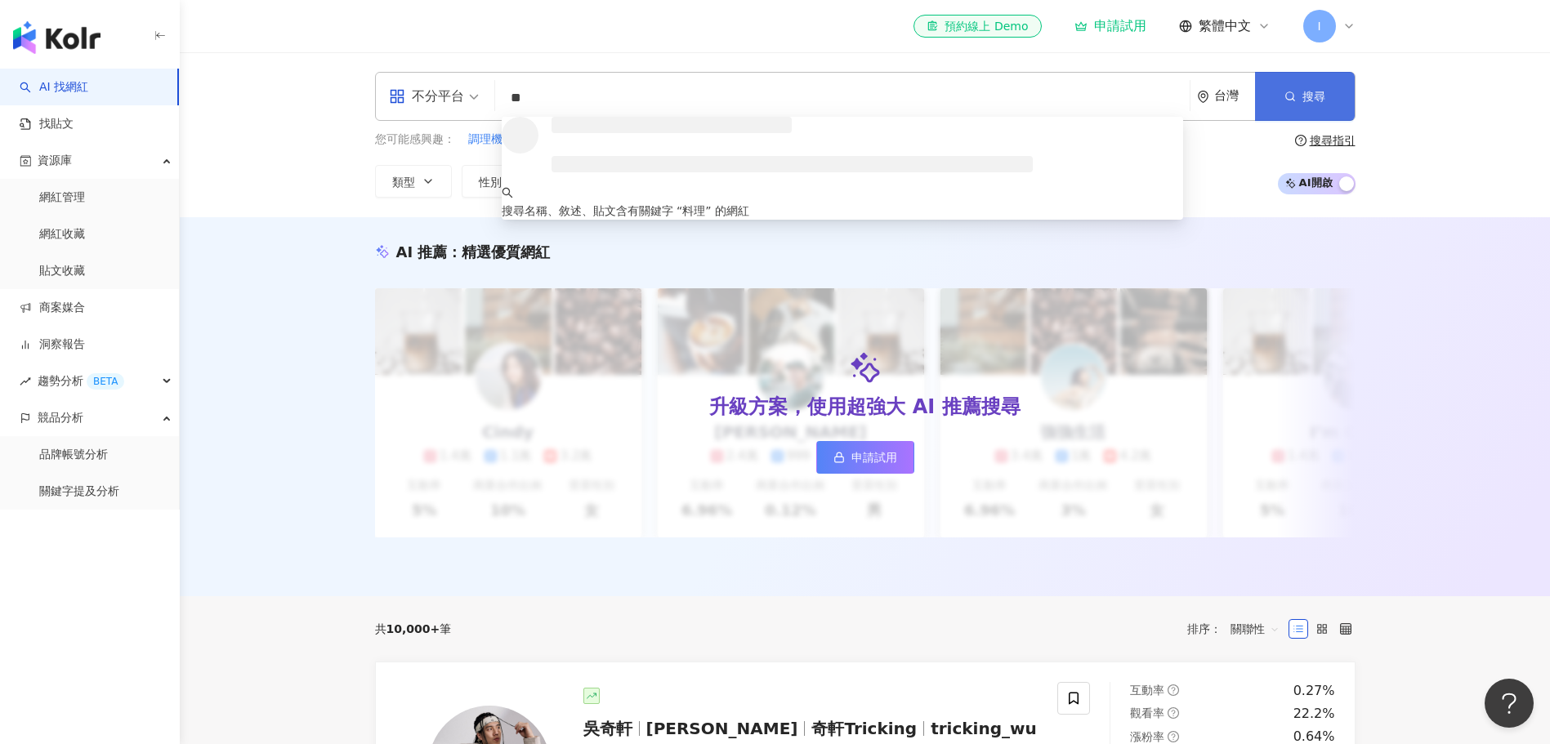
type input "**"
click at [1315, 86] on button "搜尋" at bounding box center [1305, 96] width 100 height 49
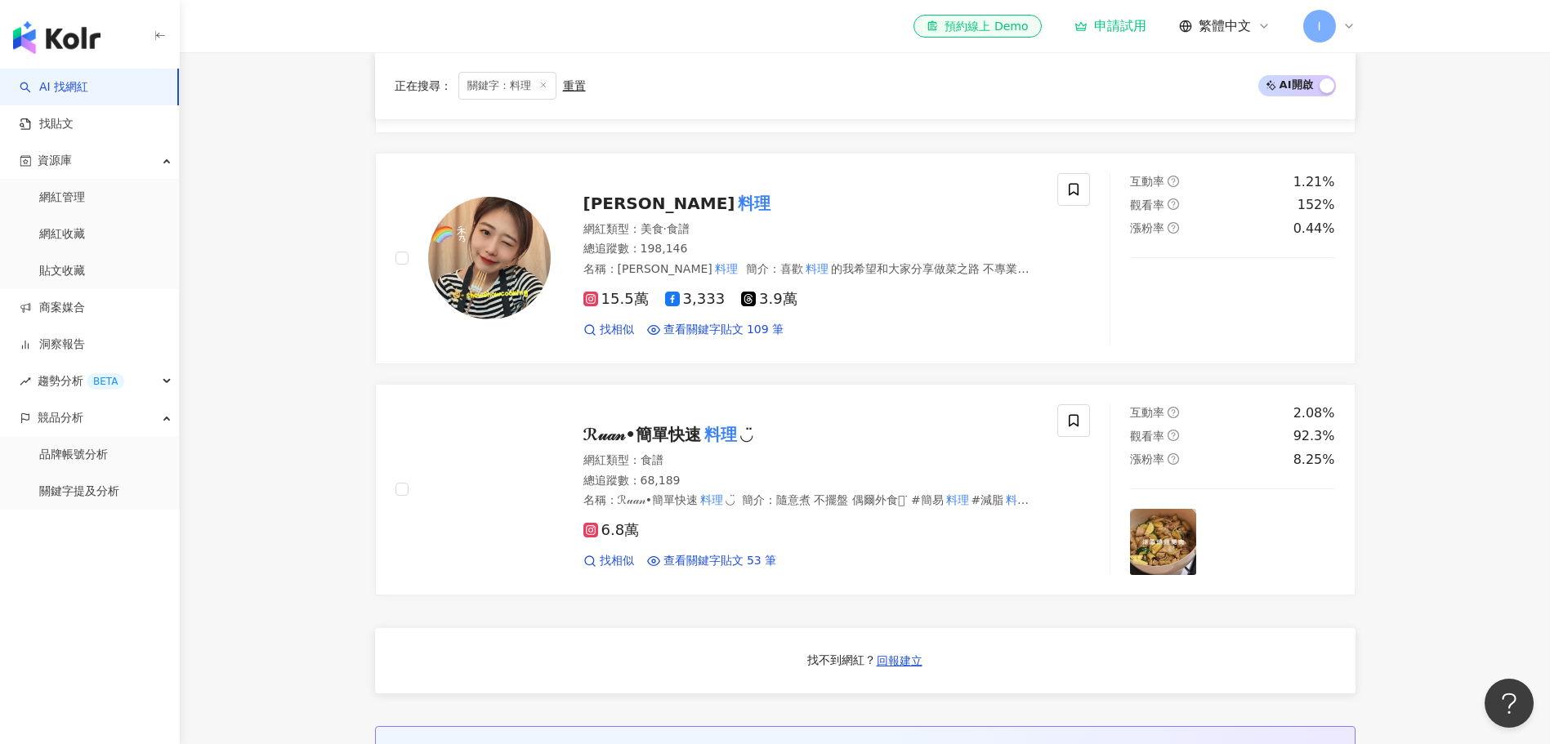
scroll to position [926, 0]
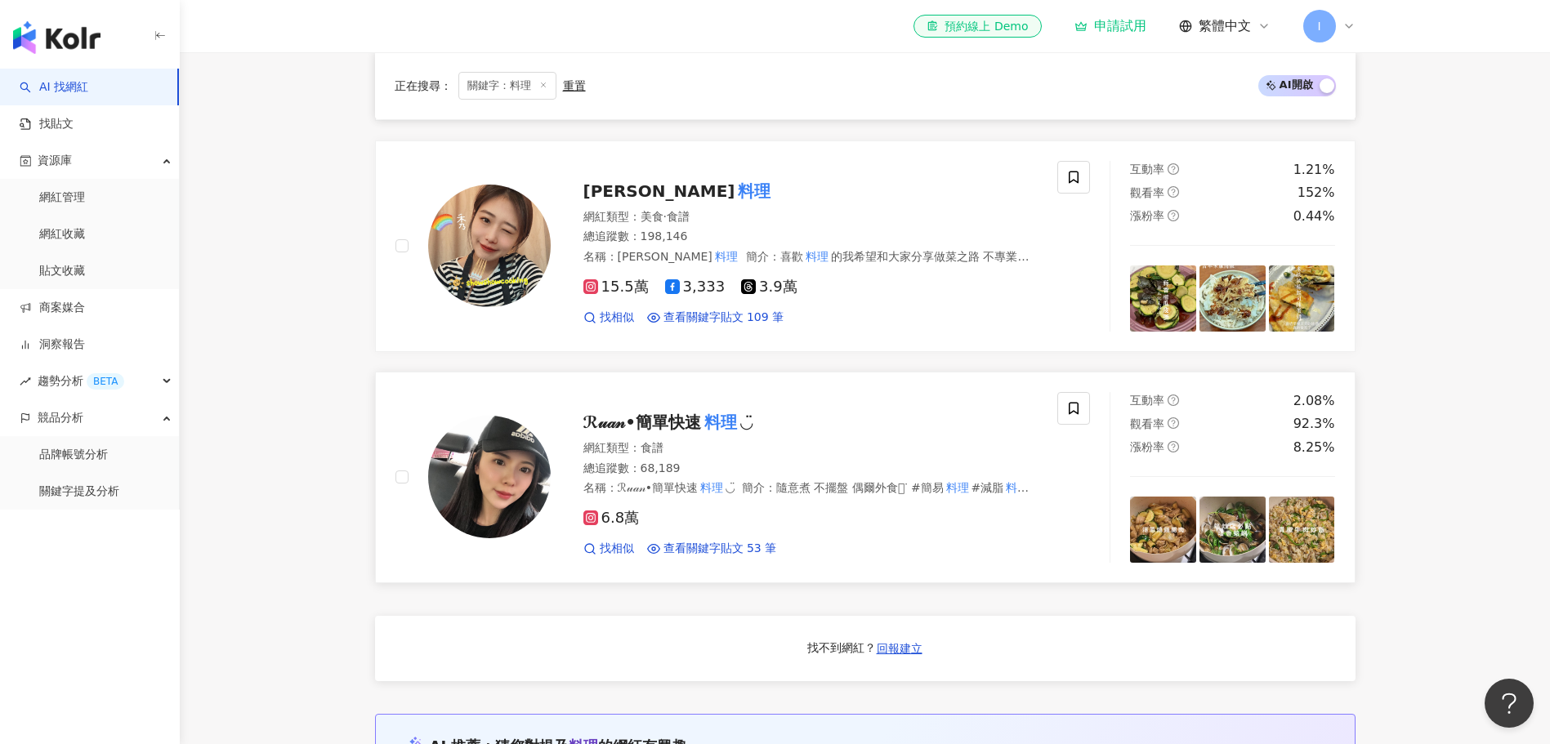
click at [735, 435] on mark "料理" at bounding box center [720, 422] width 39 height 26
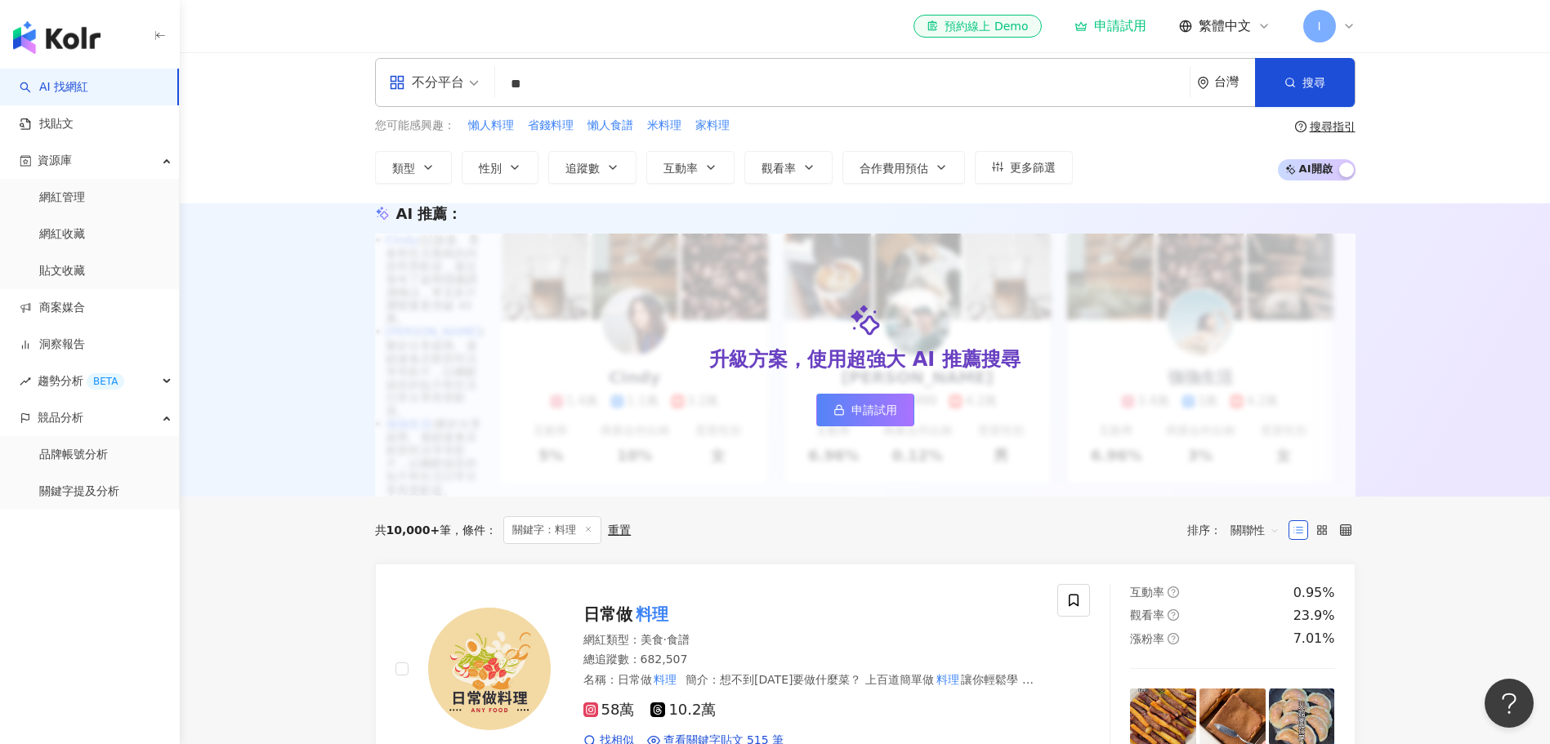
scroll to position [0, 0]
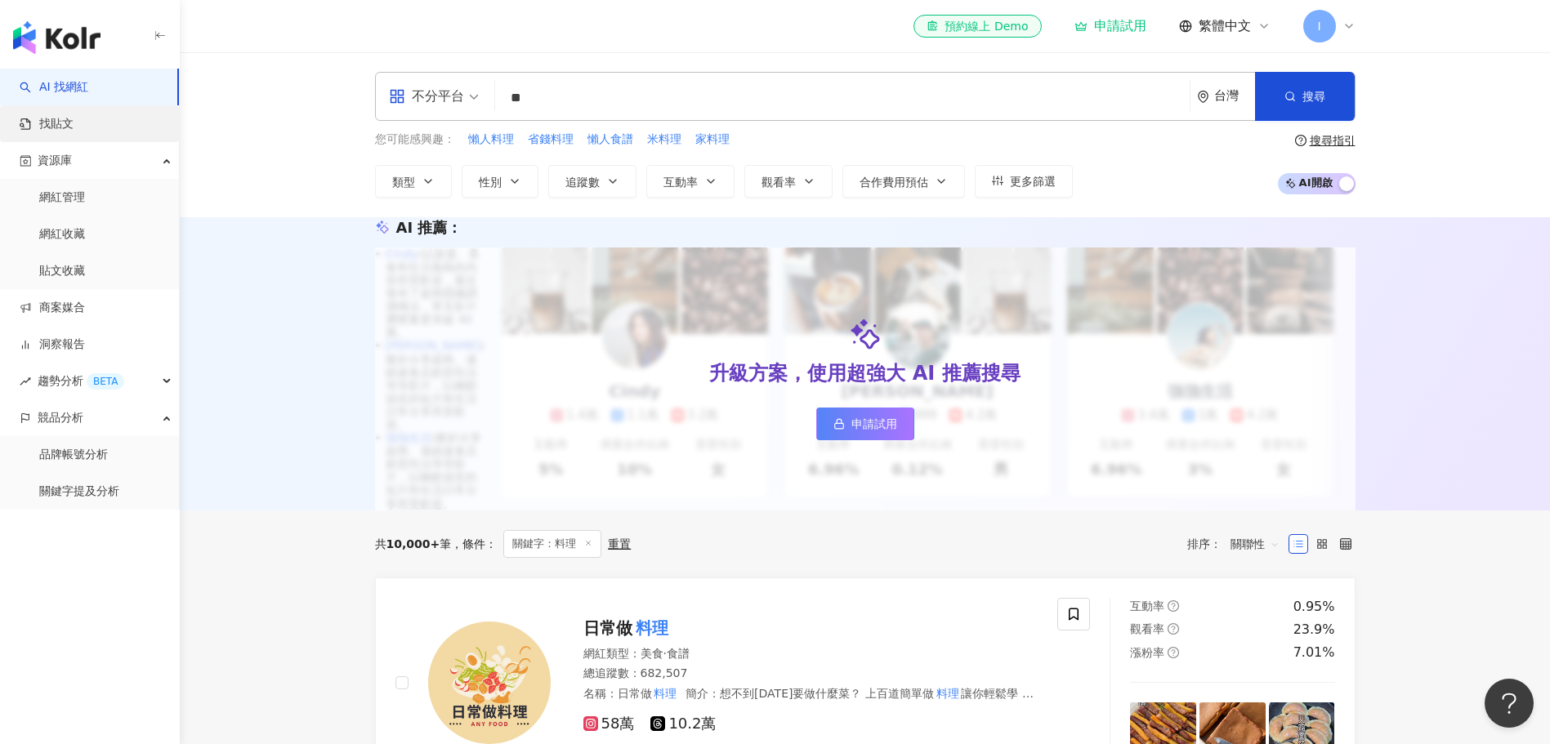
click at [74, 128] on link "找貼文" at bounding box center [47, 124] width 54 height 16
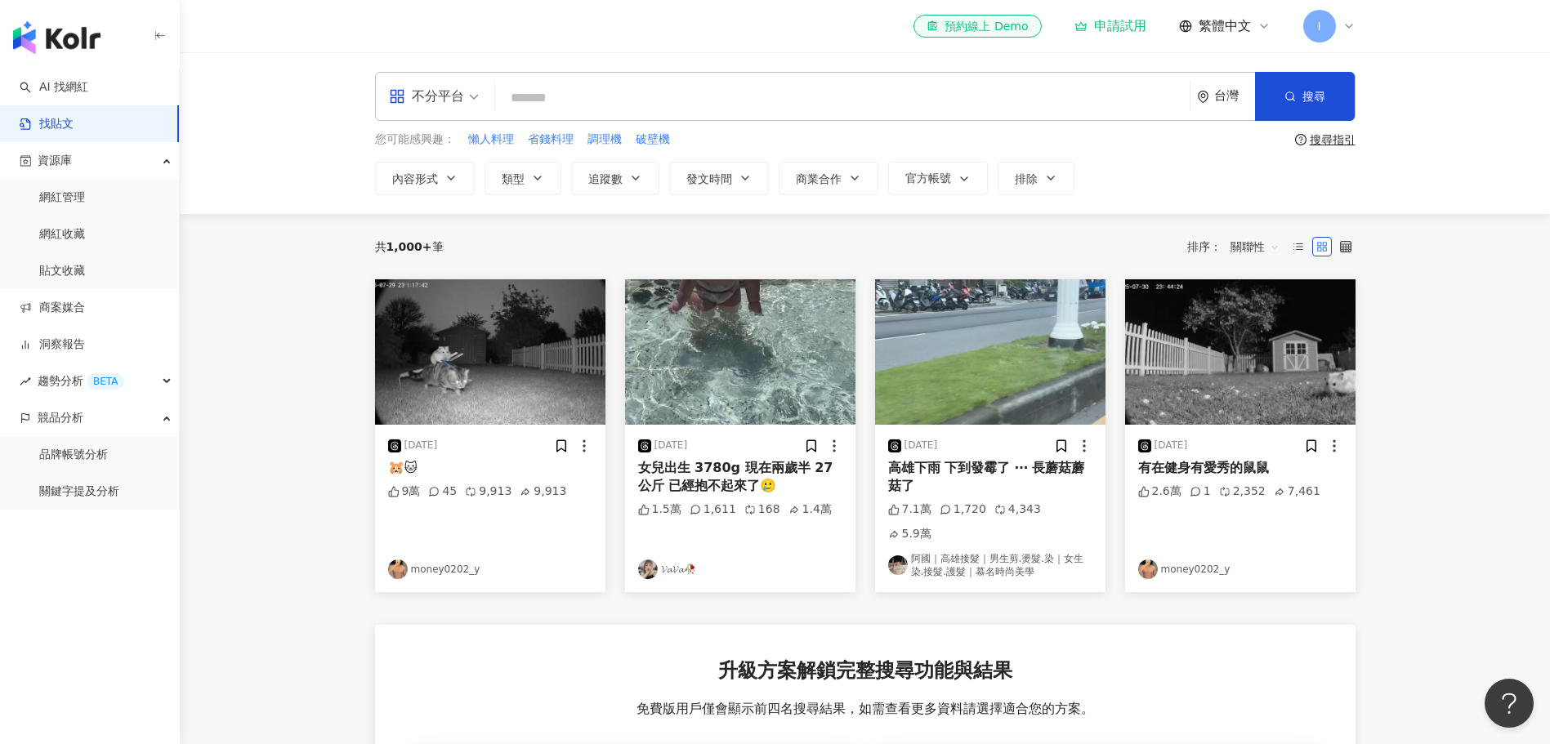
click at [633, 104] on input "search" at bounding box center [842, 97] width 681 height 35
type input "****"
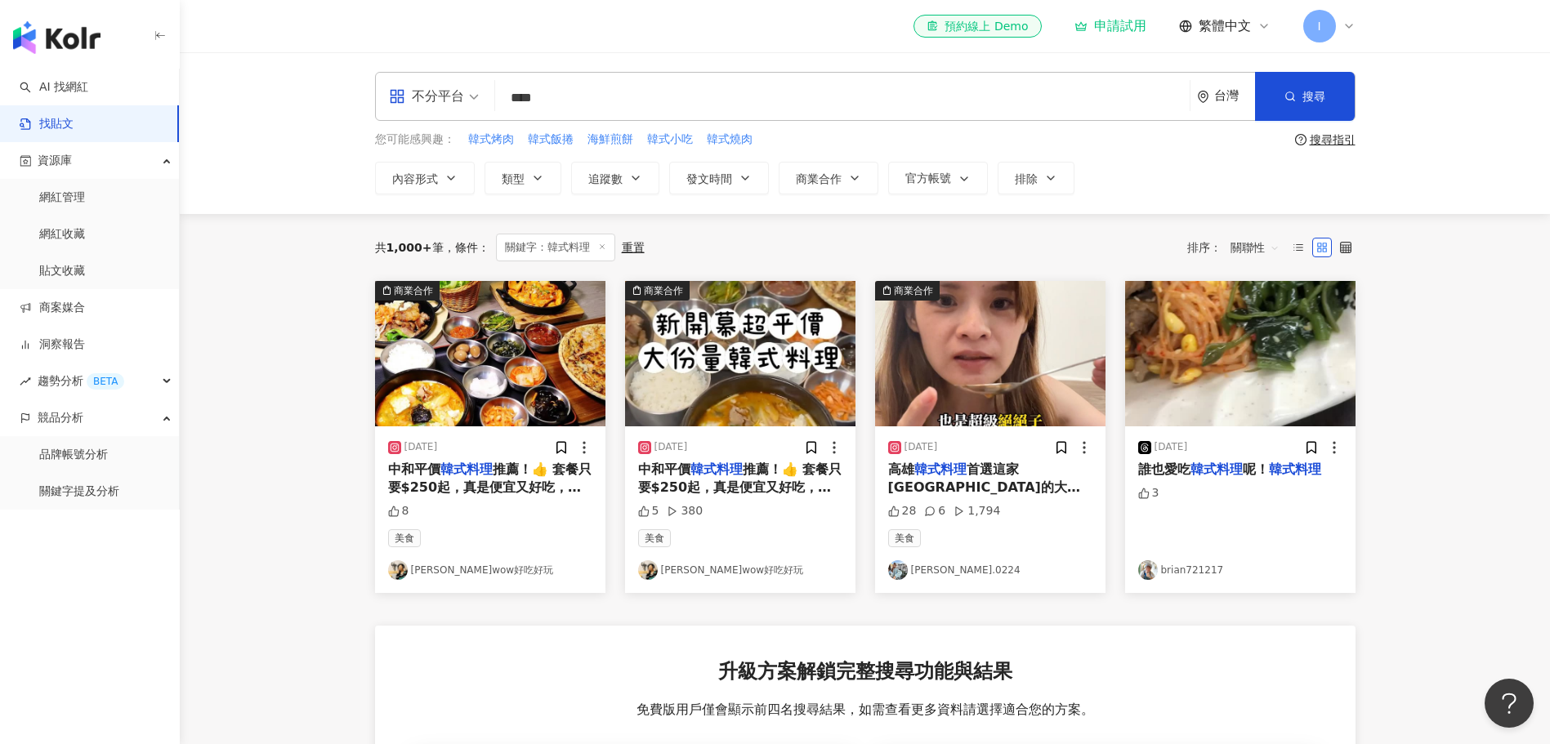
drag, startPoint x: 569, startPoint y: 98, endPoint x: 494, endPoint y: 96, distance: 74.4
click at [494, 96] on div "不分平台 韓式料理 **** 台灣 搜尋" at bounding box center [865, 96] width 980 height 49
click at [85, 202] on link "網紅管理" at bounding box center [62, 198] width 46 height 16
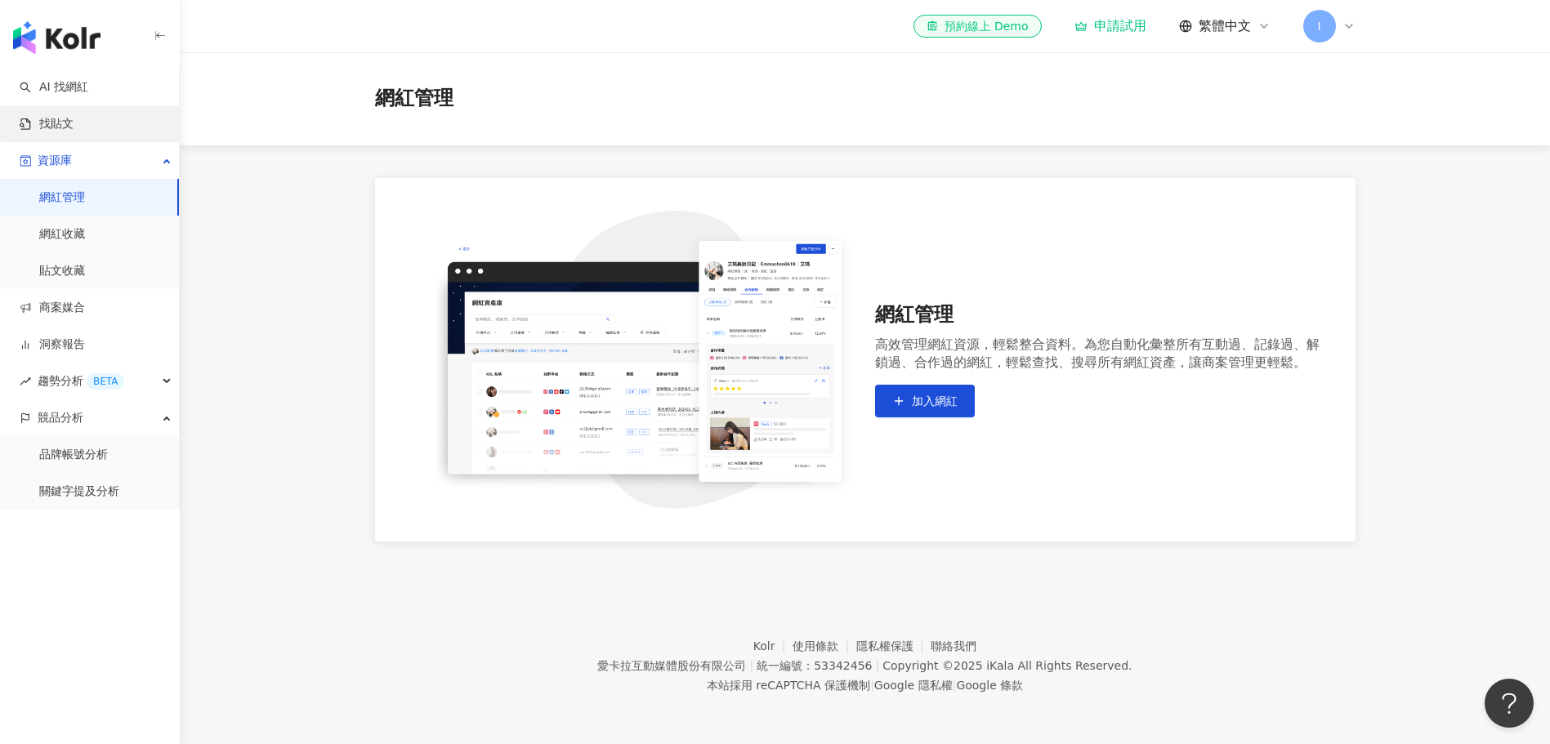
click at [74, 126] on link "找貼文" at bounding box center [47, 124] width 54 height 16
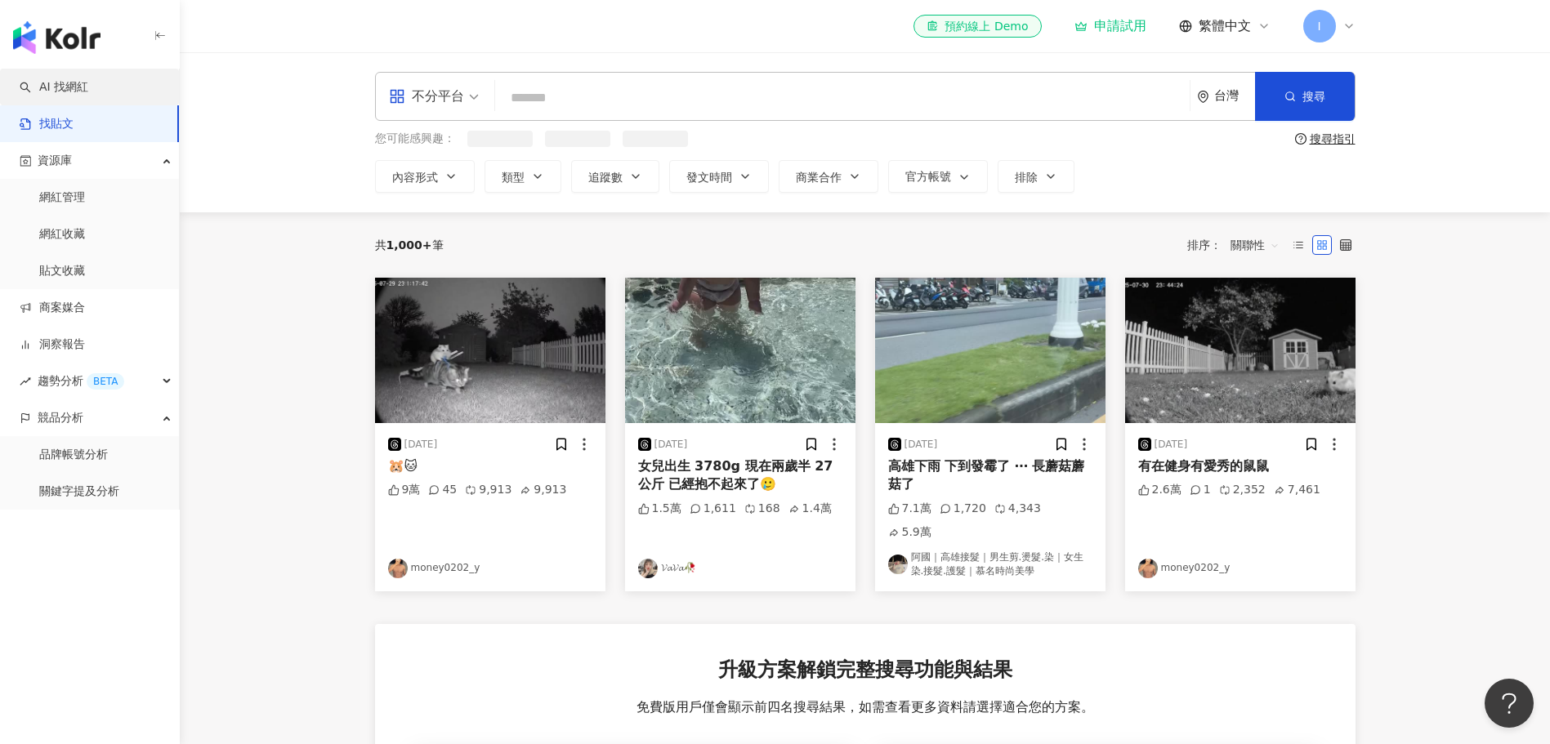
drag, startPoint x: 90, startPoint y: 81, endPoint x: 101, endPoint y: 96, distance: 18.6
click at [88, 81] on link "AI 找網紅" at bounding box center [54, 87] width 69 height 16
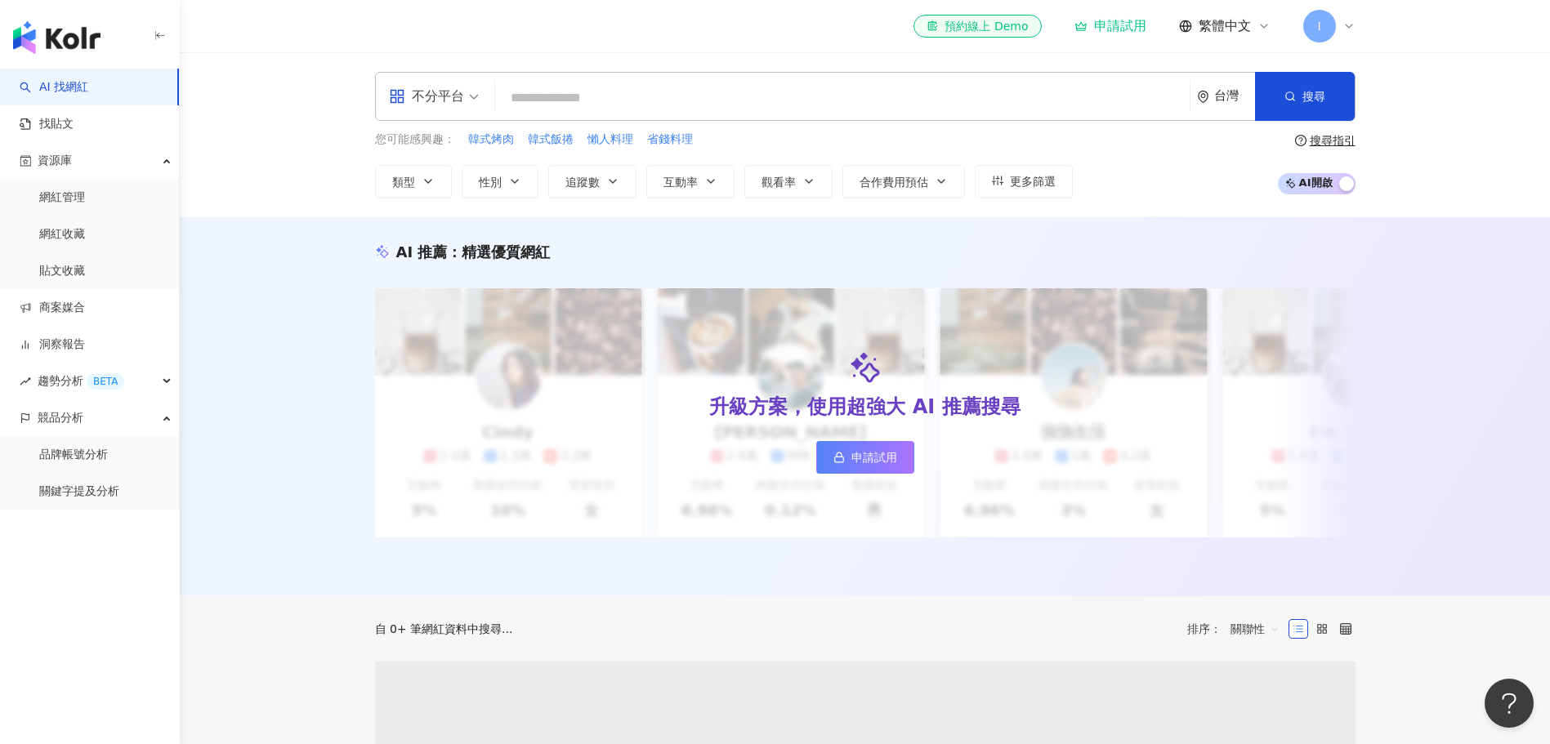
click at [606, 96] on input "search" at bounding box center [842, 98] width 681 height 31
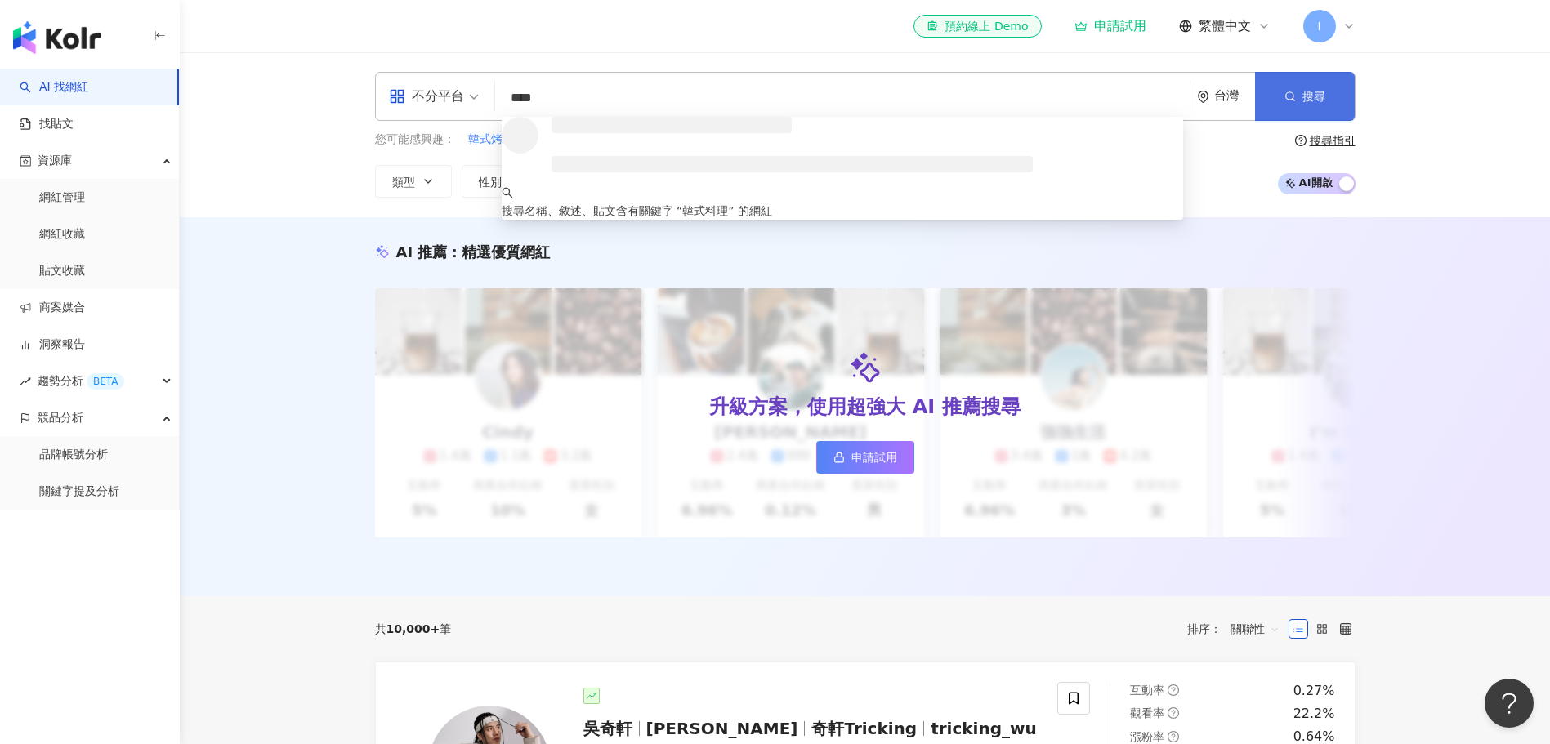
type input "****"
click at [1261, 98] on button "搜尋" at bounding box center [1305, 96] width 100 height 49
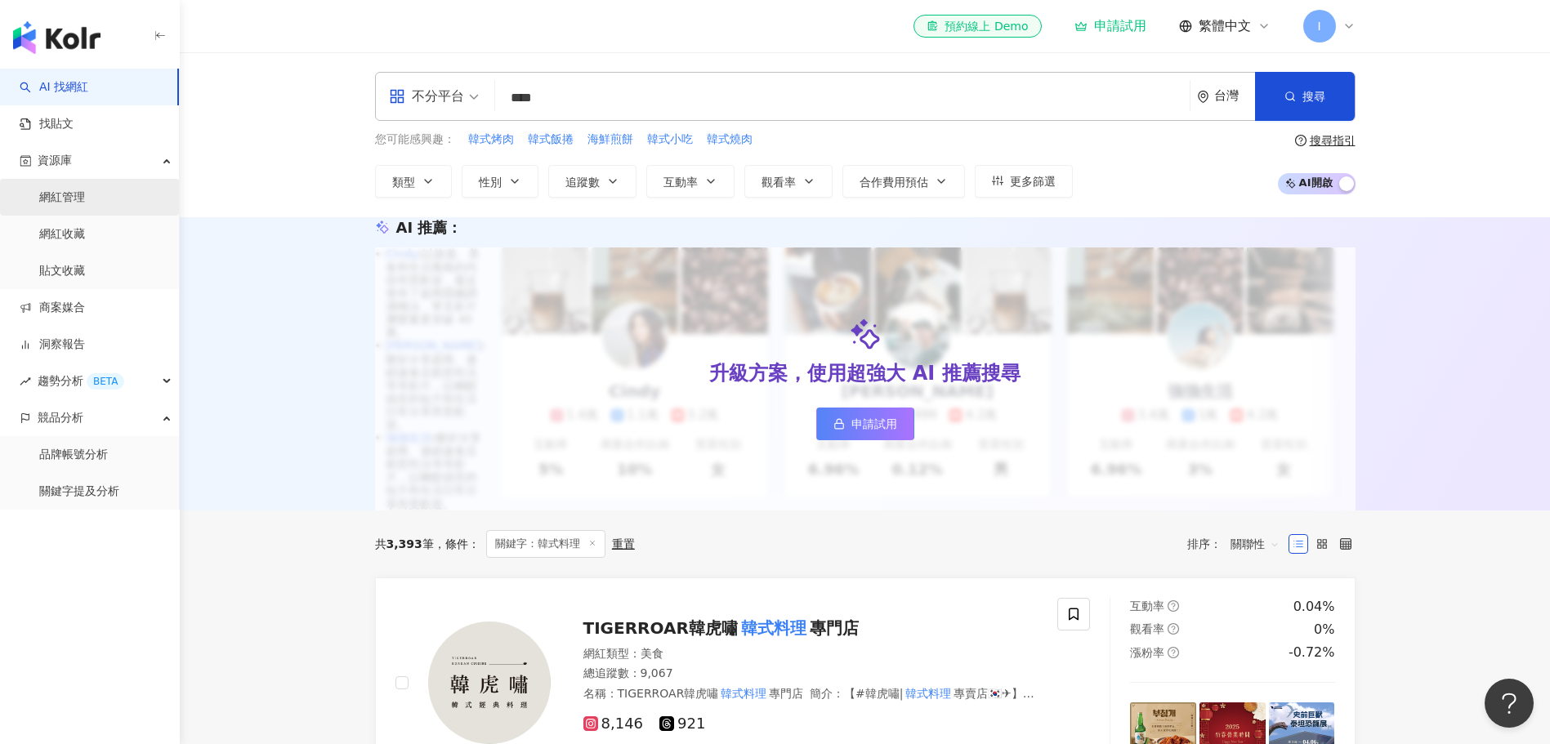
click at [52, 199] on link "網紅管理" at bounding box center [62, 198] width 46 height 16
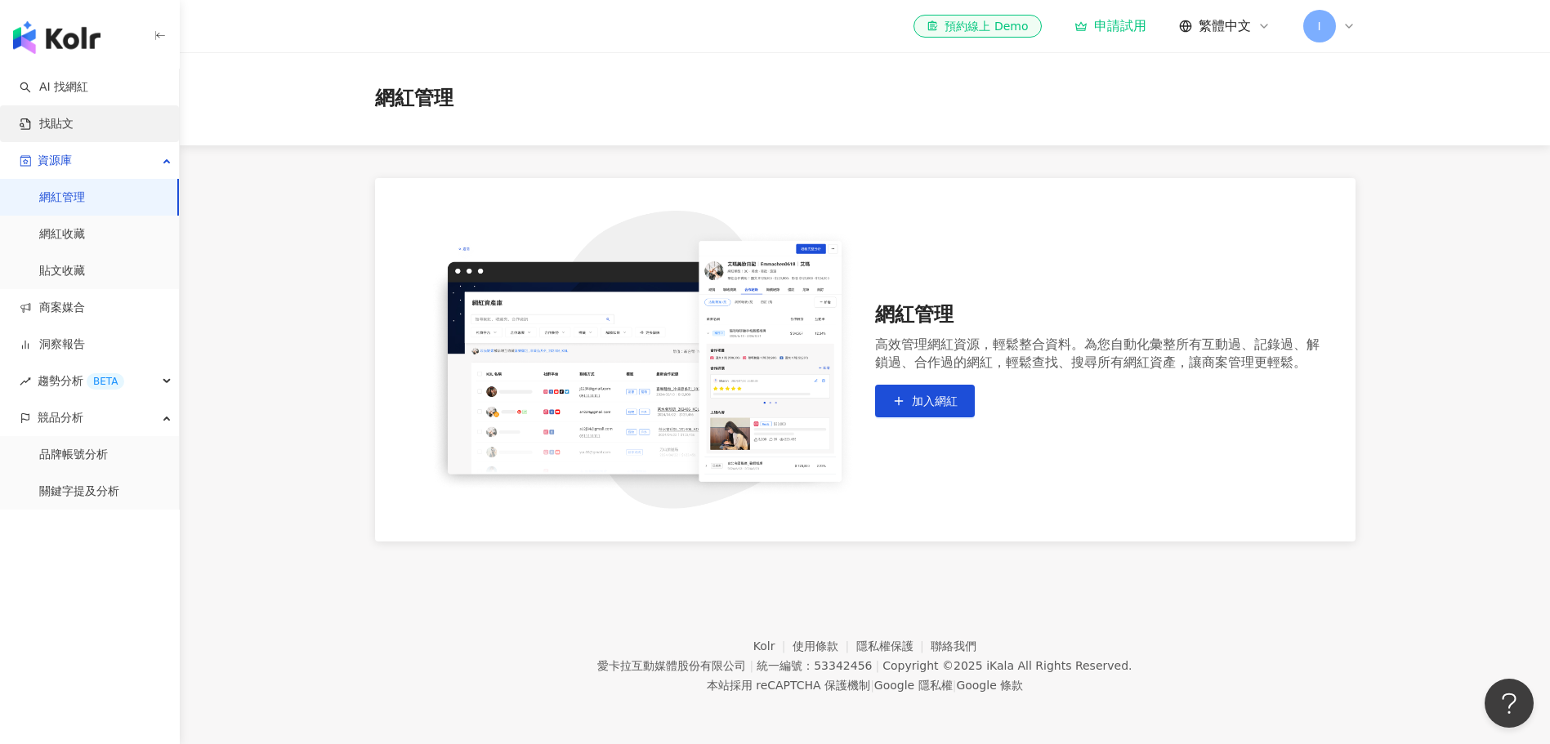
click at [56, 123] on link "找貼文" at bounding box center [47, 124] width 54 height 16
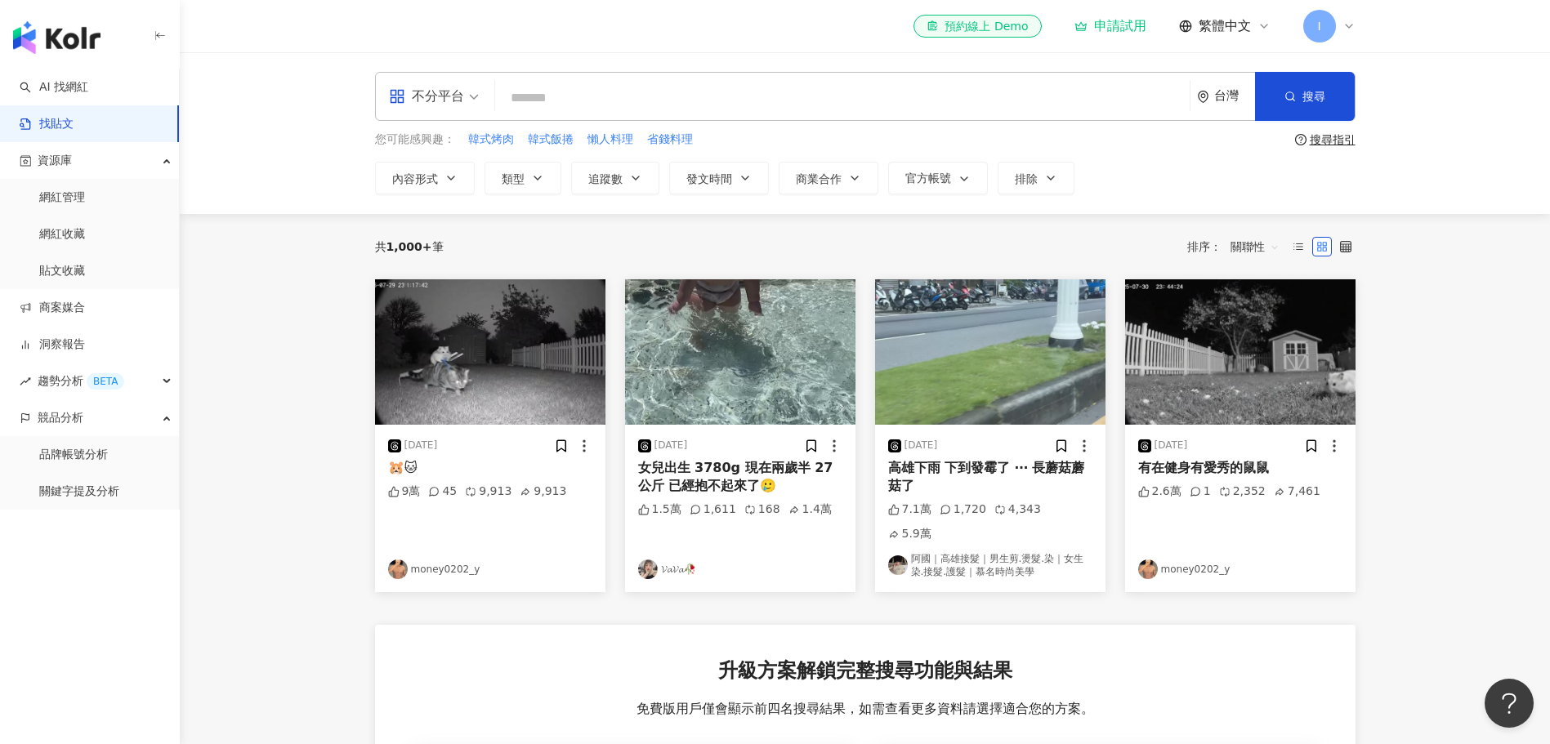
click at [1123, 224] on div "共 1,000+ 筆 排序： 關聯性" at bounding box center [865, 246] width 980 height 65
drag, startPoint x: 1473, startPoint y: 375, endPoint x: 1412, endPoint y: 336, distance: 72.8
click at [1473, 375] on main "不分平台 台灣 搜尋 您可能感興趣： 韓式烤肉 韓式飯捲 懶人料理 省錢料理 搜尋指引 內容形式 類型 追蹤數 發文時間 商業合作 官方帳號 排除 共 1,0…" at bounding box center [865, 562] width 1370 height 1020
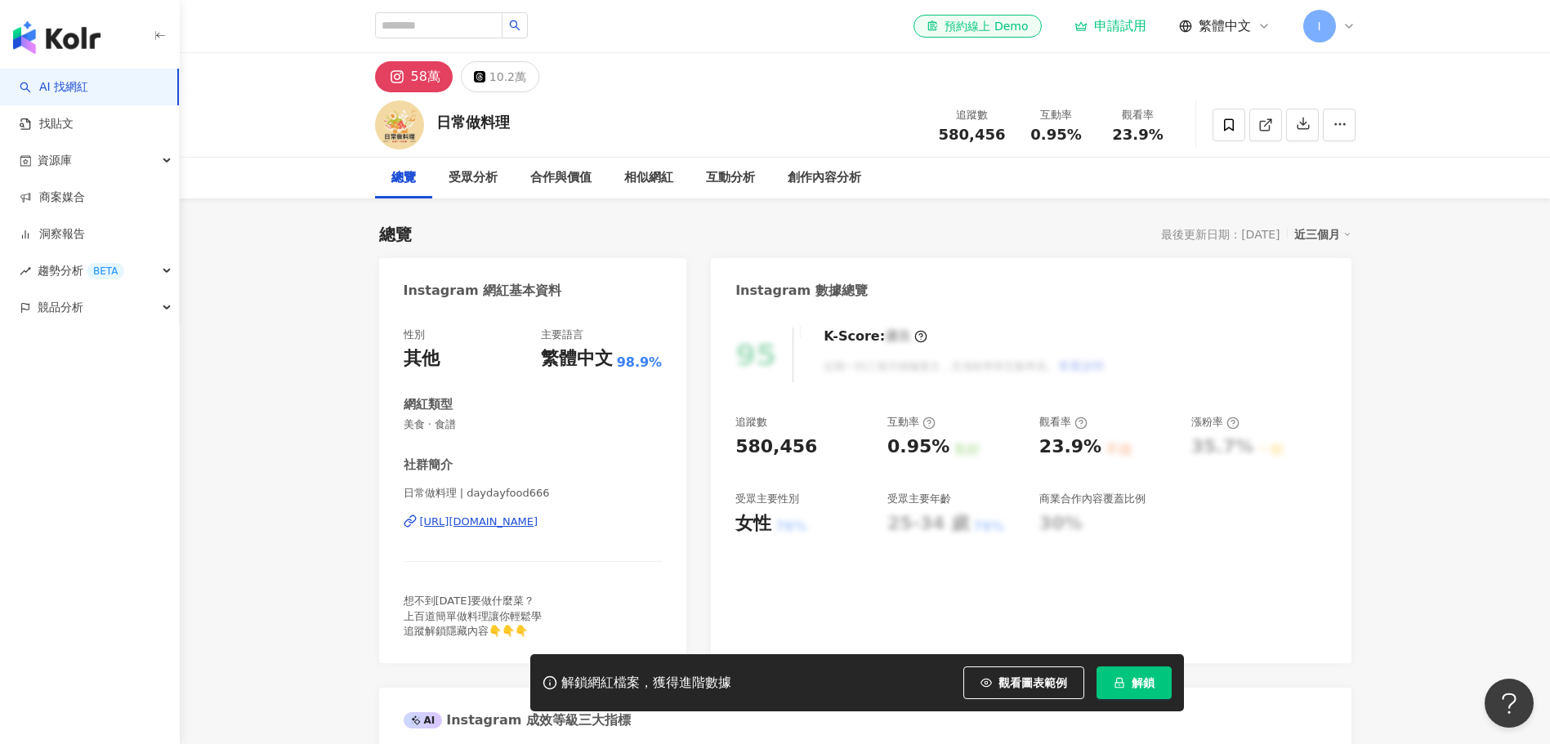
click at [538, 524] on div "https://www.instagram.com/daydayfood666/" at bounding box center [479, 522] width 118 height 15
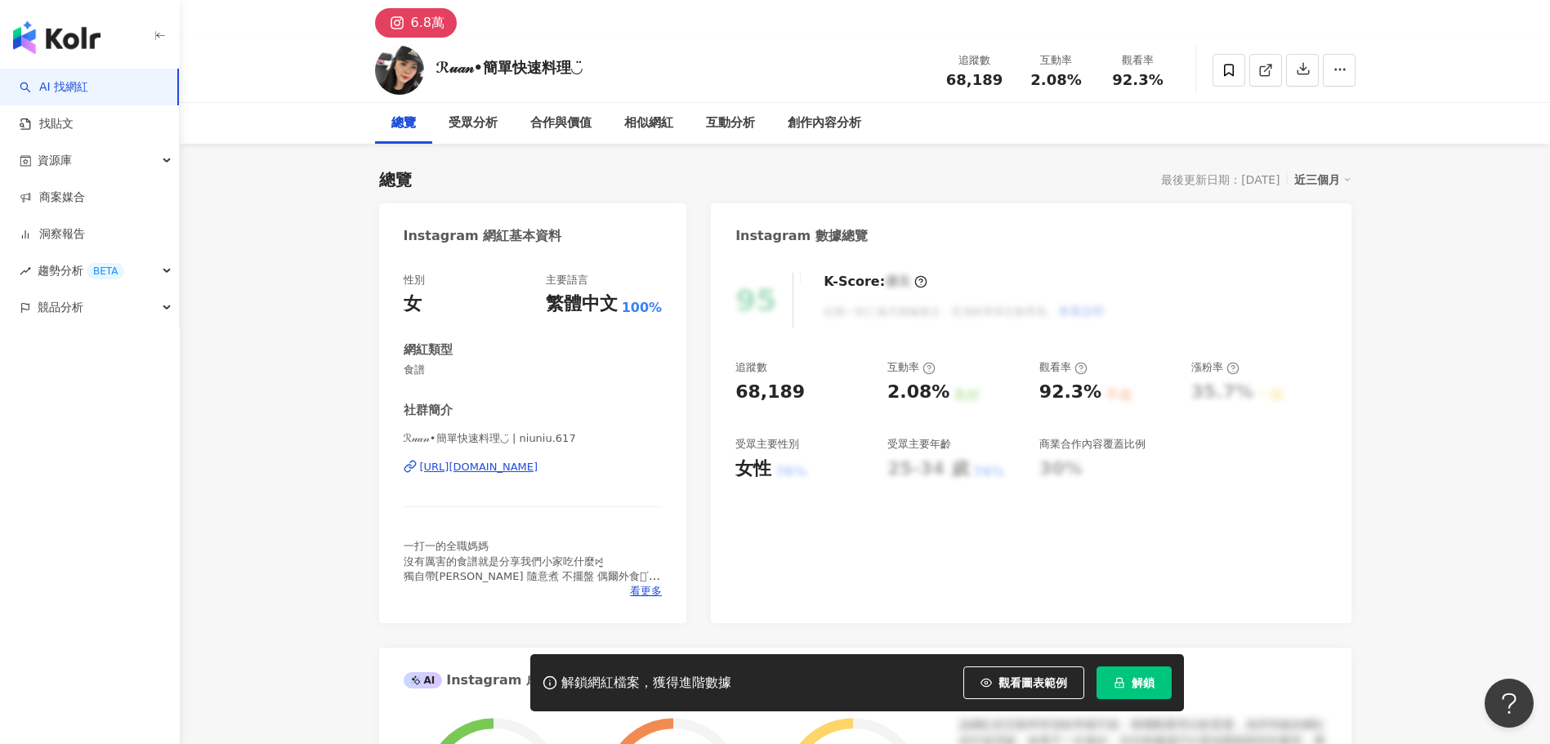
click at [538, 467] on div "[URL][DOMAIN_NAME]" at bounding box center [479, 467] width 118 height 15
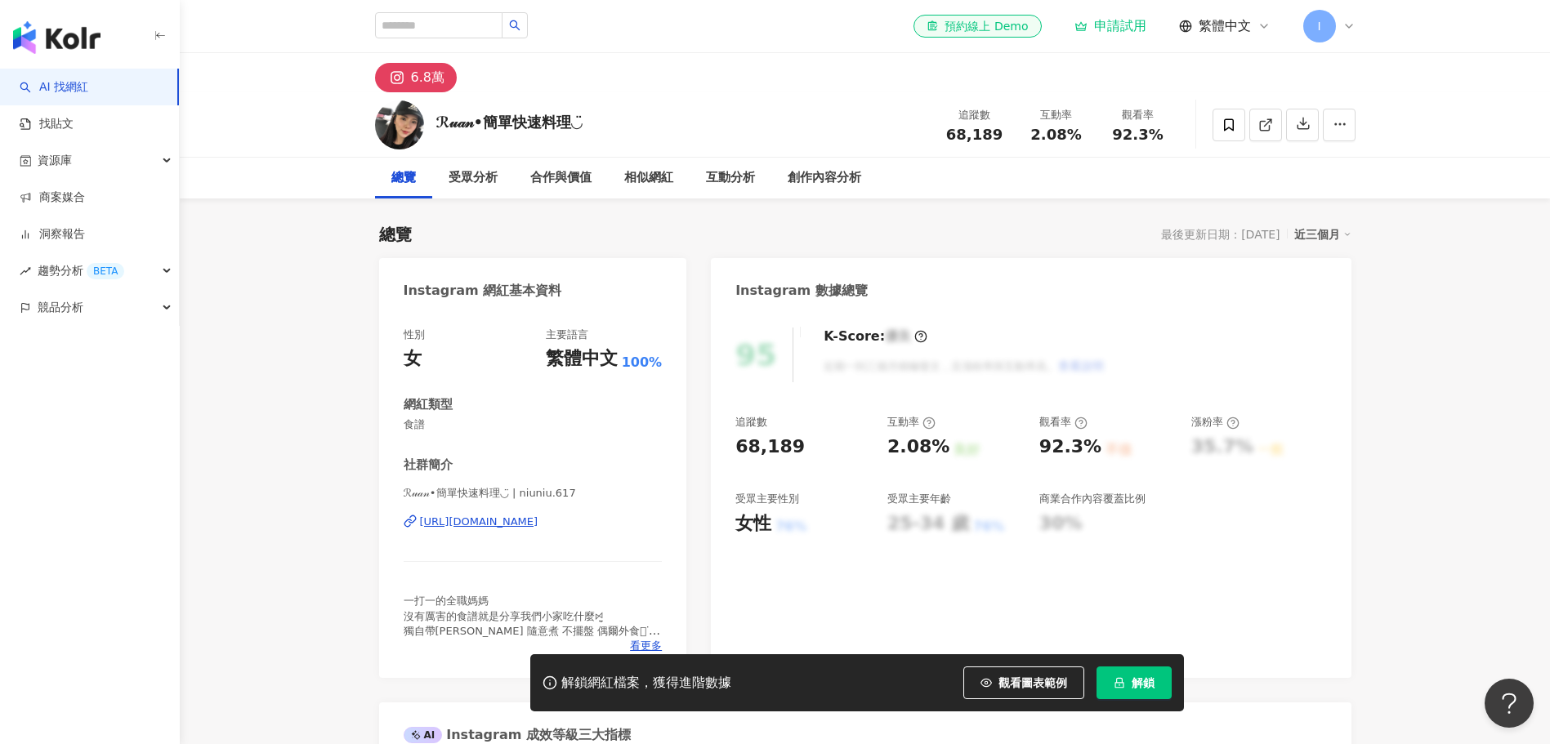
click at [538, 518] on div "[URL][DOMAIN_NAME]" at bounding box center [479, 522] width 118 height 15
